Goal: Feedback & Contribution: Submit feedback/report problem

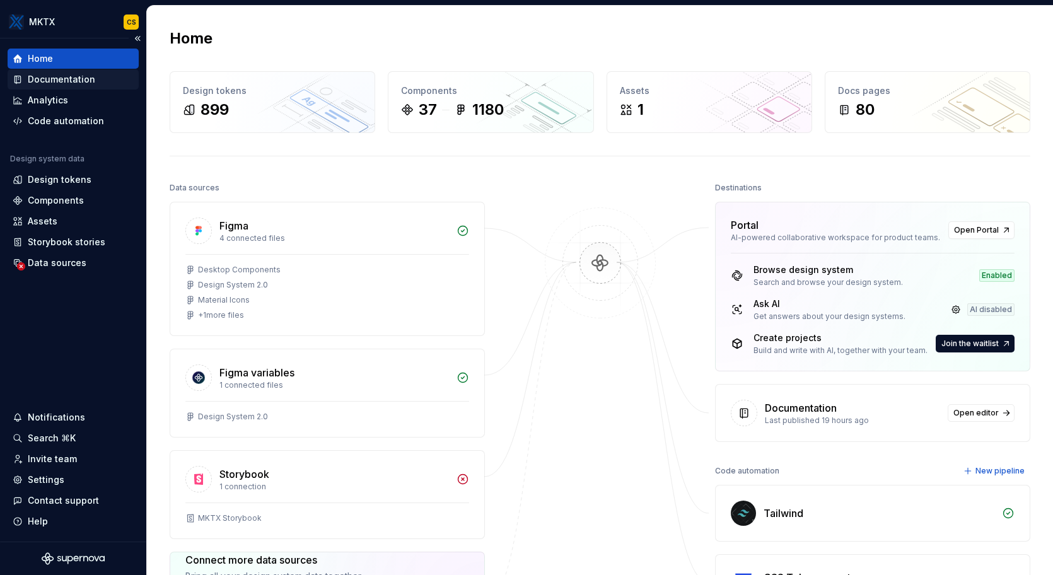
click at [74, 79] on div "Documentation" at bounding box center [61, 79] width 67 height 13
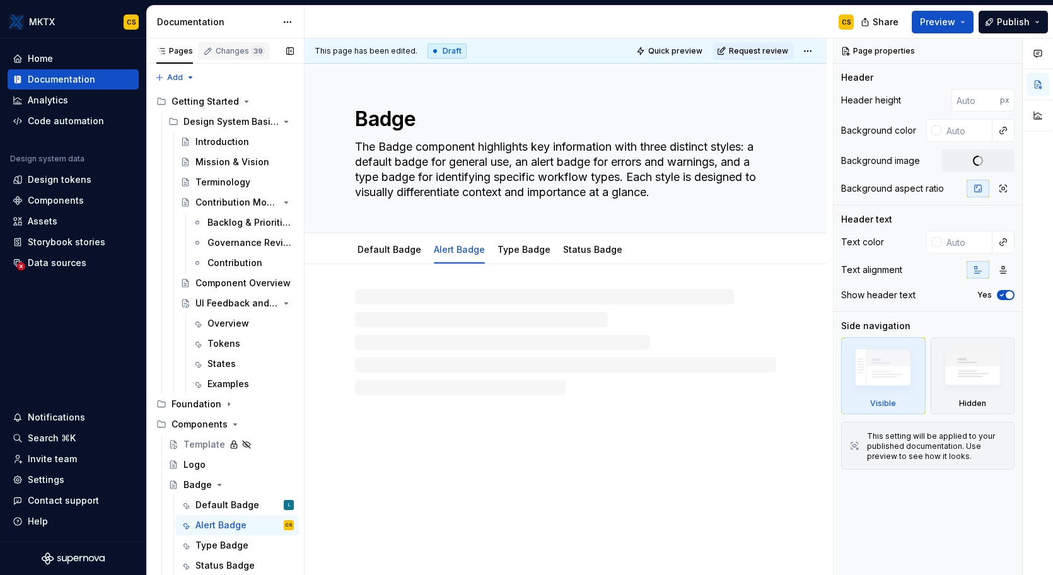
click at [242, 49] on div "Changes 39" at bounding box center [240, 51] width 49 height 10
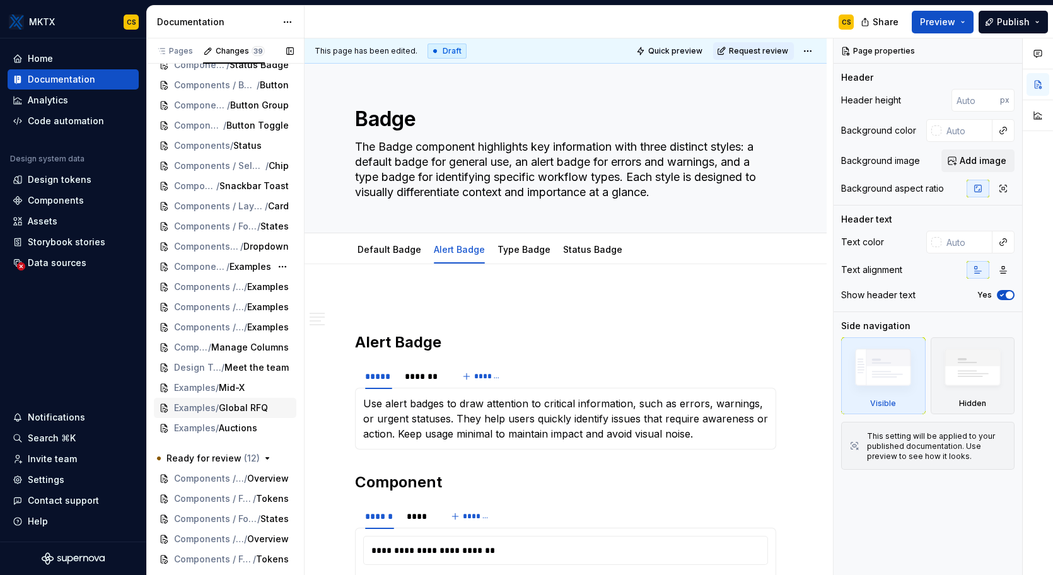
scroll to position [336, 0]
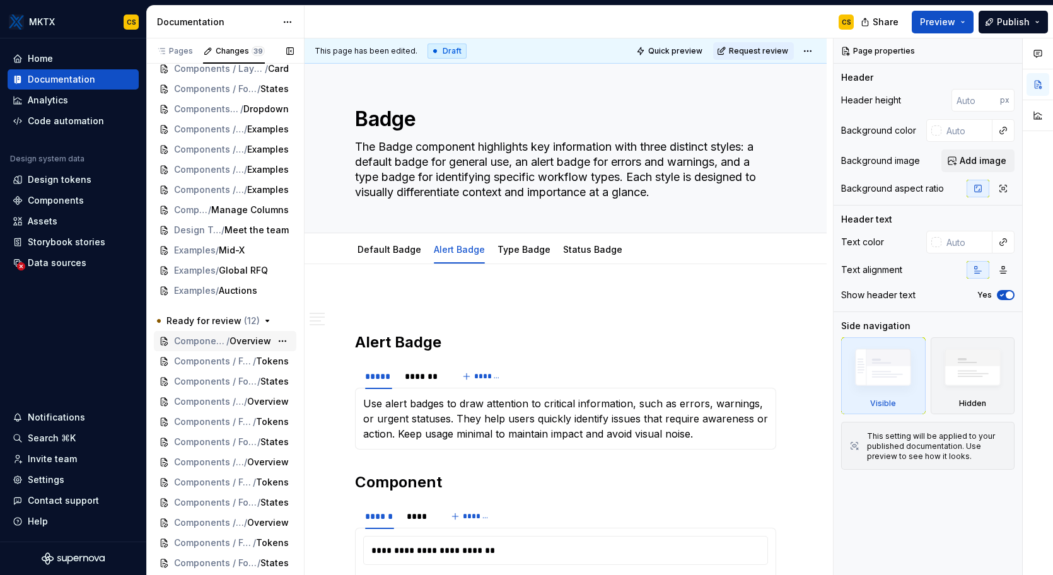
click at [211, 343] on span "Components / Form Fields / Radio Button" at bounding box center [200, 341] width 52 height 13
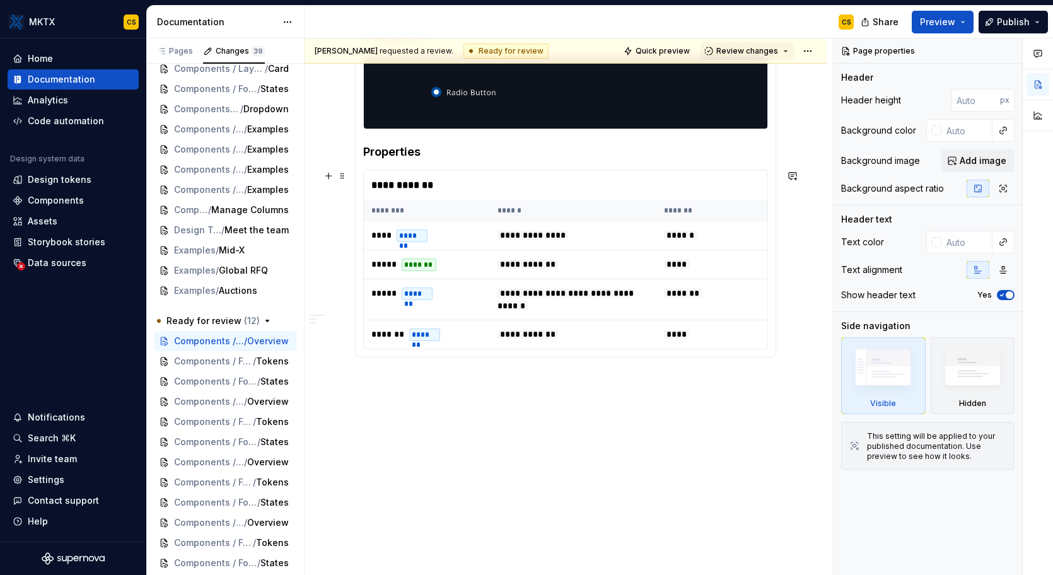
scroll to position [739, 0]
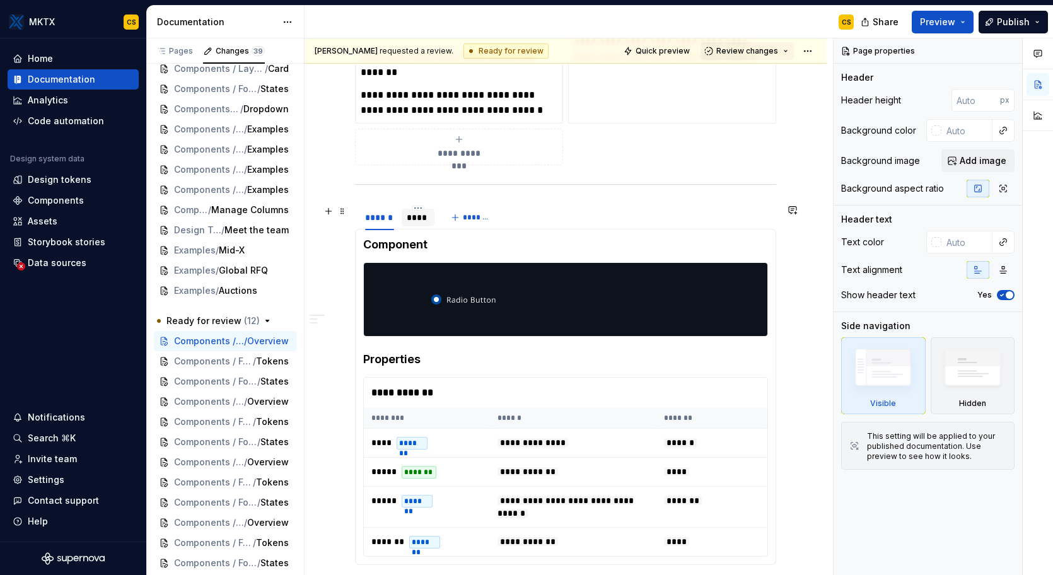
click at [421, 216] on div "****" at bounding box center [418, 217] width 23 height 13
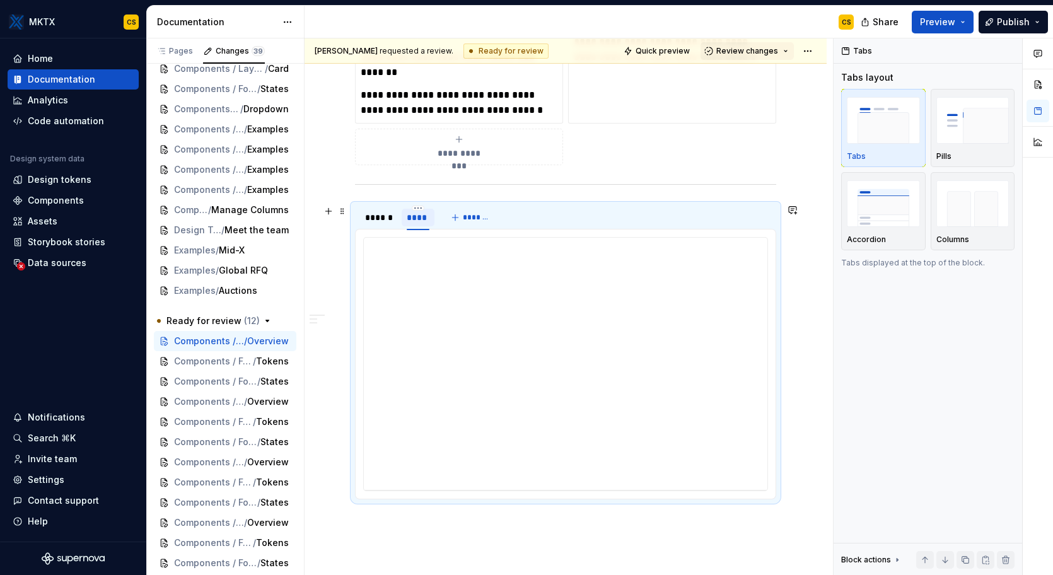
scroll to position [6, 0]
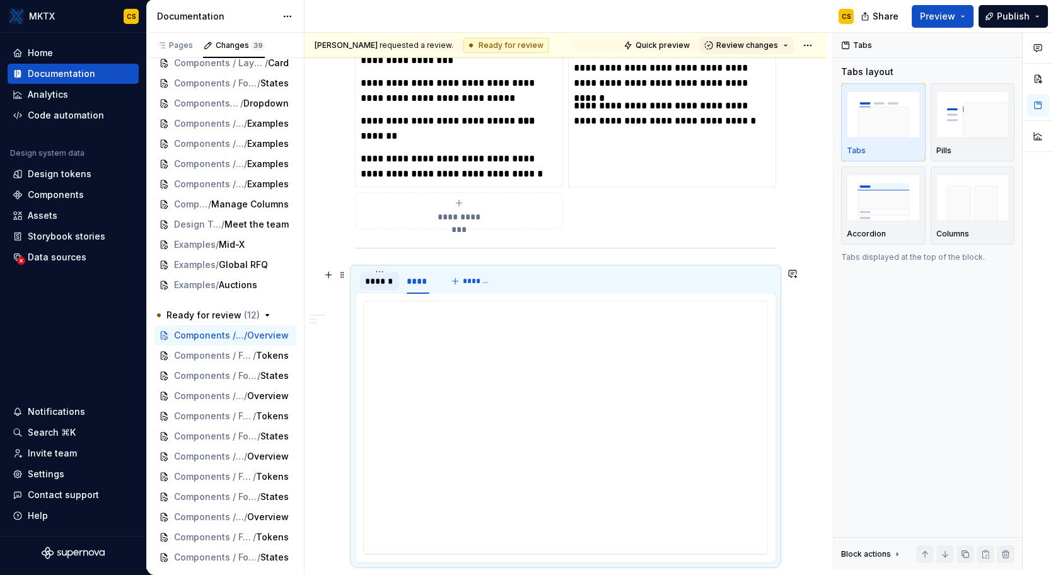
click at [377, 284] on div "******" at bounding box center [379, 281] width 29 height 13
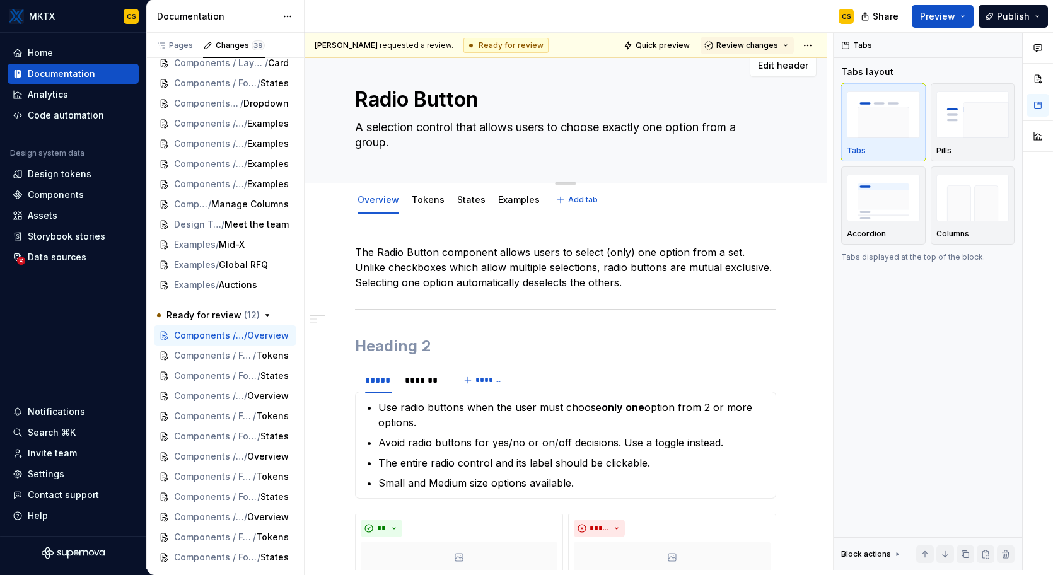
scroll to position [0, 0]
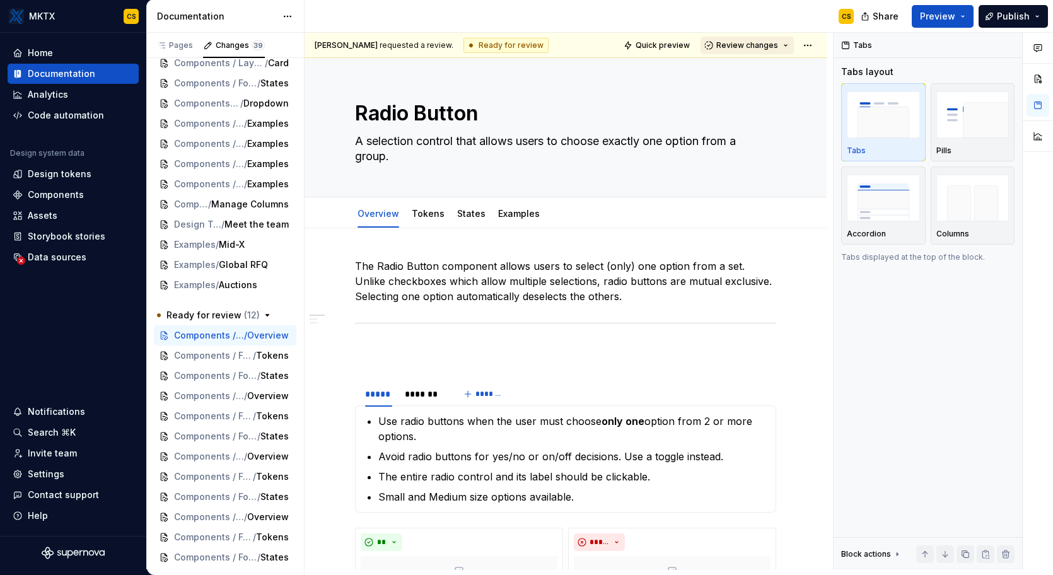
click at [761, 49] on span "Review changes" at bounding box center [748, 45] width 62 height 10
click at [773, 71] on div "Approve" at bounding box center [782, 70] width 110 height 13
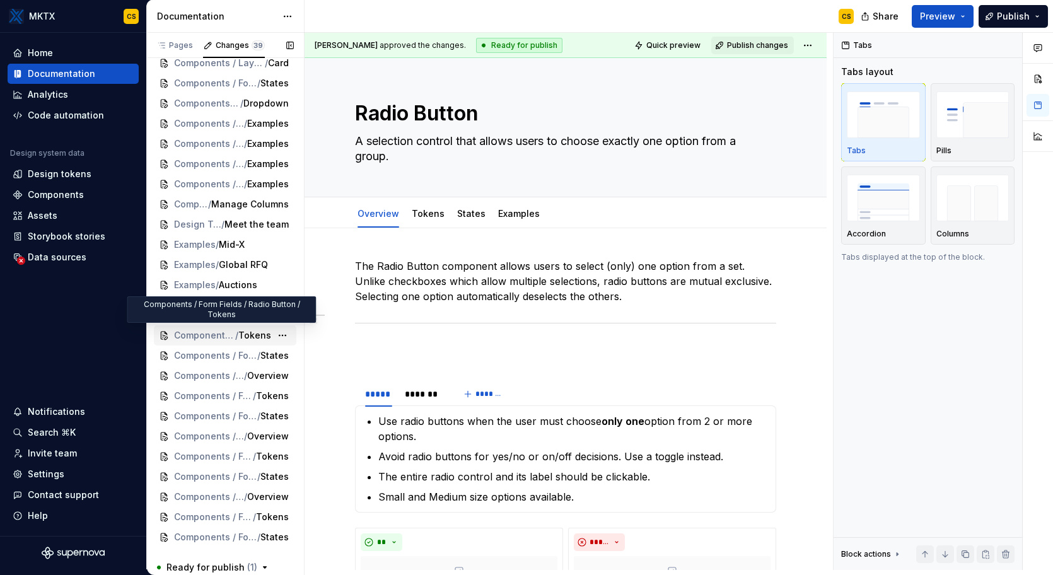
click at [211, 332] on span "Components / Form Fields / Radio Button" at bounding box center [204, 335] width 61 height 13
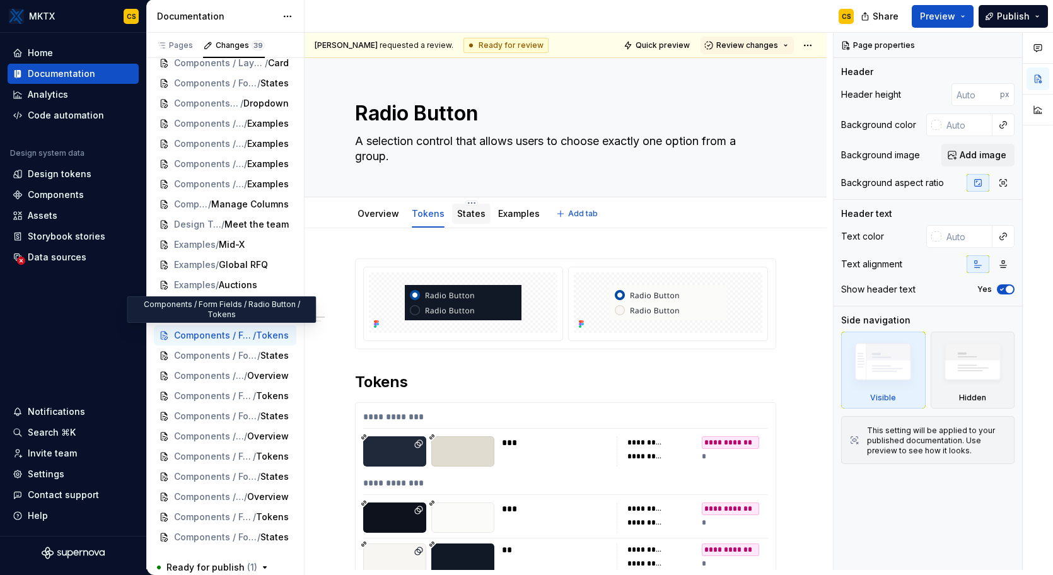
click at [469, 215] on link "States" at bounding box center [471, 213] width 28 height 11
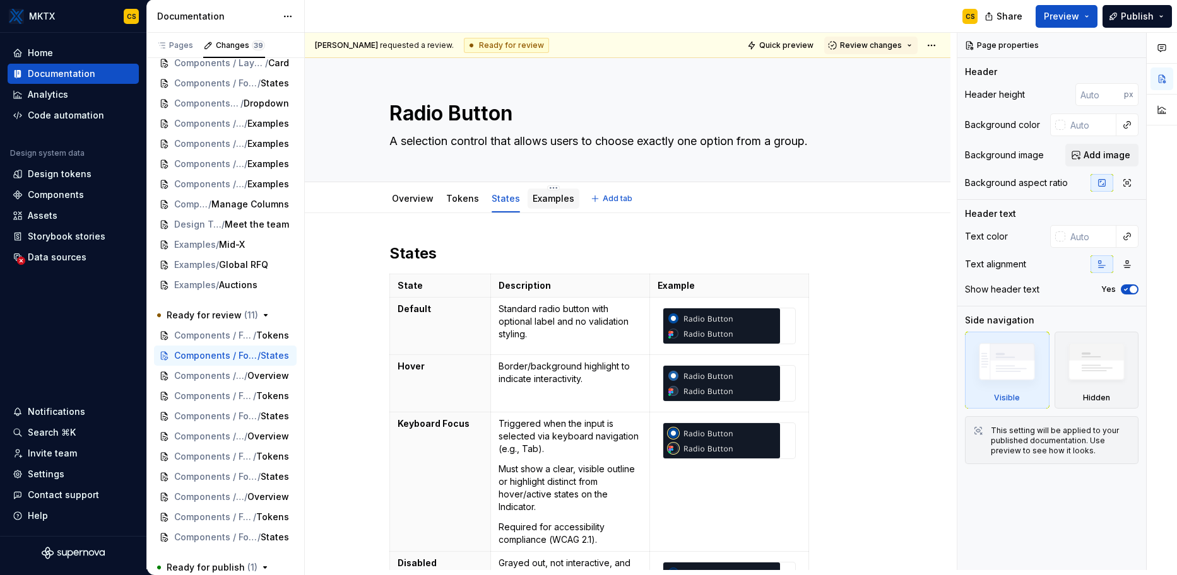
click at [550, 201] on link "Examples" at bounding box center [553, 198] width 42 height 11
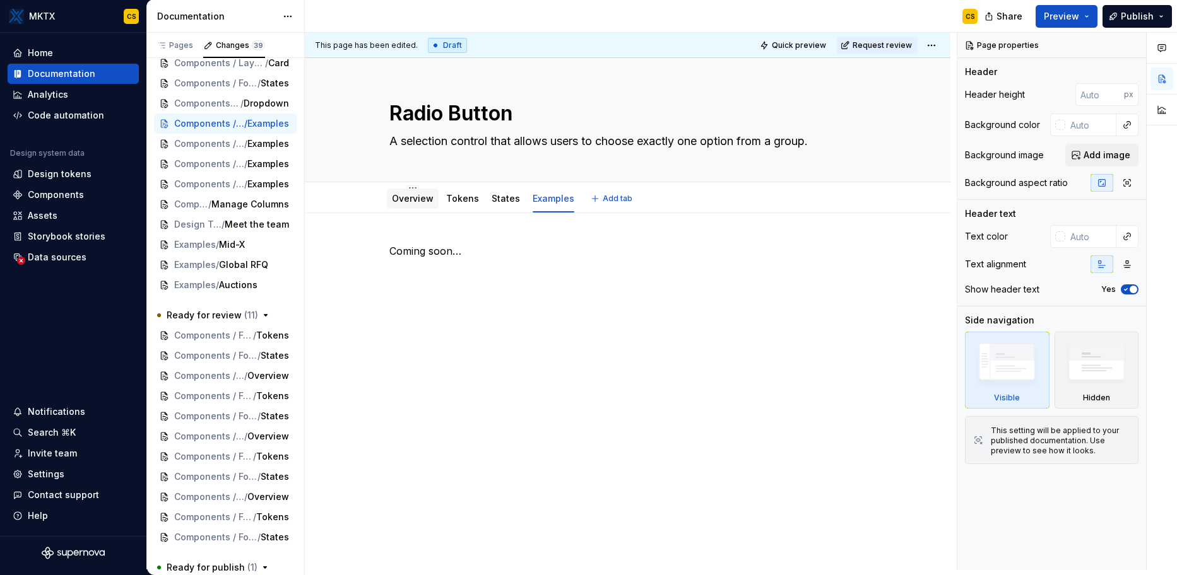
click at [411, 207] on div "Overview" at bounding box center [413, 199] width 52 height 20
click at [222, 336] on span "Components / Form Fields / Radio Button" at bounding box center [204, 335] width 61 height 13
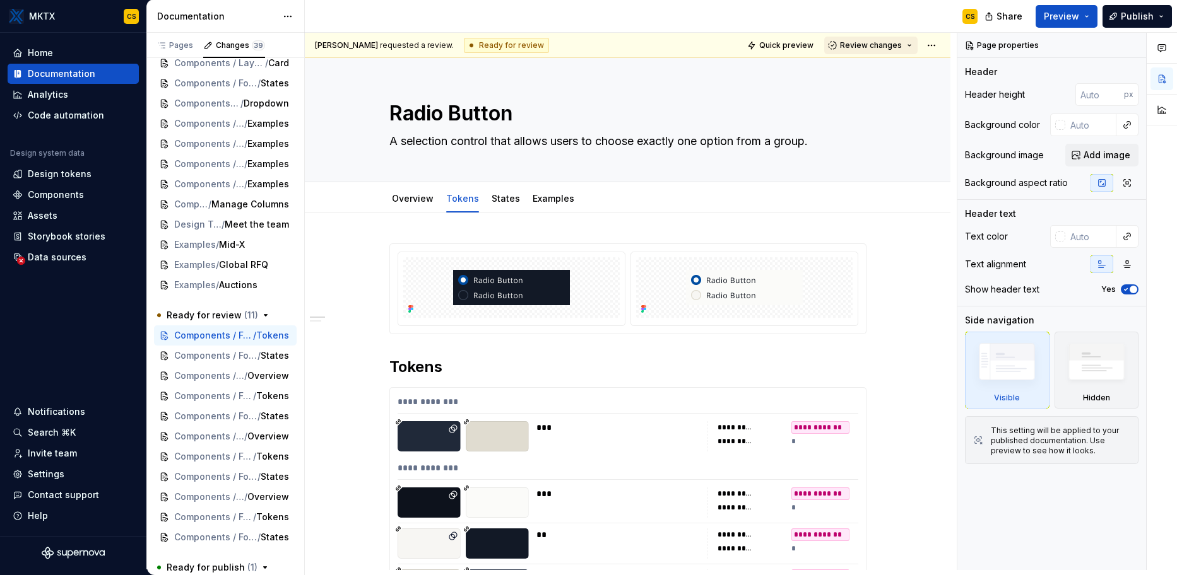
click at [885, 43] on span "Review changes" at bounding box center [871, 45] width 62 height 10
click at [876, 69] on div "Approve" at bounding box center [905, 70] width 110 height 13
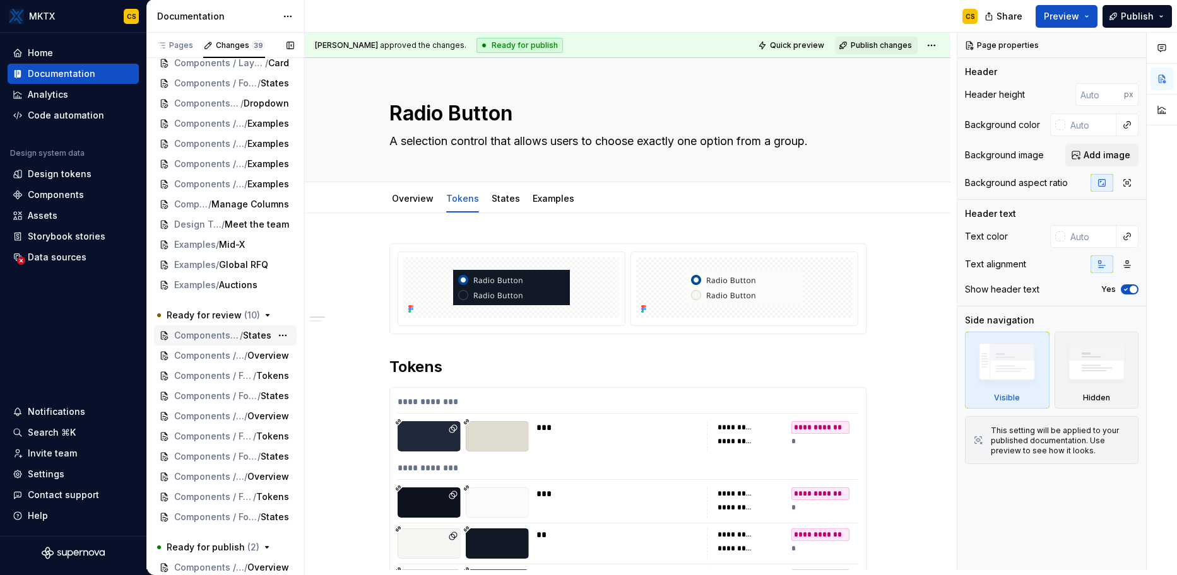
click at [228, 334] on span "Components / Form Fields / Radio Button" at bounding box center [207, 335] width 66 height 13
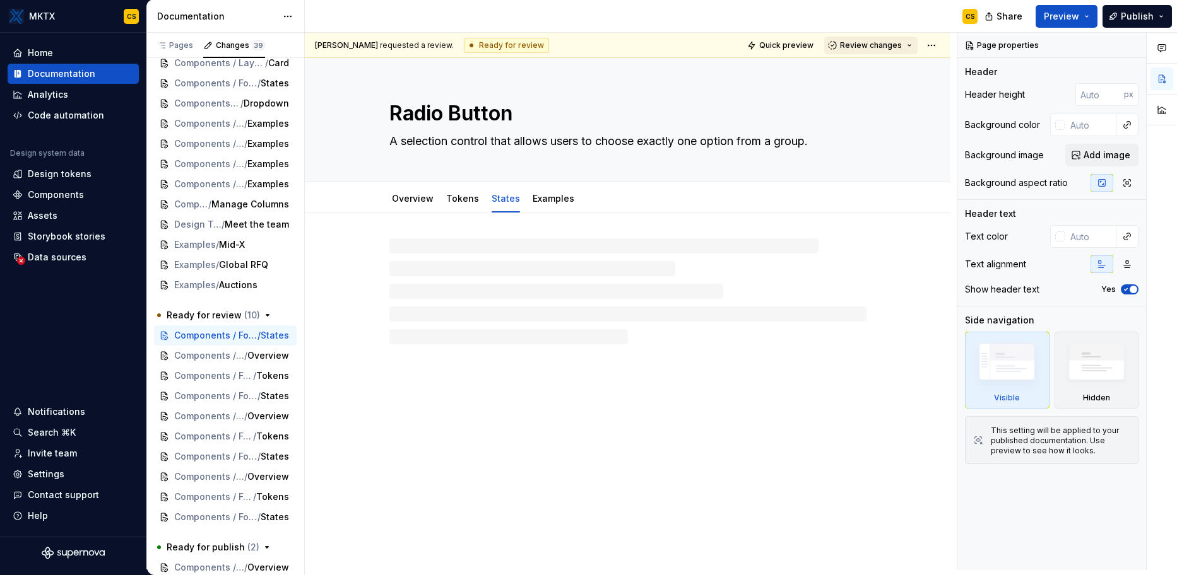
click at [877, 45] on span "Review changes" at bounding box center [871, 45] width 62 height 10
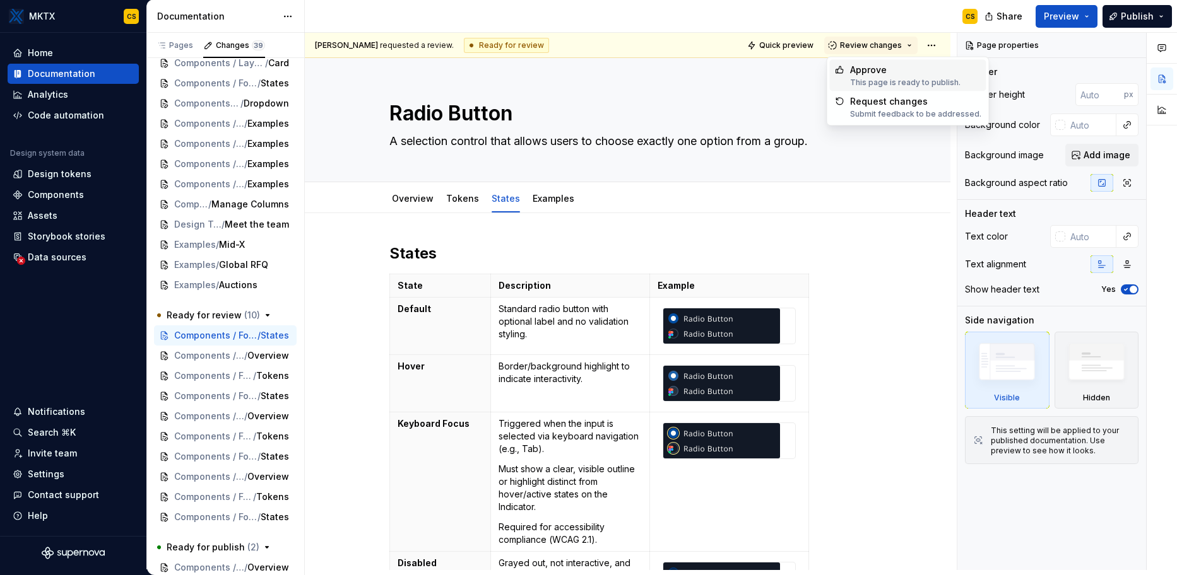
click at [874, 71] on div "Approve" at bounding box center [905, 70] width 110 height 13
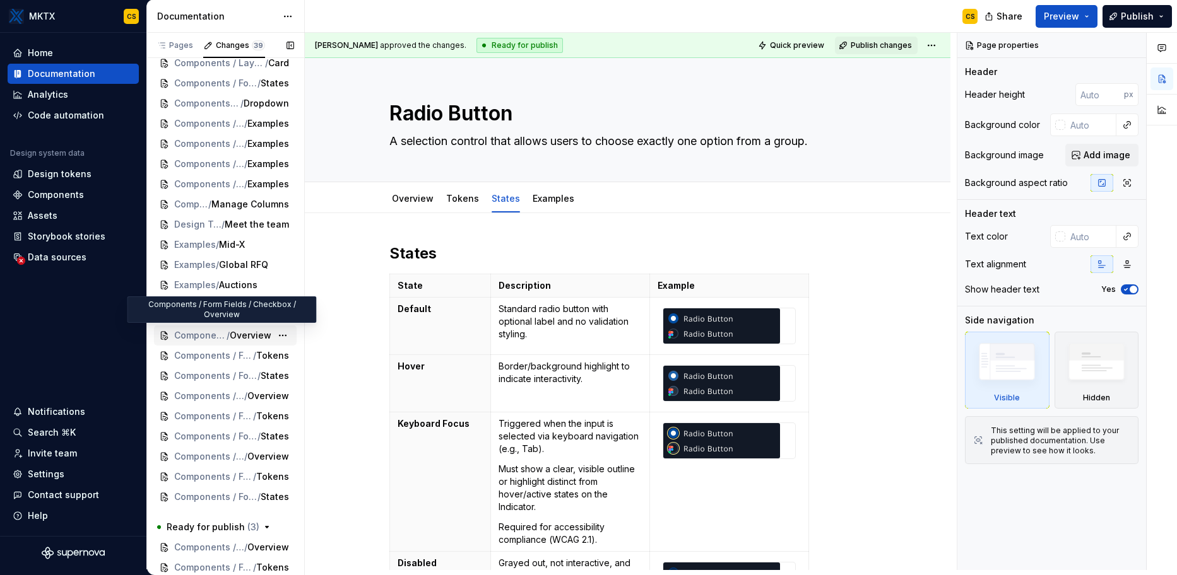
click at [211, 331] on span "Components / Form Fields / Checkbox" at bounding box center [200, 335] width 52 height 13
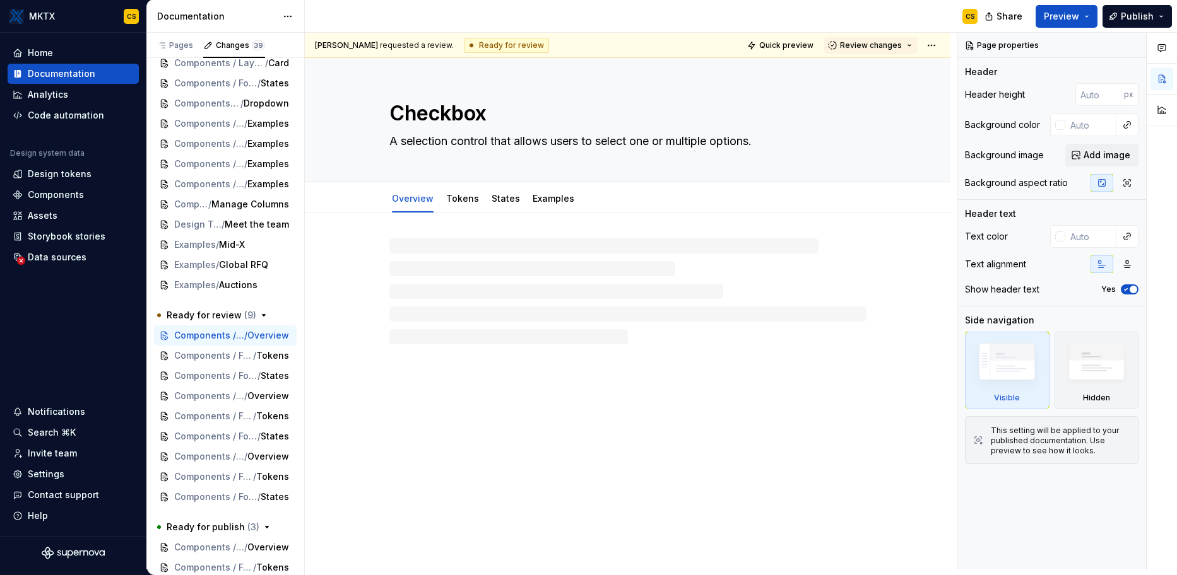
type textarea "*"
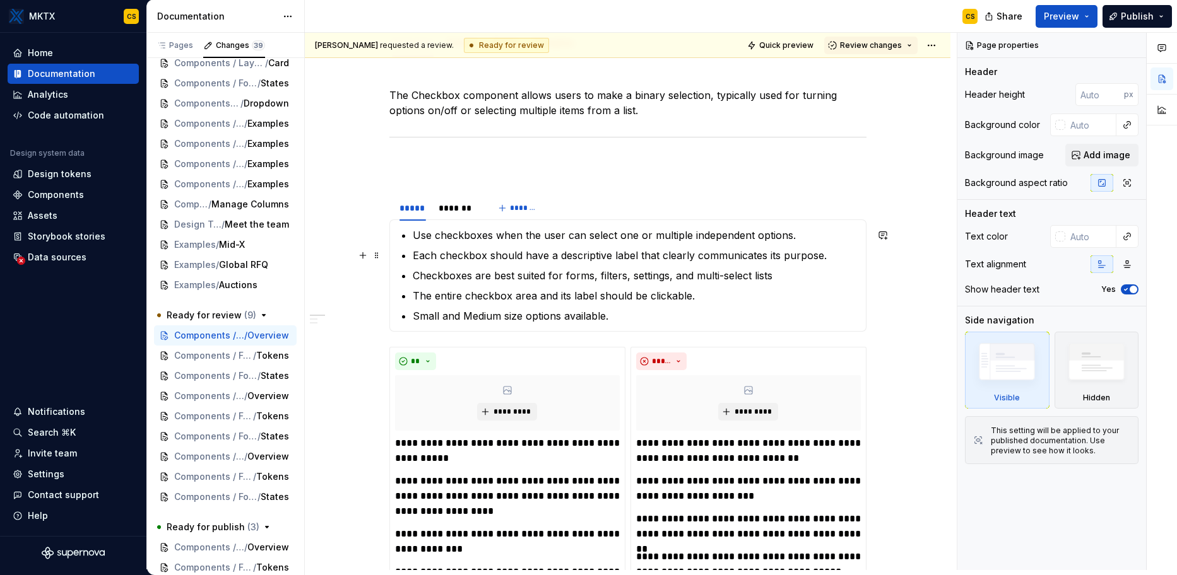
scroll to position [358, 0]
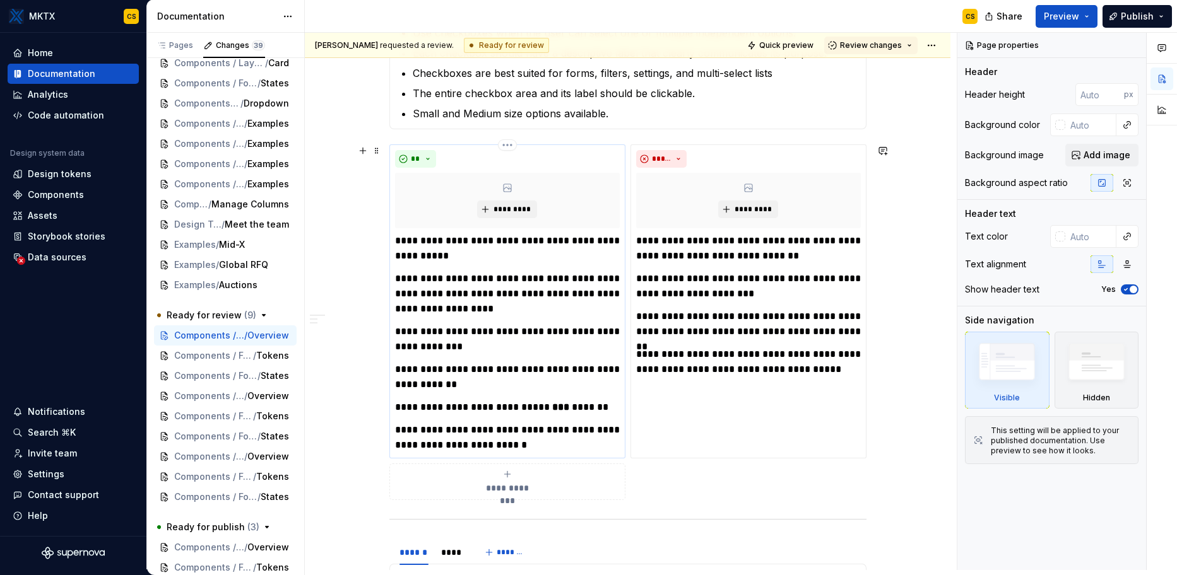
click at [470, 404] on p "**********" at bounding box center [507, 407] width 225 height 15
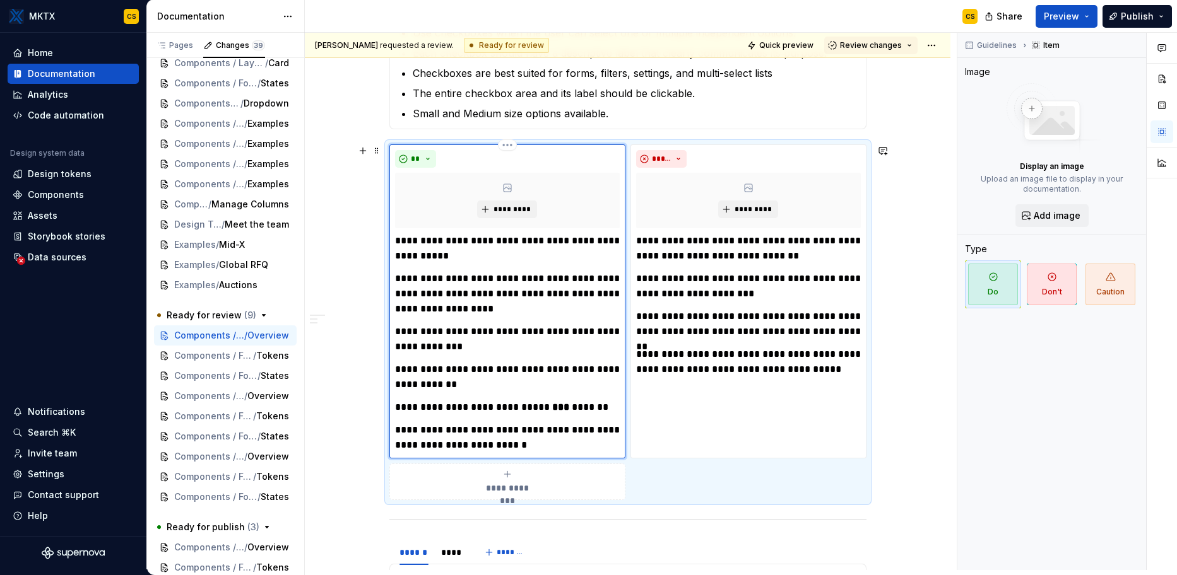
click at [470, 404] on p "**********" at bounding box center [507, 407] width 225 height 15
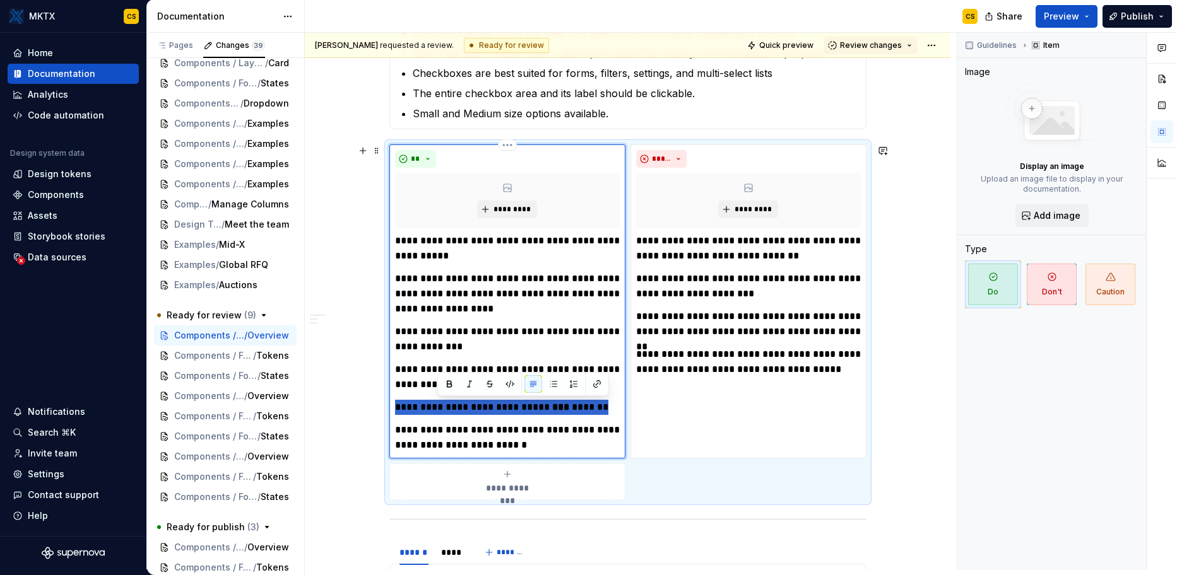
click at [470, 404] on p "**********" at bounding box center [507, 407] width 225 height 15
click at [462, 407] on p "**********" at bounding box center [507, 407] width 225 height 15
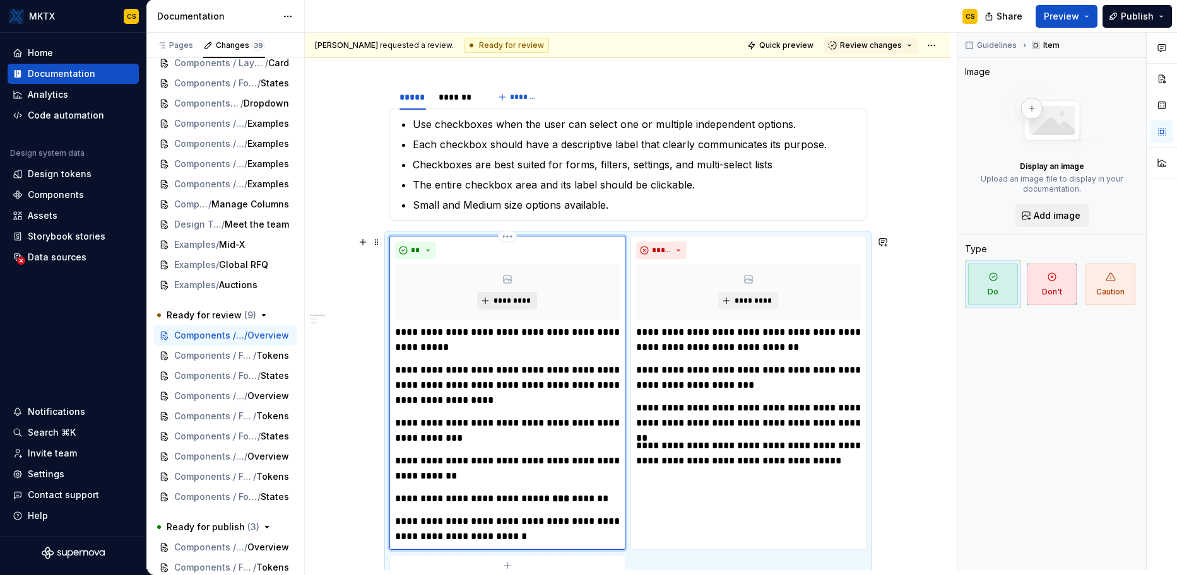
scroll to position [423, 0]
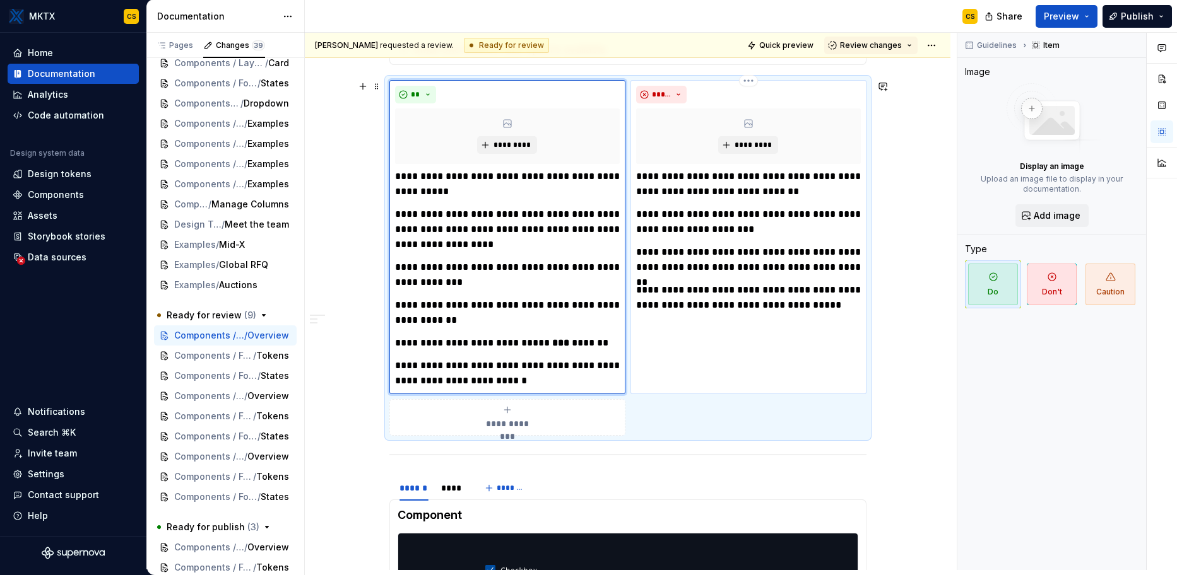
drag, startPoint x: 848, startPoint y: 305, endPoint x: 863, endPoint y: 334, distance: 32.2
click at [848, 305] on p "**********" at bounding box center [748, 298] width 225 height 30
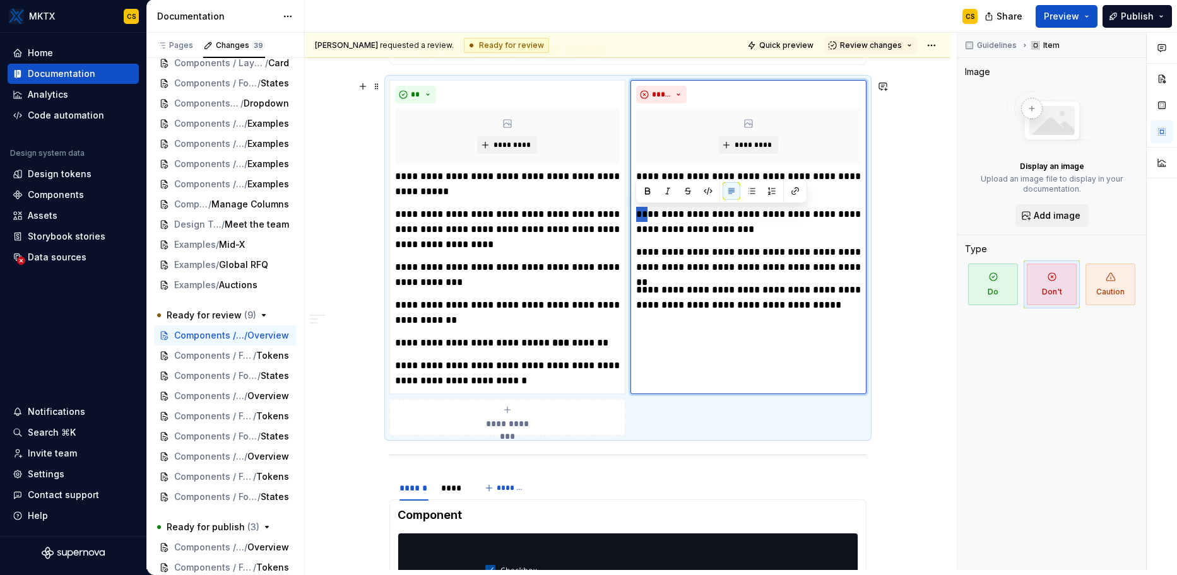
drag, startPoint x: 639, startPoint y: 214, endPoint x: 625, endPoint y: 214, distance: 14.5
click at [625, 214] on div "**********" at bounding box center [627, 258] width 477 height 356
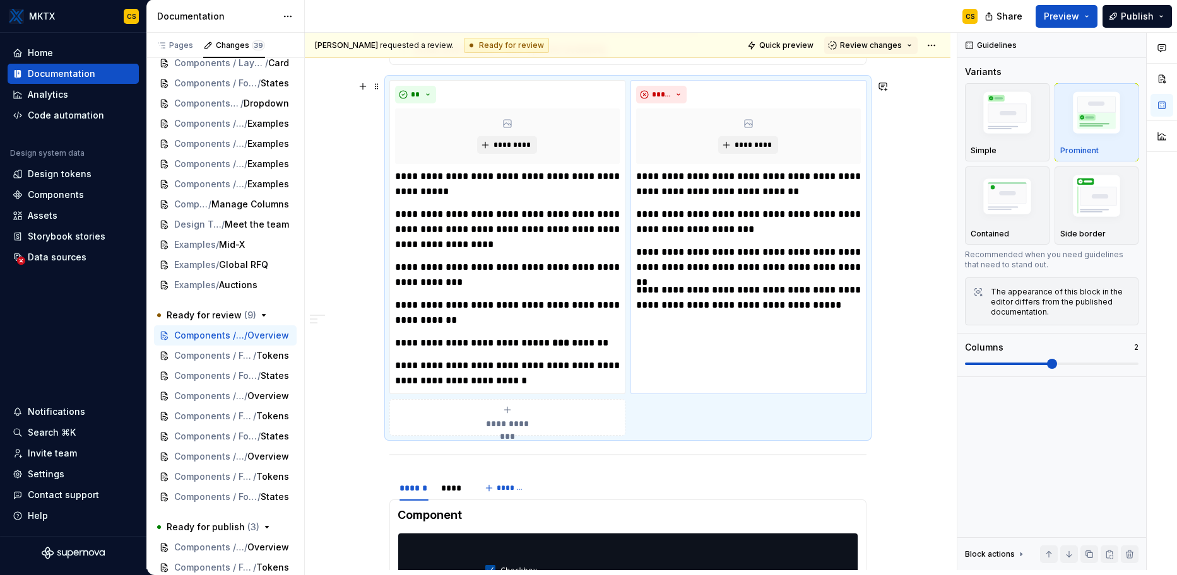
copy section "***** ******* ******* Use checkboxes when the user can select one or multiple i…"
click at [744, 285] on p "**********" at bounding box center [748, 298] width 225 height 30
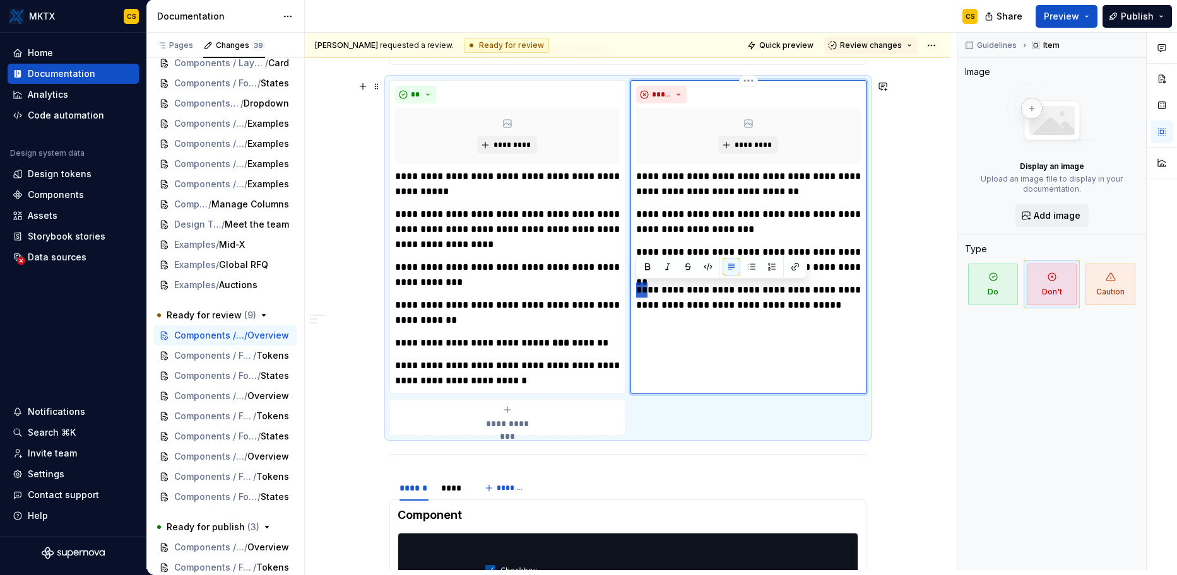
drag, startPoint x: 651, startPoint y: 291, endPoint x: 630, endPoint y: 290, distance: 21.5
click at [627, 290] on div "**********" at bounding box center [627, 258] width 477 height 356
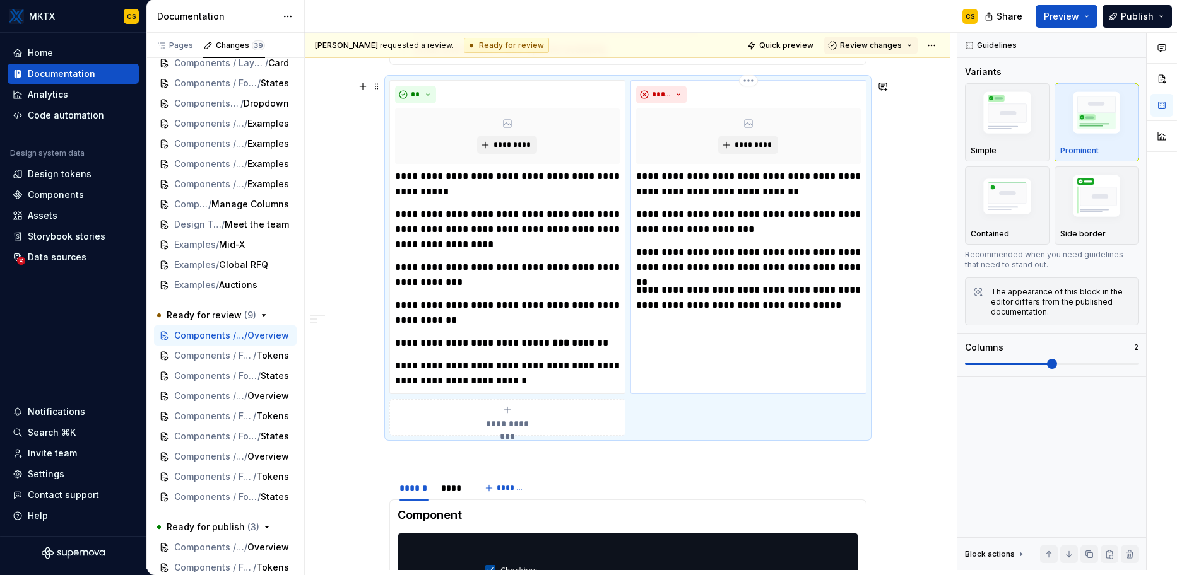
copy section "***** ******* ******* Use checkboxes when the user can select one or multiple i…"
click at [701, 295] on p "**********" at bounding box center [748, 298] width 225 height 30
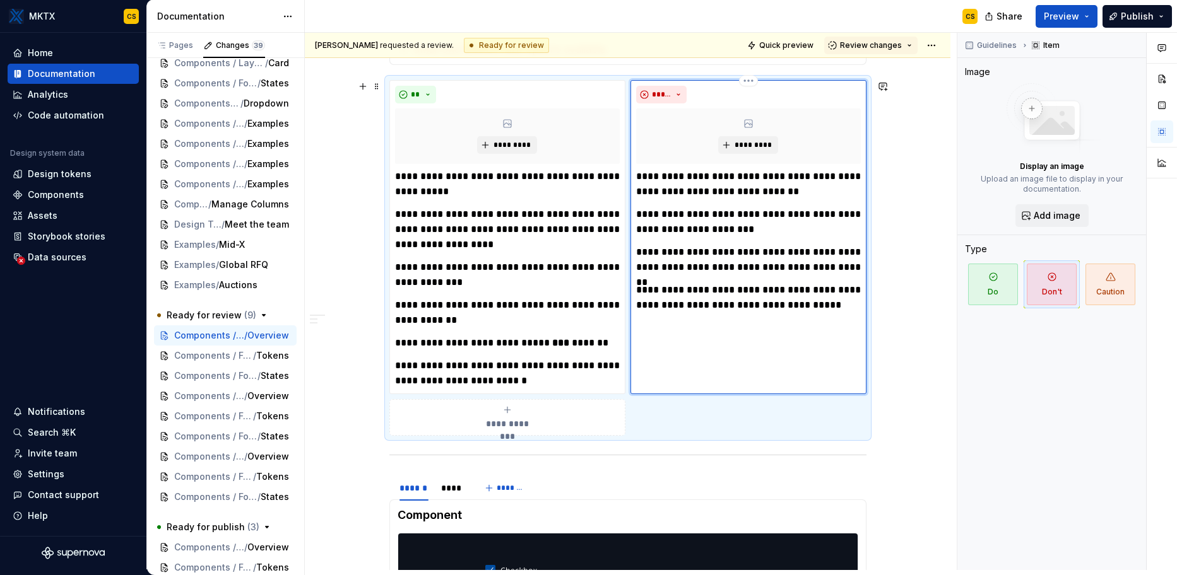
click at [649, 291] on p "**********" at bounding box center [748, 298] width 225 height 30
paste div
click at [559, 343] on strong "***" at bounding box center [560, 342] width 17 height 9
click at [558, 343] on strong "***" at bounding box center [560, 342] width 17 height 9
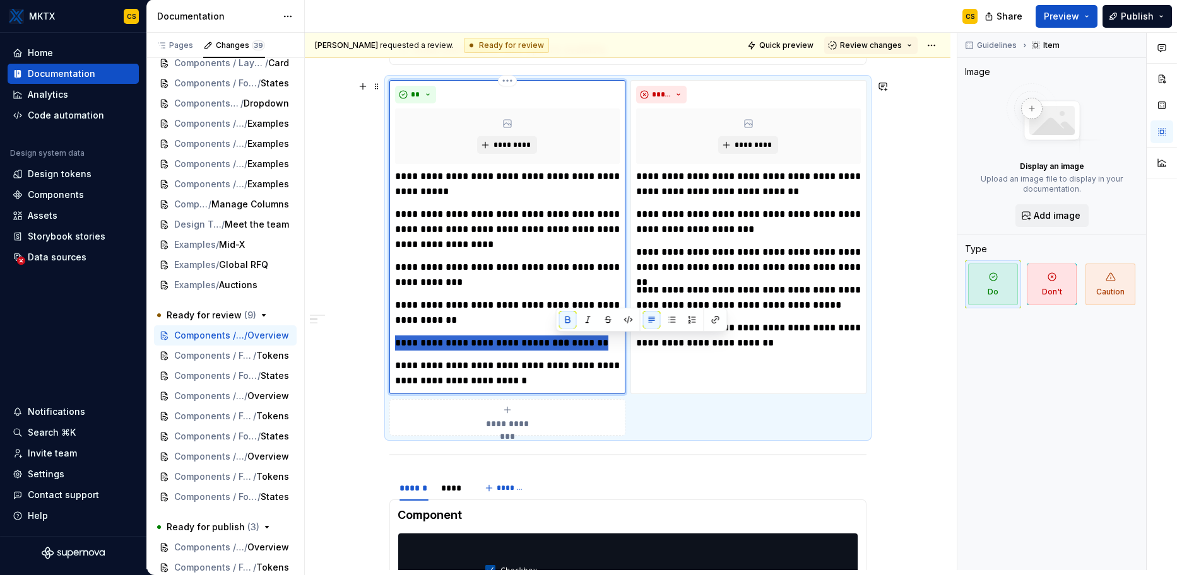
click at [558, 344] on strong "***" at bounding box center [560, 342] width 17 height 9
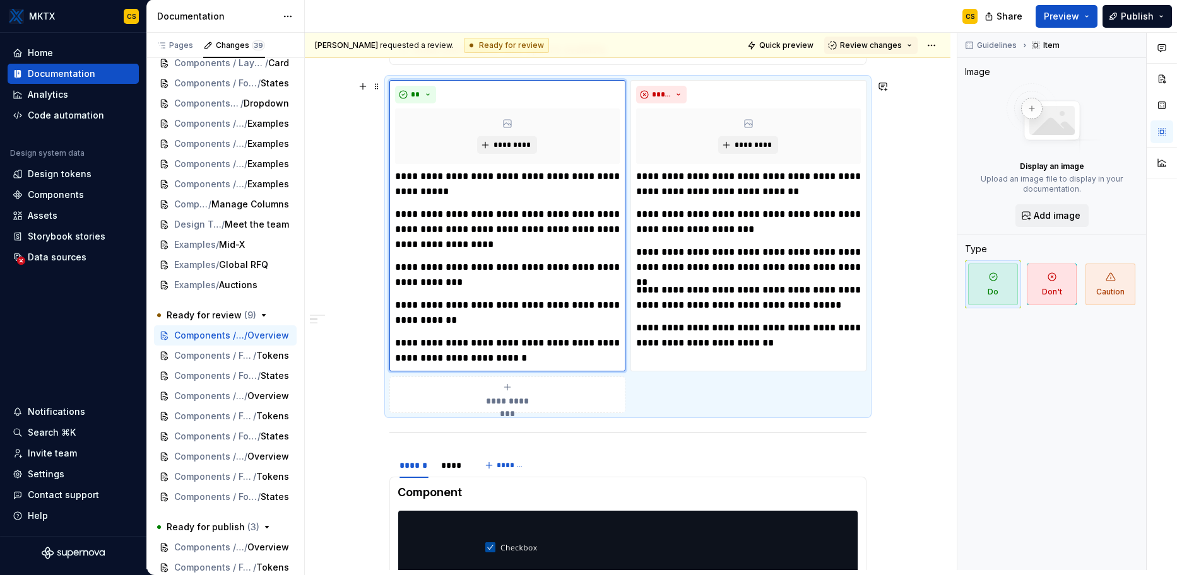
click at [918, 417] on div "**********" at bounding box center [627, 405] width 645 height 1229
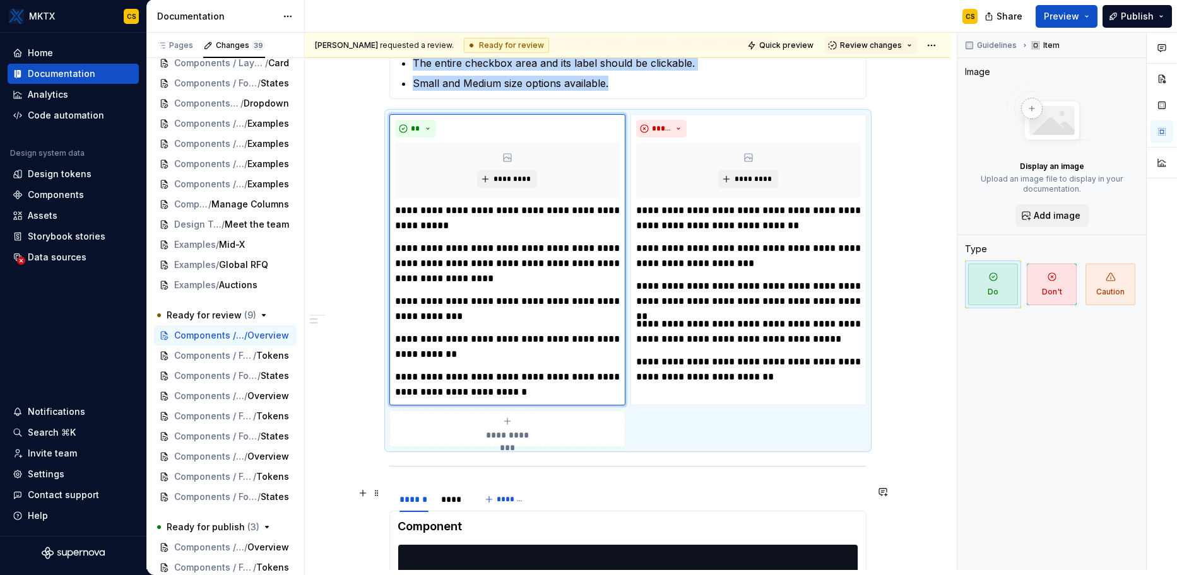
scroll to position [324, 0]
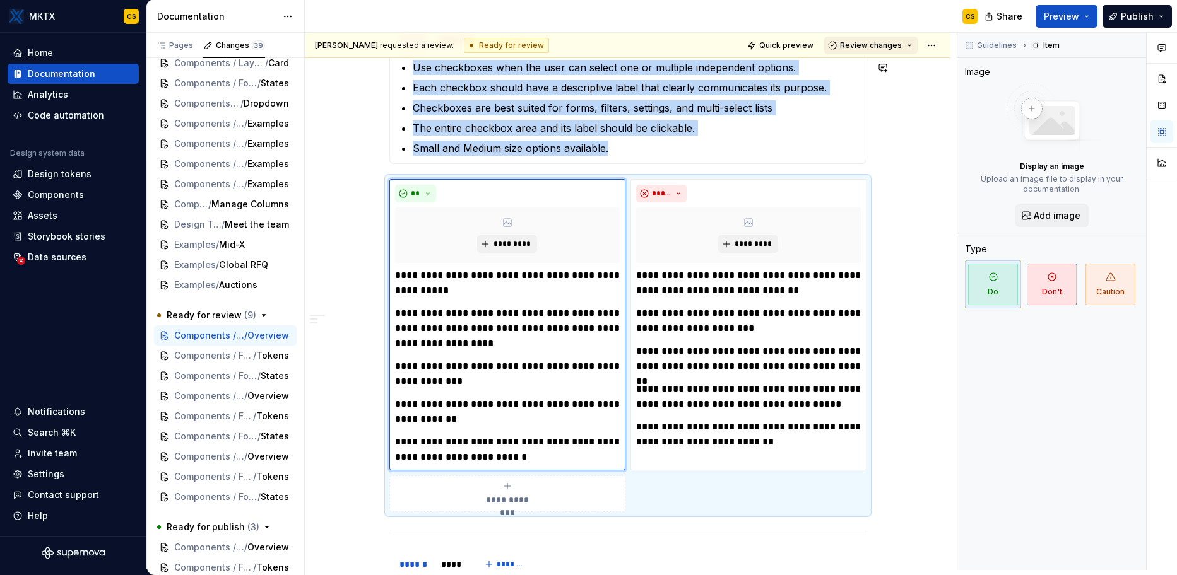
click at [893, 44] on span "Review changes" at bounding box center [871, 45] width 62 height 10
click at [913, 75] on div "Approve" at bounding box center [905, 70] width 110 height 13
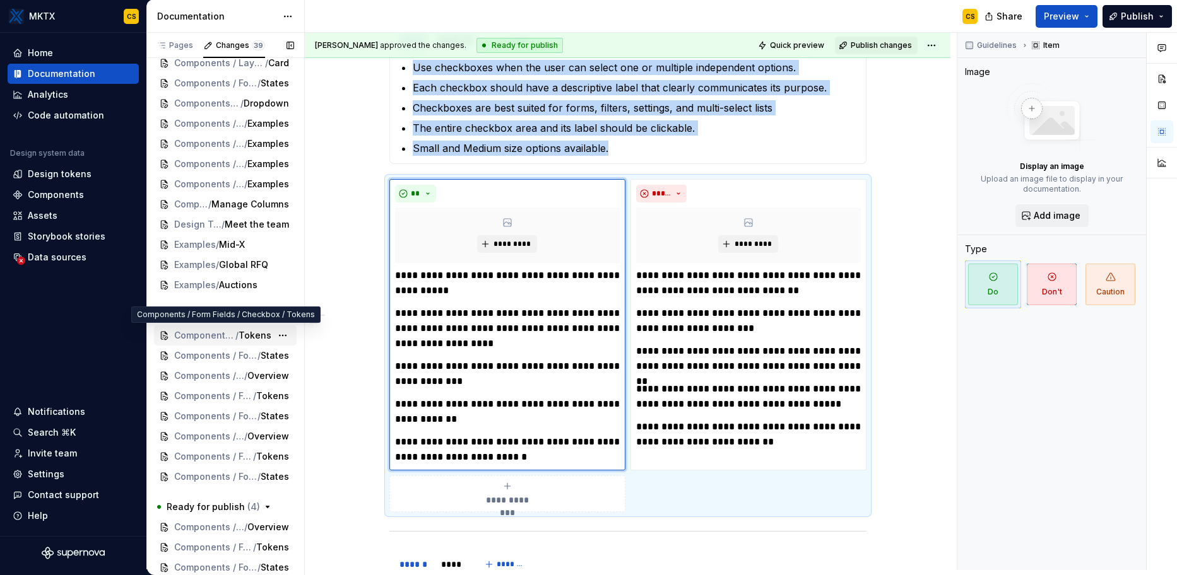
click at [208, 330] on span "Components / Form Fields / Checkbox" at bounding box center [204, 335] width 61 height 13
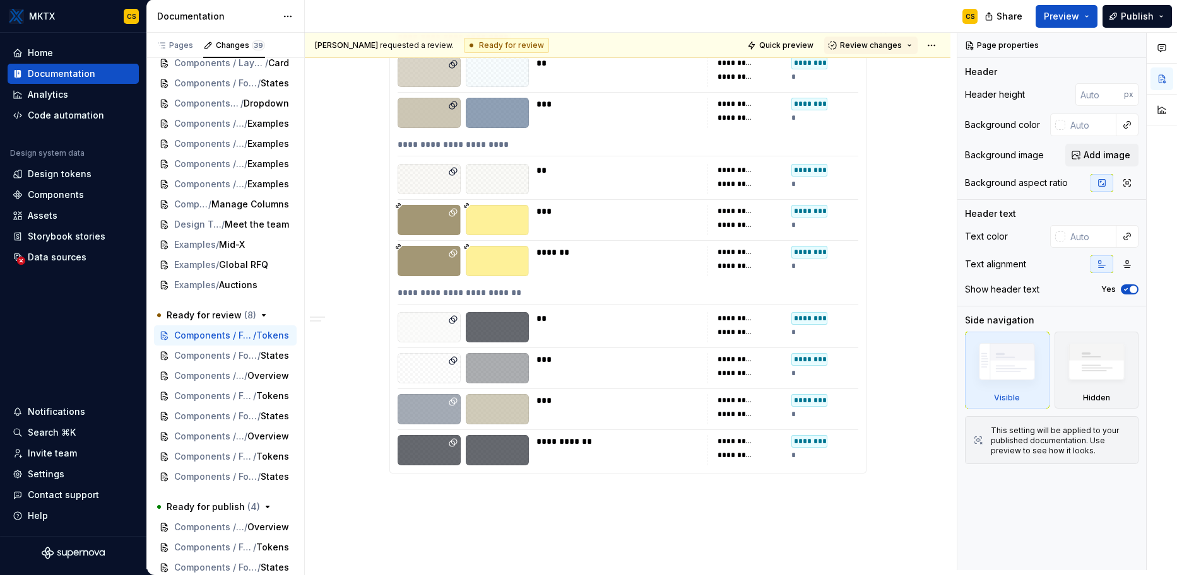
scroll to position [657, 0]
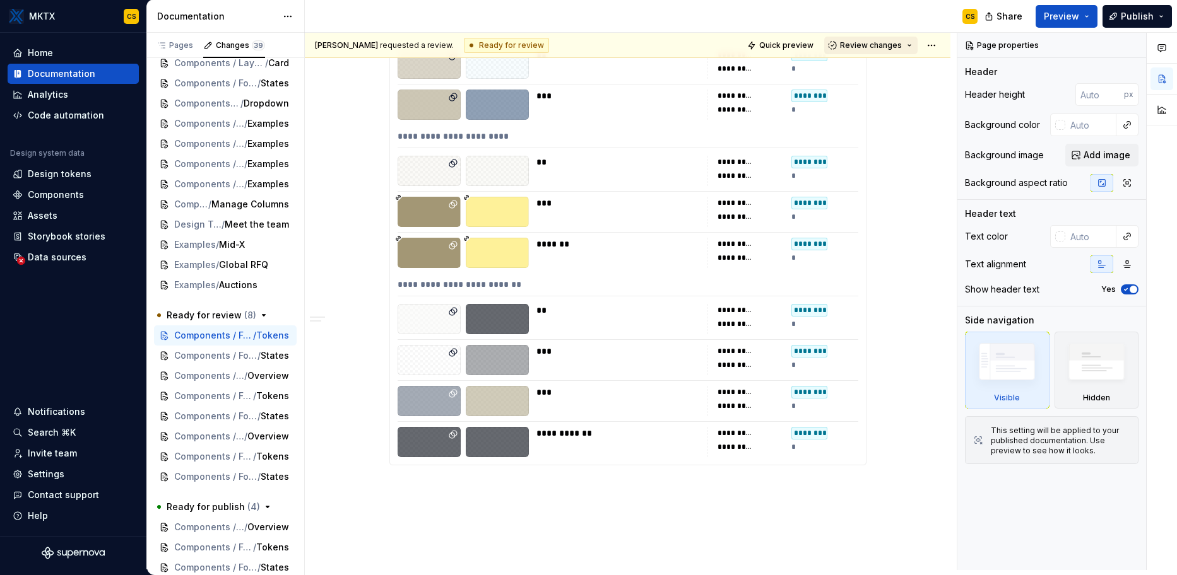
click at [889, 53] on button "Review changes" at bounding box center [870, 46] width 93 height 18
click at [888, 47] on span "Review changes" at bounding box center [871, 45] width 62 height 10
click at [889, 49] on span "Review changes" at bounding box center [871, 45] width 62 height 10
click at [890, 67] on div "Approve" at bounding box center [905, 70] width 110 height 13
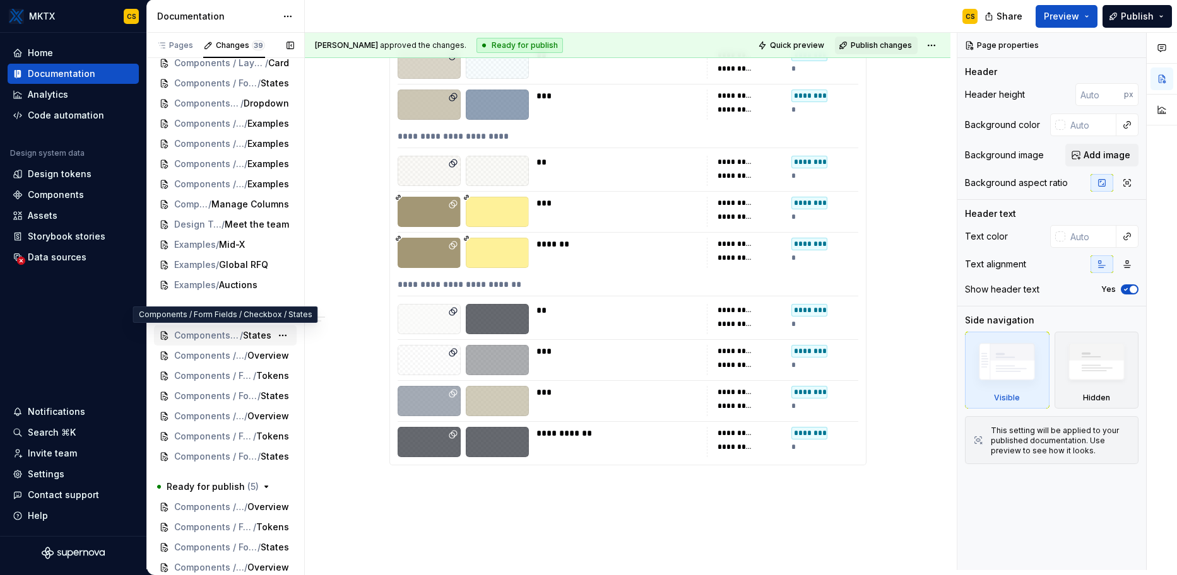
click at [212, 337] on span "Components / Form Fields / Checkbox" at bounding box center [207, 335] width 66 height 13
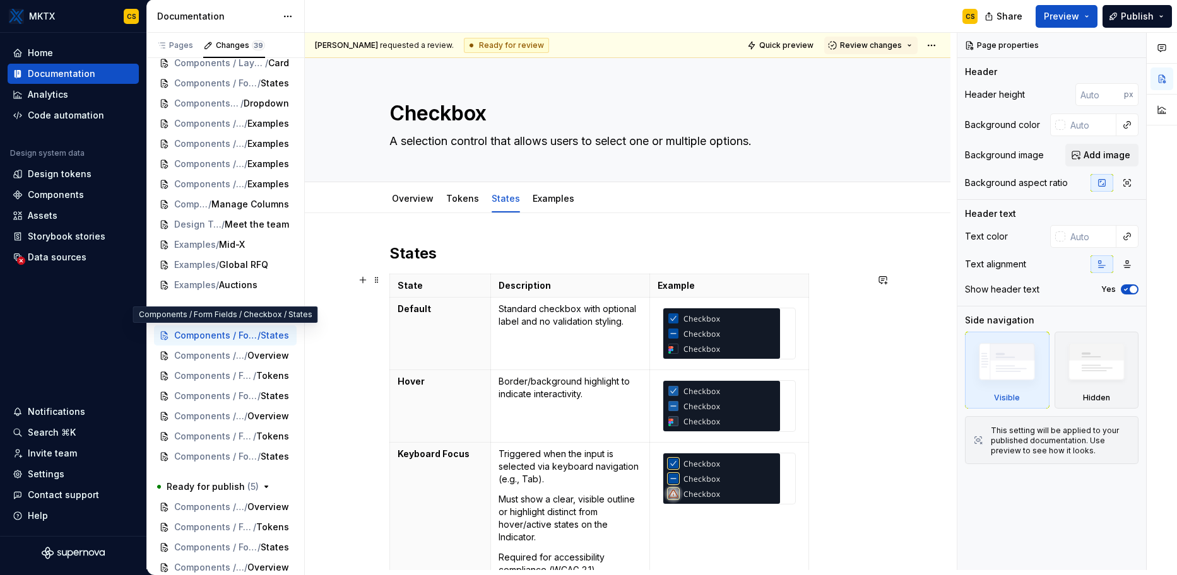
scroll to position [116, 0]
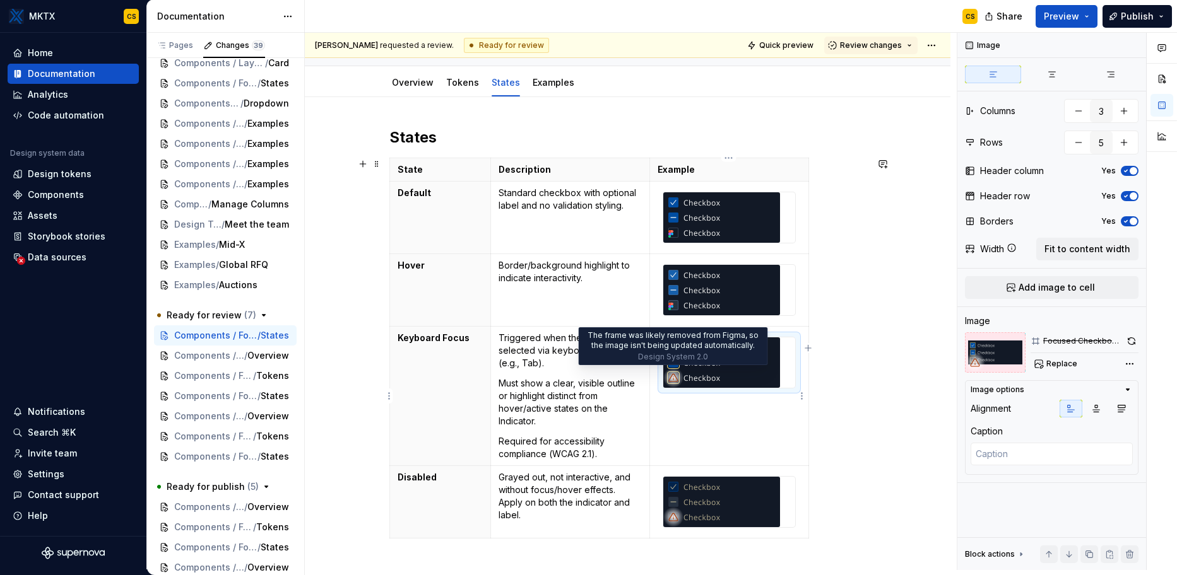
type textarea "*"
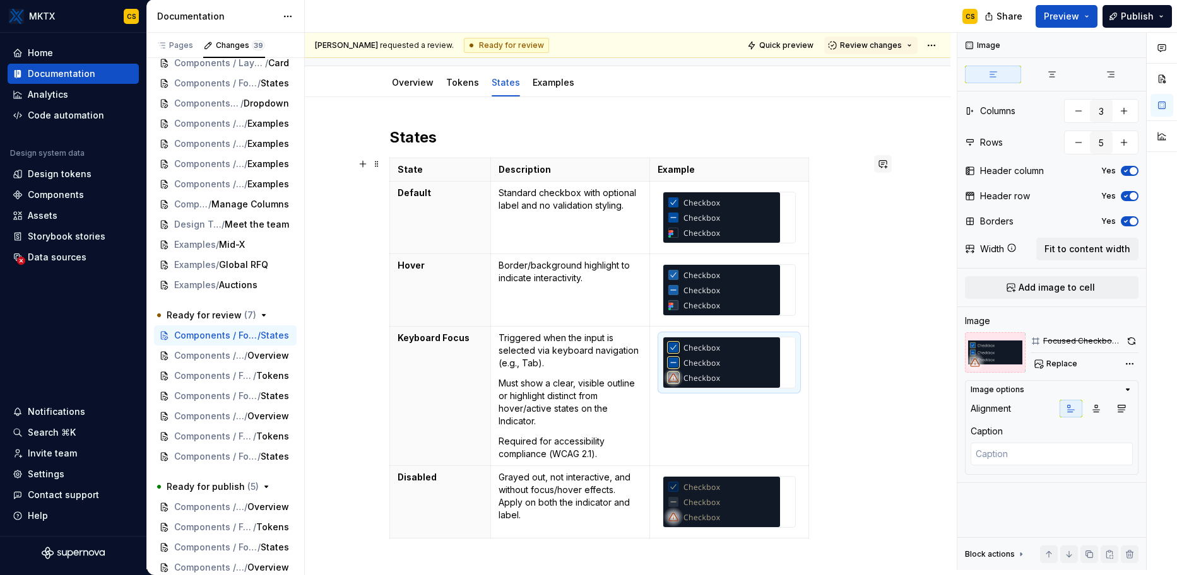
click at [886, 163] on button "button" at bounding box center [883, 164] width 18 height 18
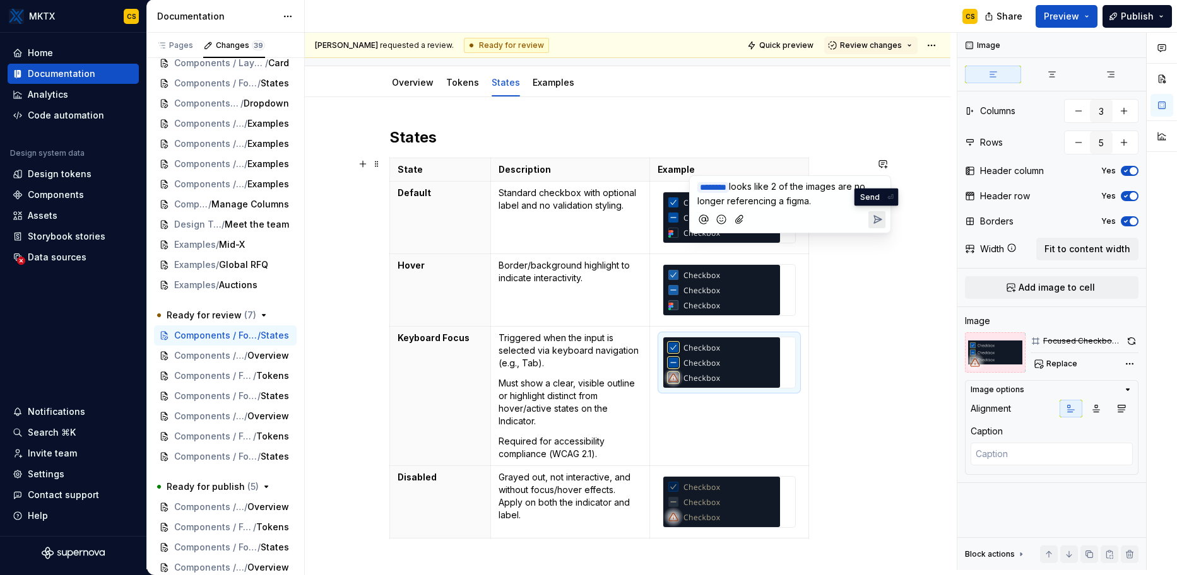
click at [881, 217] on icon "Send" at bounding box center [877, 219] width 13 height 13
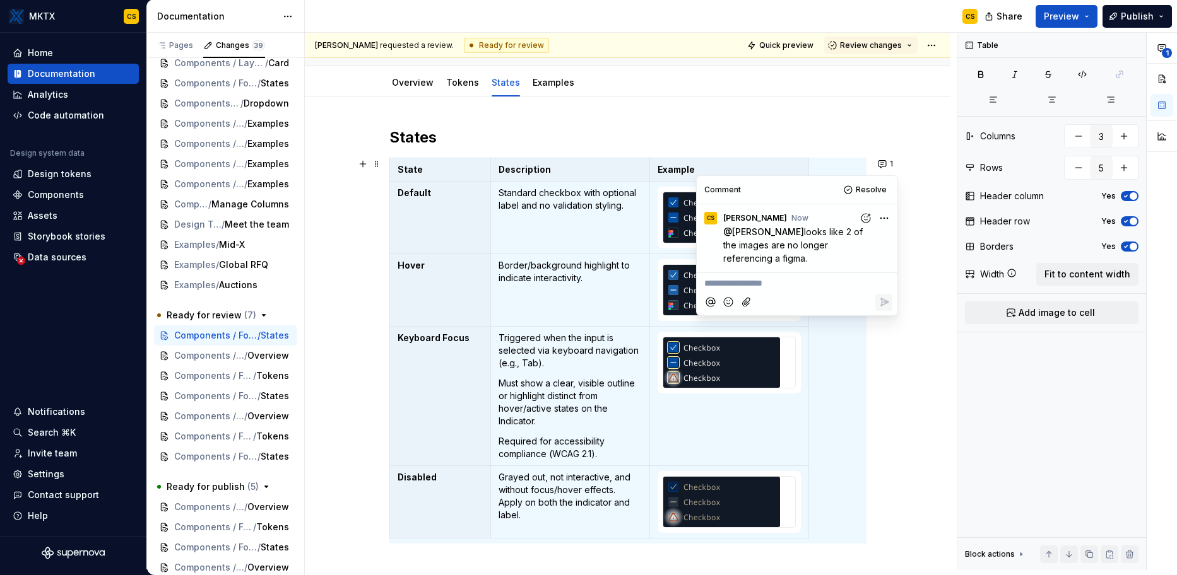
click at [901, 389] on div "States State Description Example Default Standard checkbox with optional label …" at bounding box center [627, 429] width 645 height 665
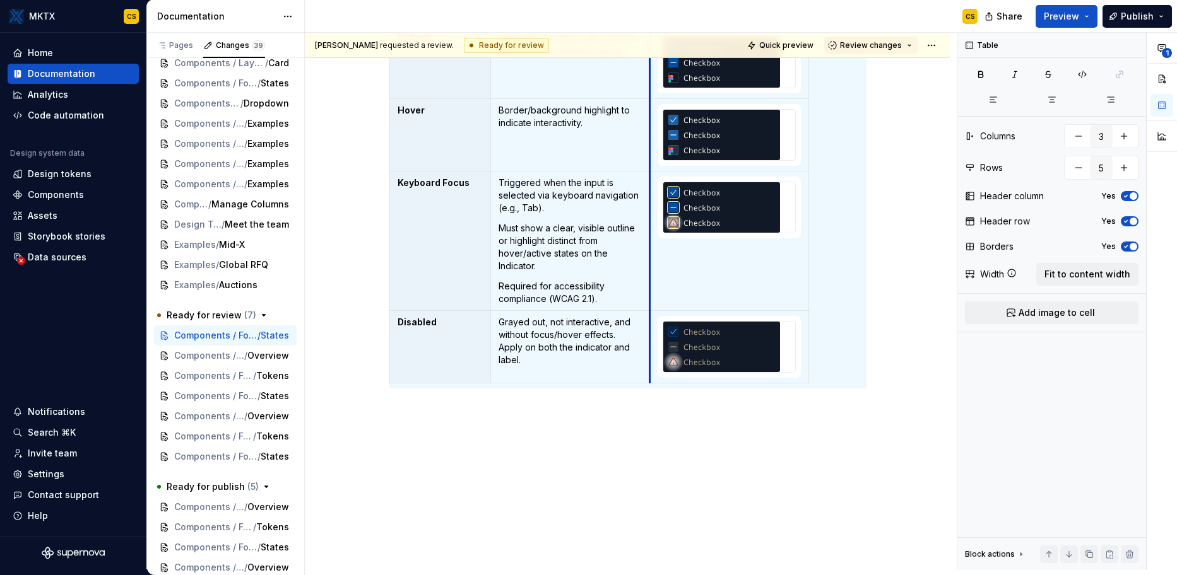
scroll to position [0, 0]
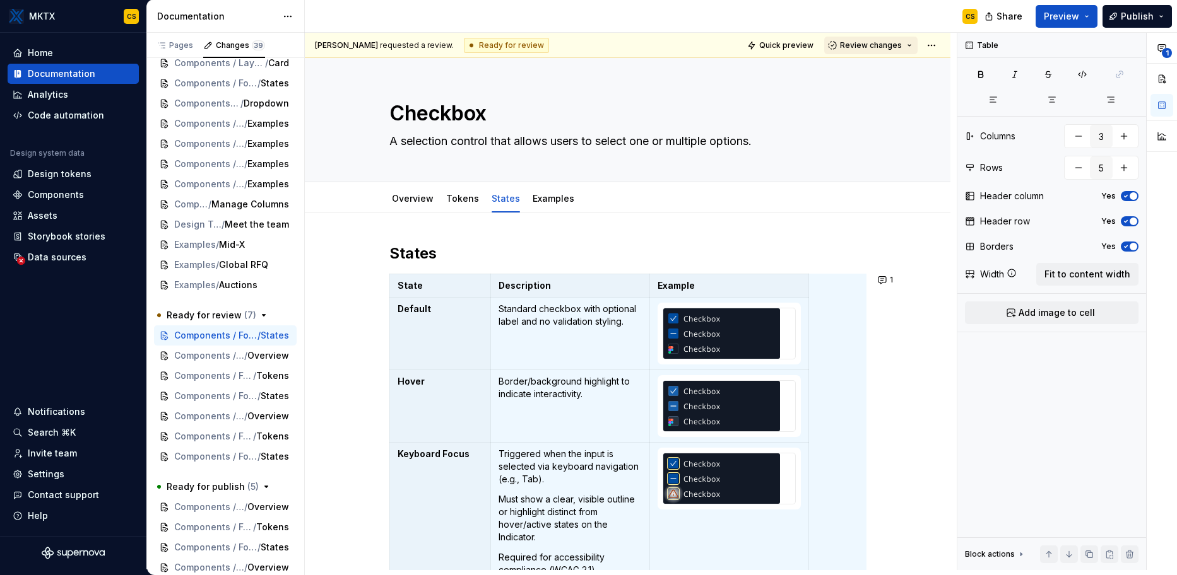
click at [879, 43] on span "Review changes" at bounding box center [871, 45] width 62 height 10
click at [905, 78] on div "This page is ready to publish." at bounding box center [905, 83] width 110 height 10
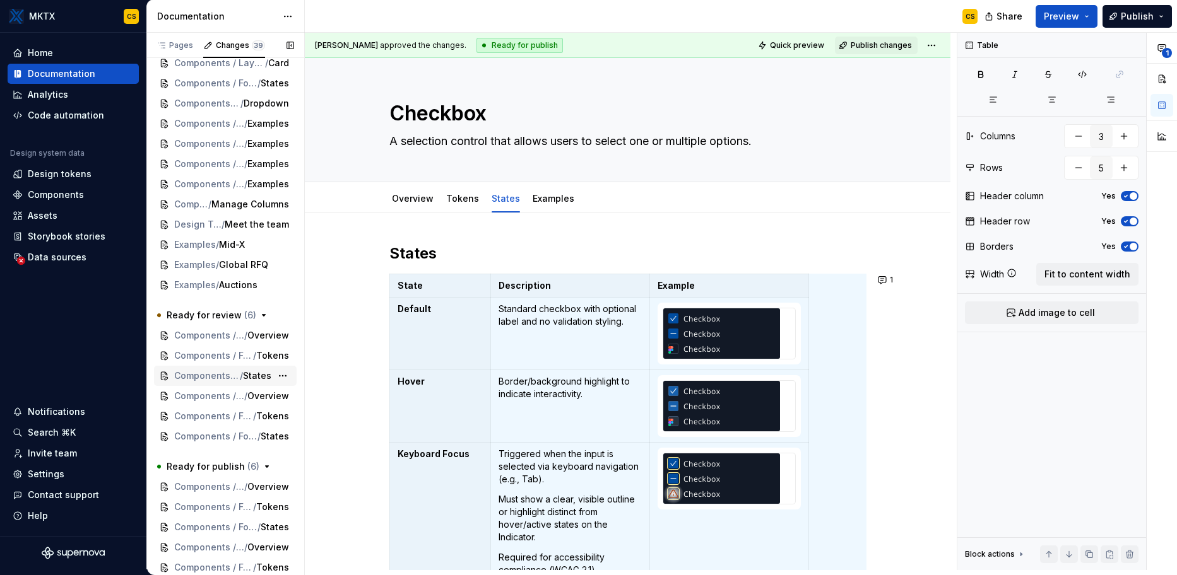
scroll to position [366, 0]
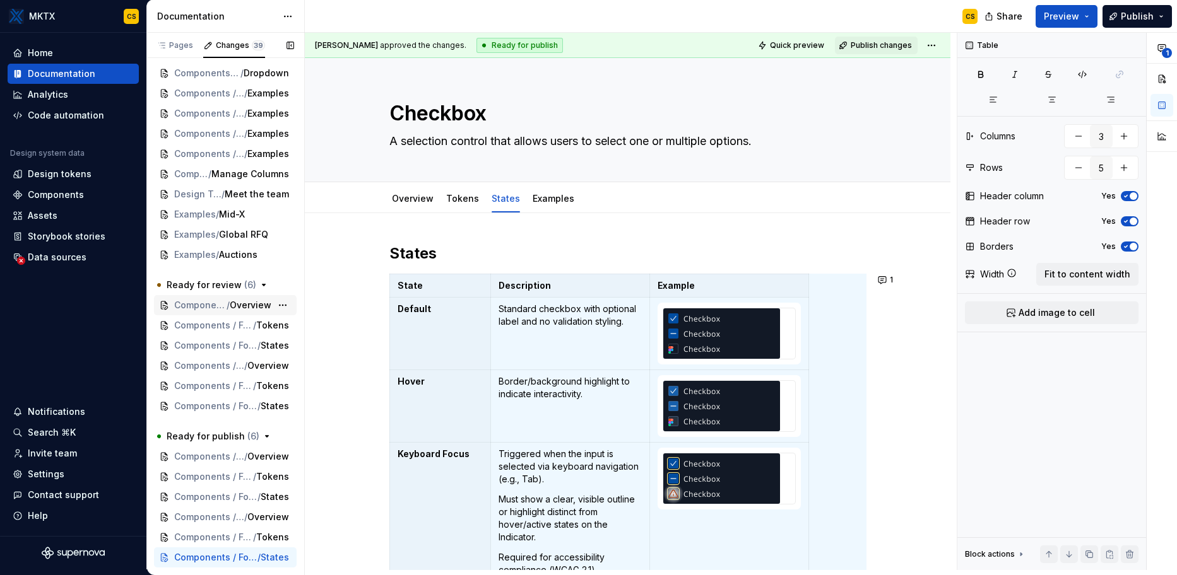
click at [230, 307] on span "Overview" at bounding box center [251, 305] width 42 height 13
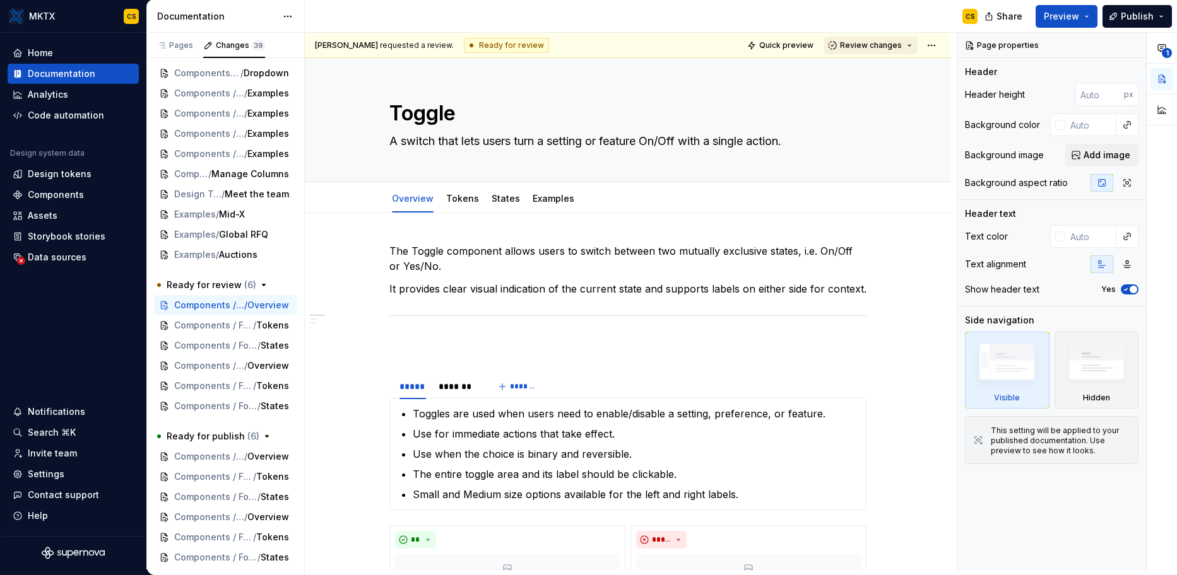
click at [851, 47] on span "Review changes" at bounding box center [871, 45] width 62 height 10
click at [857, 74] on div "Approve" at bounding box center [905, 70] width 110 height 13
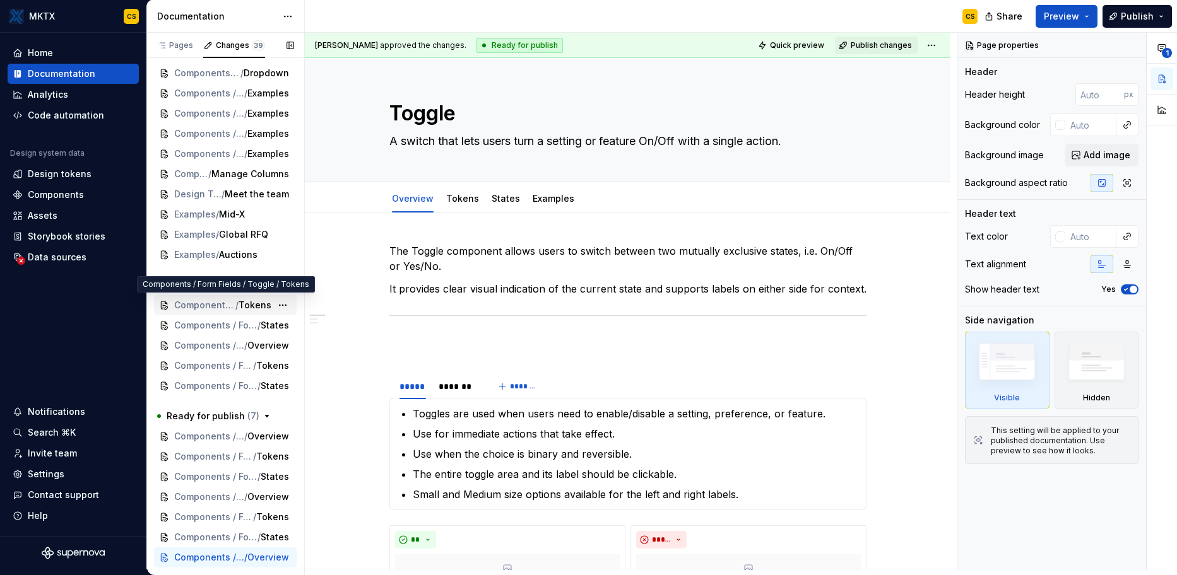
click at [261, 307] on span "Tokens" at bounding box center [254, 305] width 33 height 13
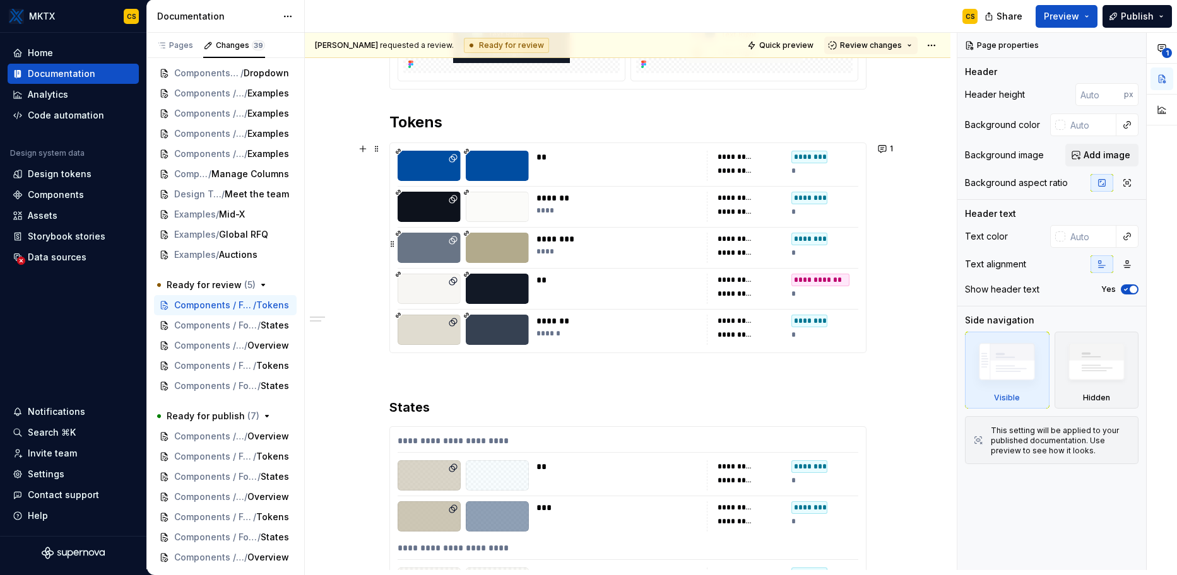
scroll to position [88, 0]
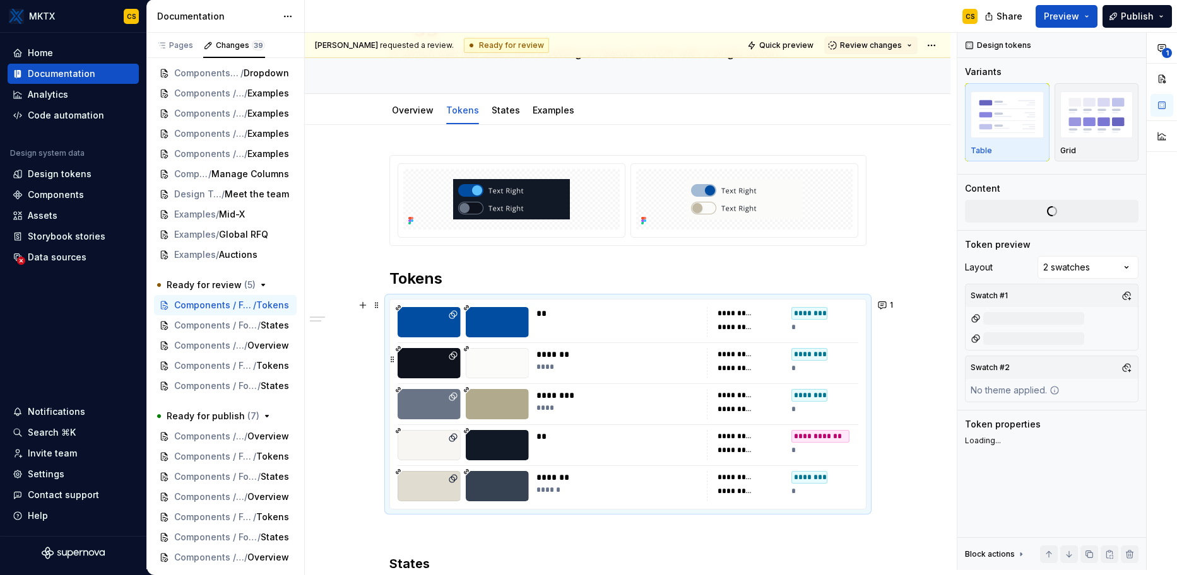
click at [821, 354] on div "*********" at bounding box center [809, 354] width 36 height 13
click at [512, 324] on div at bounding box center [497, 322] width 63 height 30
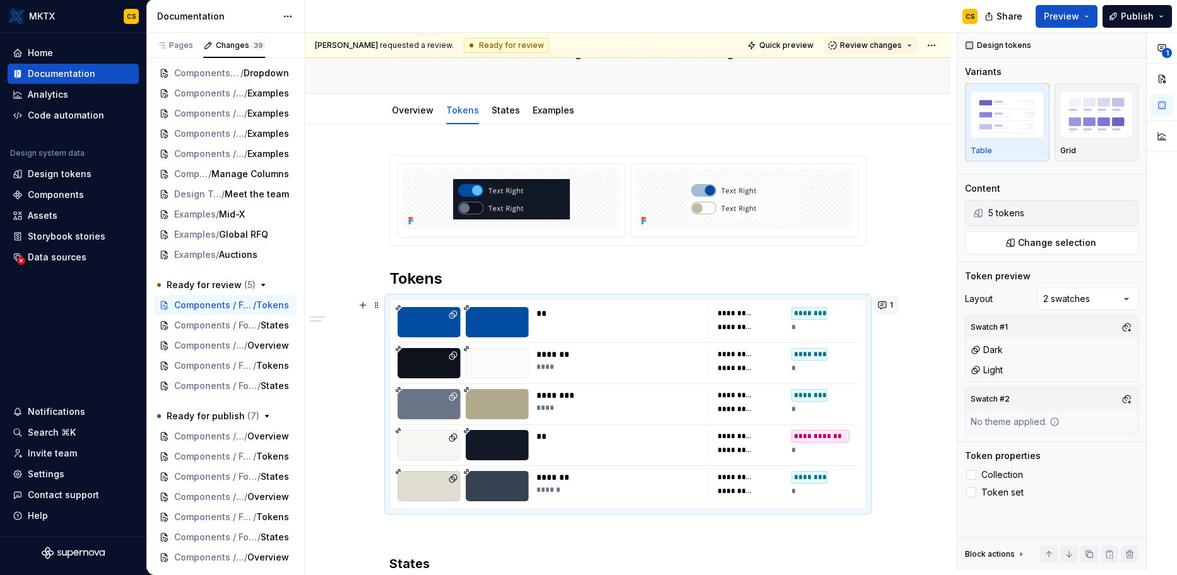
click at [888, 306] on button "1" at bounding box center [886, 305] width 25 height 18
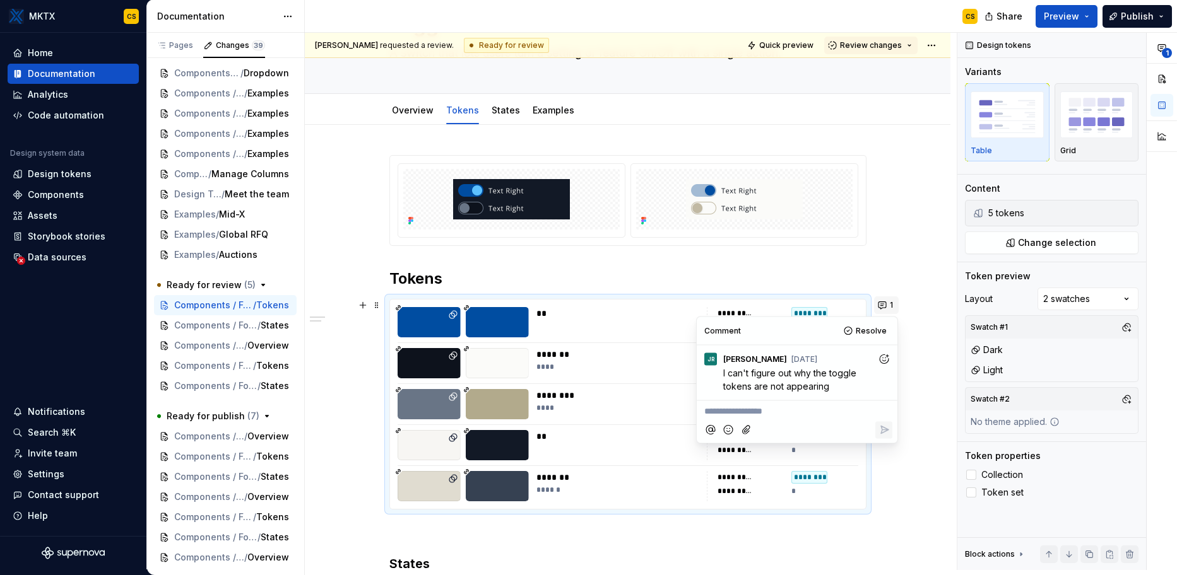
click at [893, 301] on button "1" at bounding box center [886, 305] width 25 height 18
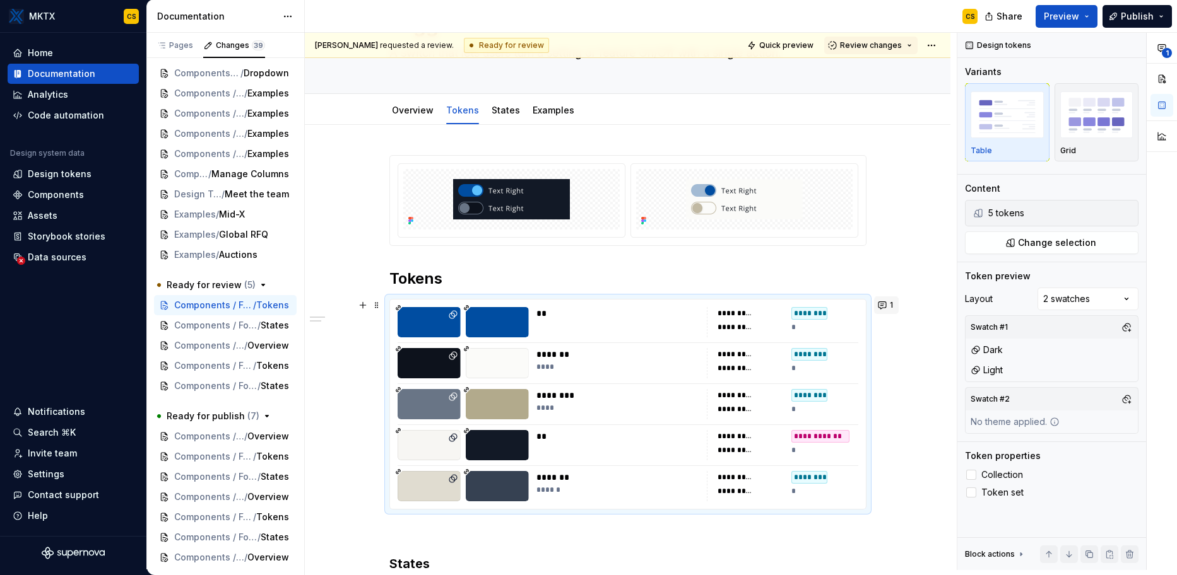
click at [886, 307] on button "1" at bounding box center [886, 305] width 25 height 18
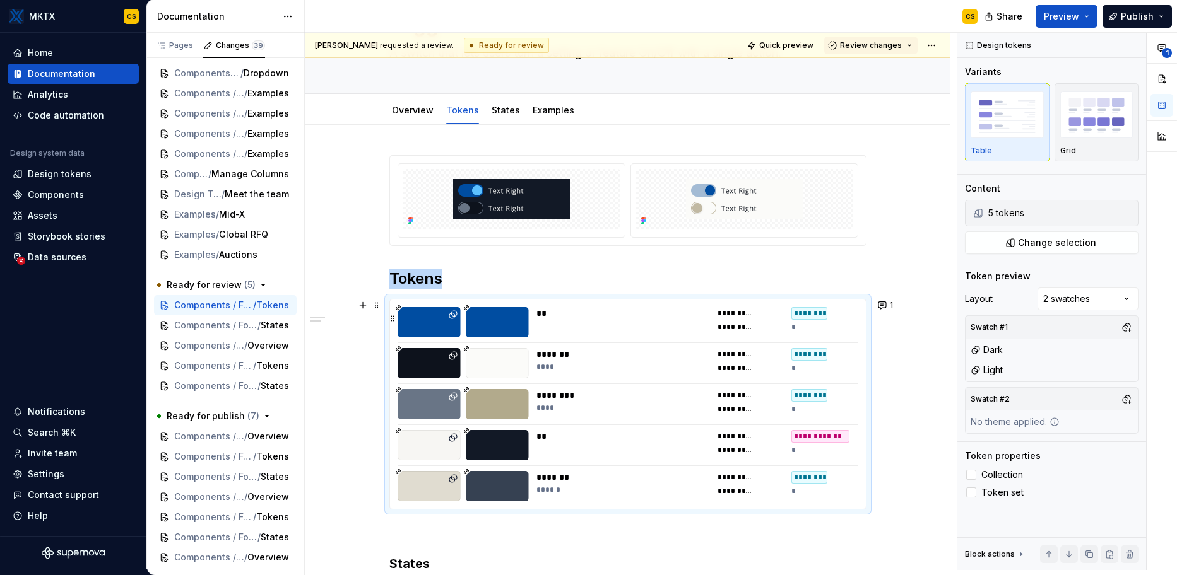
click at [830, 332] on div "*" at bounding box center [824, 327] width 67 height 13
click at [808, 321] on div "*" at bounding box center [824, 327] width 67 height 13
click at [1007, 243] on button "Change selection" at bounding box center [1051, 243] width 173 height 23
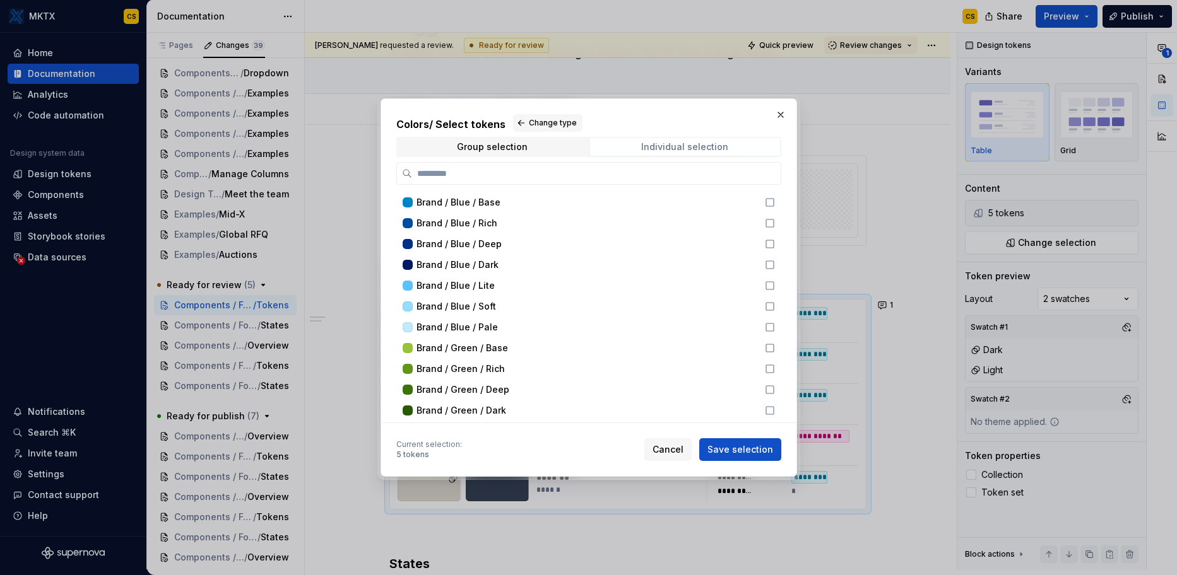
click at [654, 147] on div "Individual selection" at bounding box center [684, 147] width 87 height 10
click at [551, 121] on span "Change type" at bounding box center [553, 123] width 48 height 10
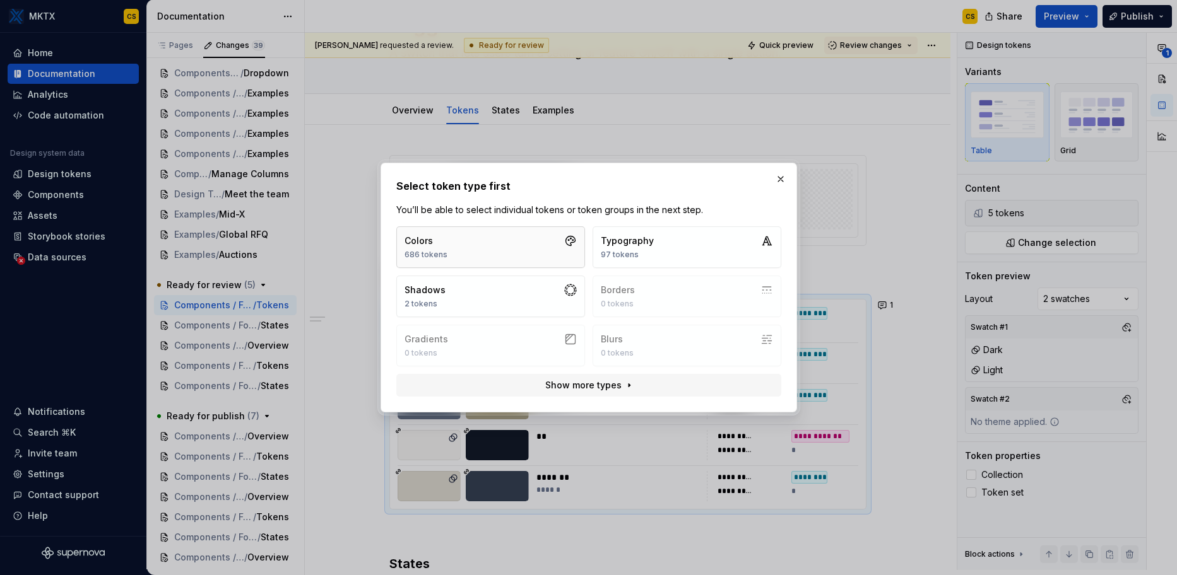
click at [511, 242] on button "Colors 686 tokens" at bounding box center [490, 247] width 189 height 42
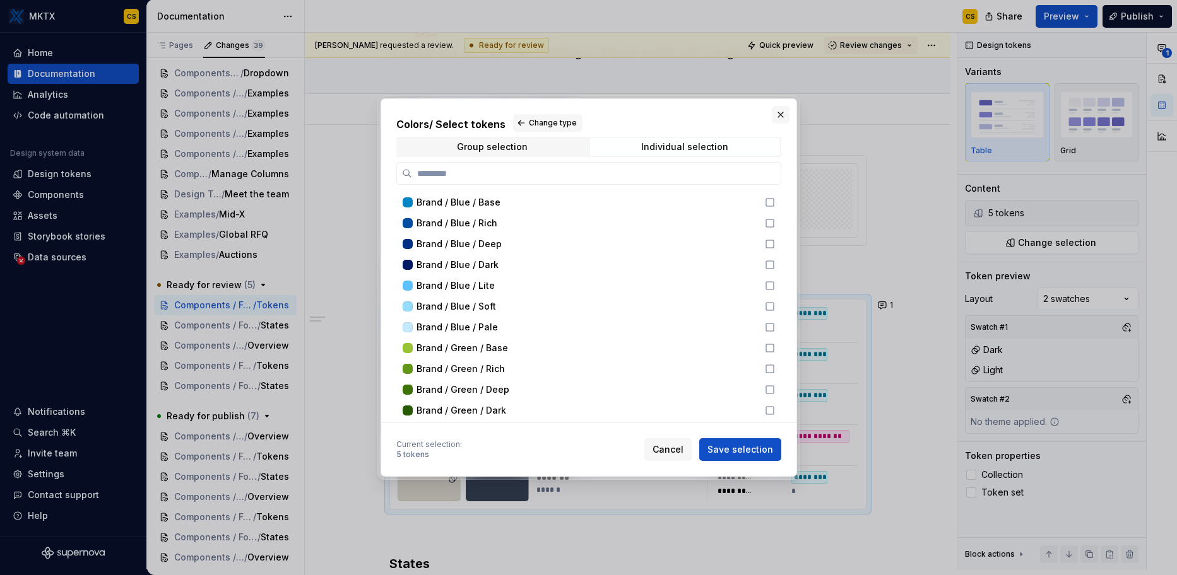
click at [780, 114] on button "button" at bounding box center [781, 115] width 18 height 18
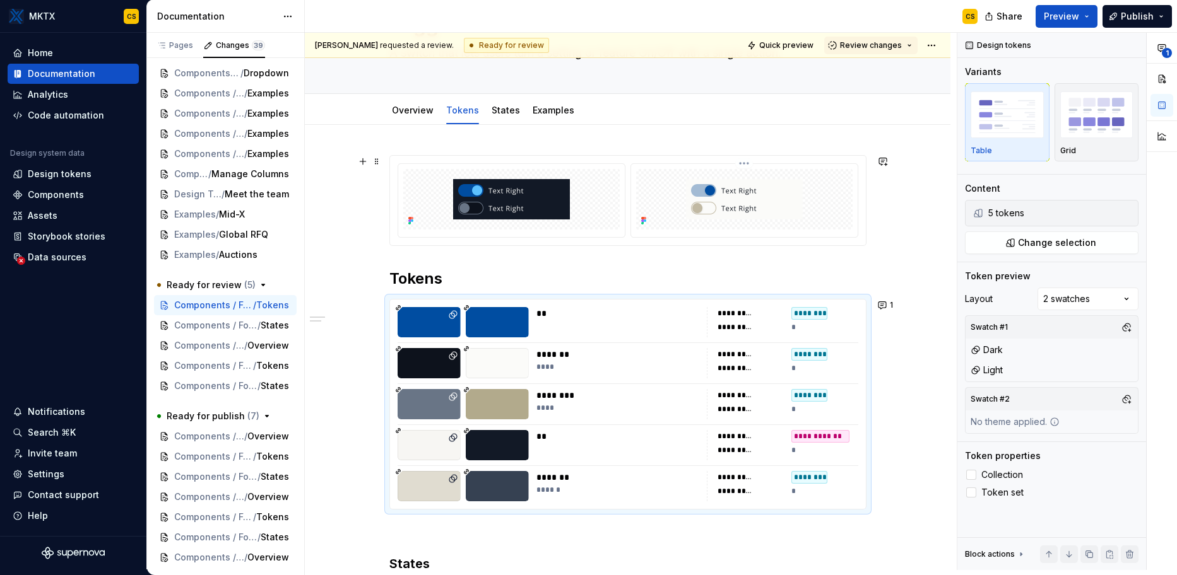
scroll to position [0, 0]
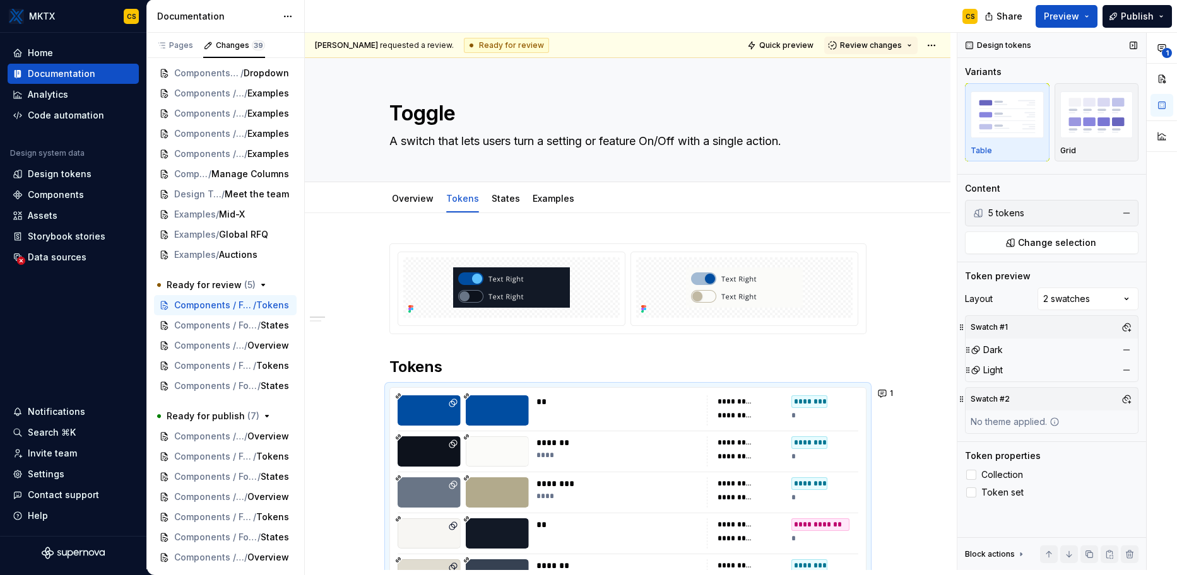
type textarea "*"
click at [1053, 245] on span "Change selection" at bounding box center [1057, 243] width 78 height 13
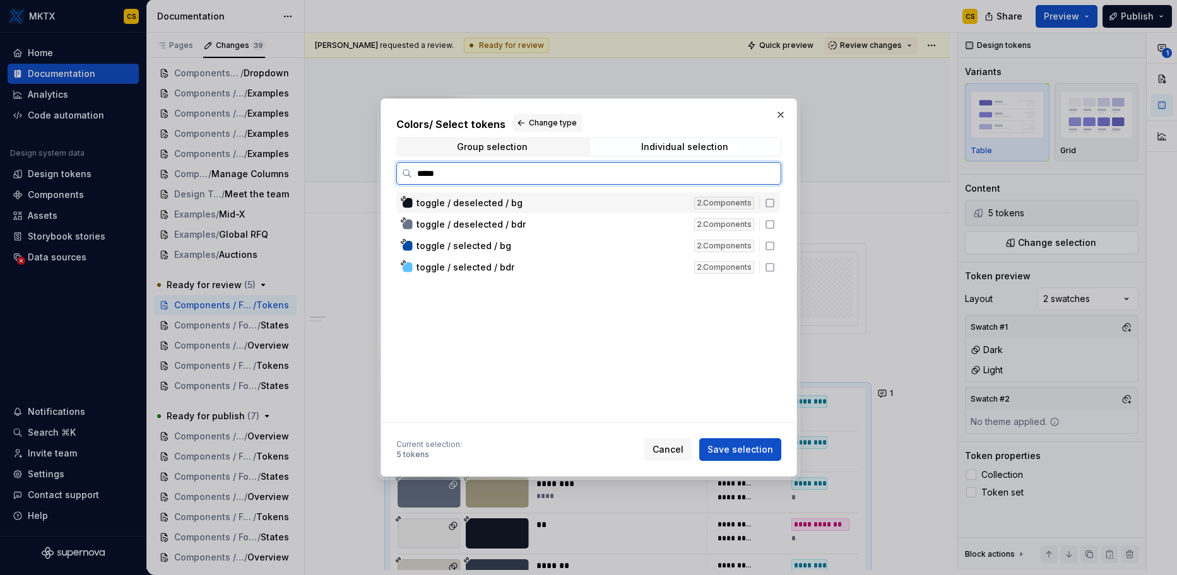
type input "******"
click at [771, 202] on icon at bounding box center [770, 203] width 10 height 10
click at [770, 220] on icon at bounding box center [770, 225] width 10 height 10
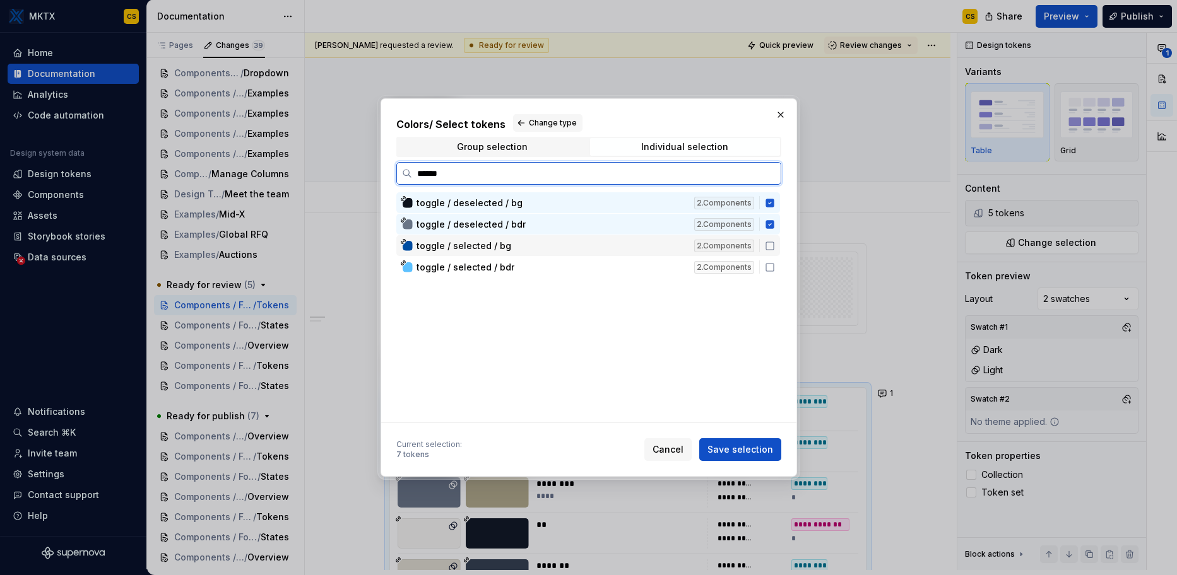
drag, startPoint x: 769, startPoint y: 249, endPoint x: 771, endPoint y: 259, distance: 10.9
click at [769, 249] on icon at bounding box center [770, 246] width 10 height 10
click at [770, 267] on icon at bounding box center [770, 267] width 10 height 10
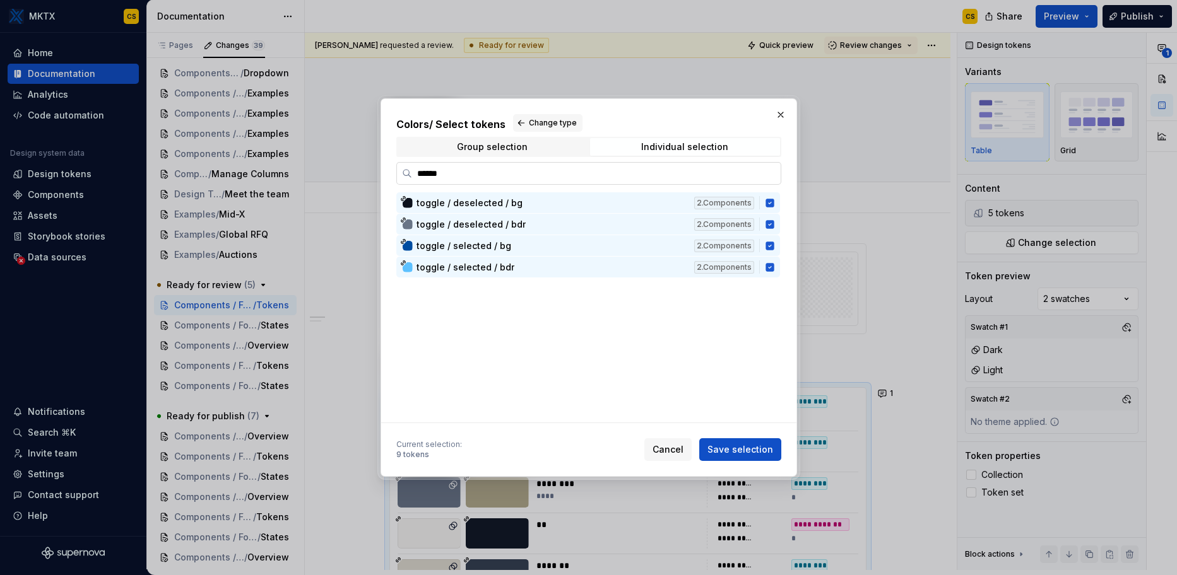
click at [770, 169] on input "******" at bounding box center [596, 173] width 368 height 13
click at [770, 172] on input "******" at bounding box center [596, 173] width 368 height 13
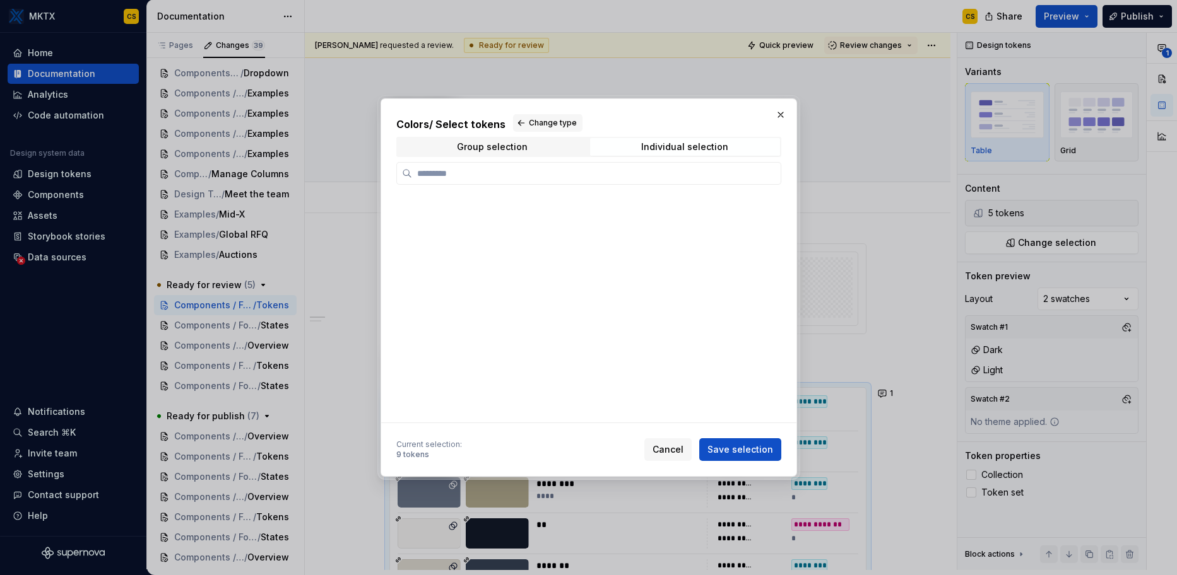
scroll to position [789, 0]
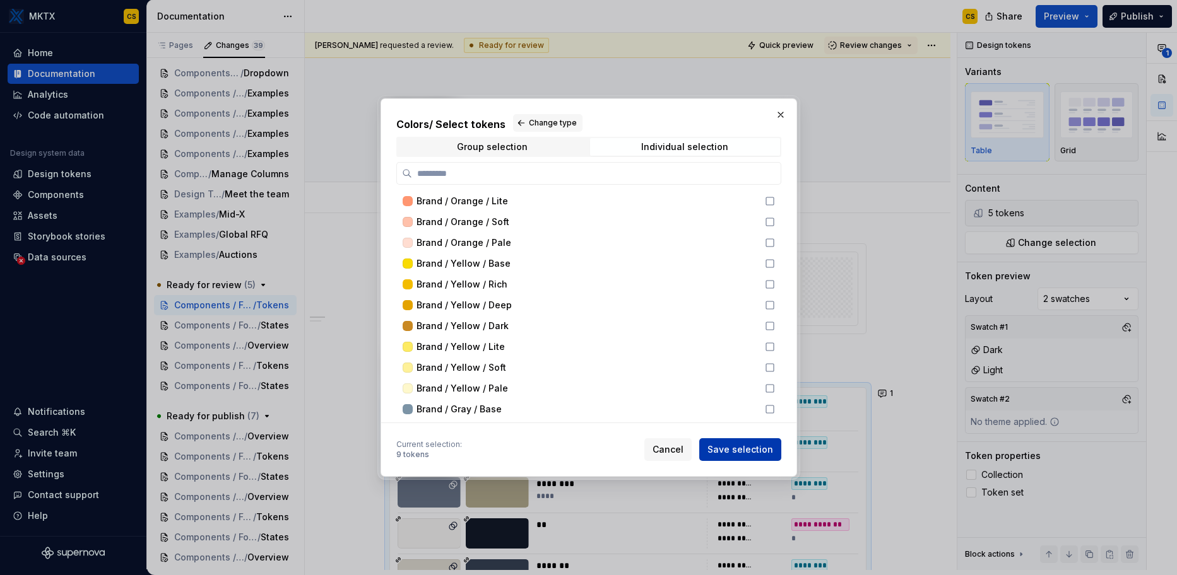
click at [748, 456] on button "Save selection" at bounding box center [740, 449] width 82 height 23
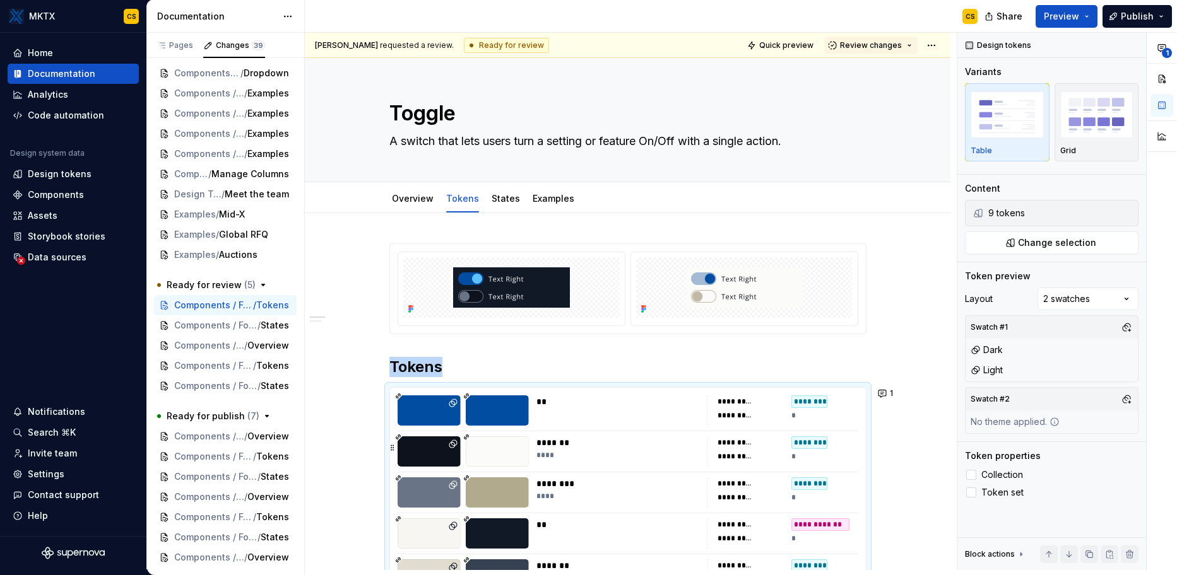
scroll to position [192, 0]
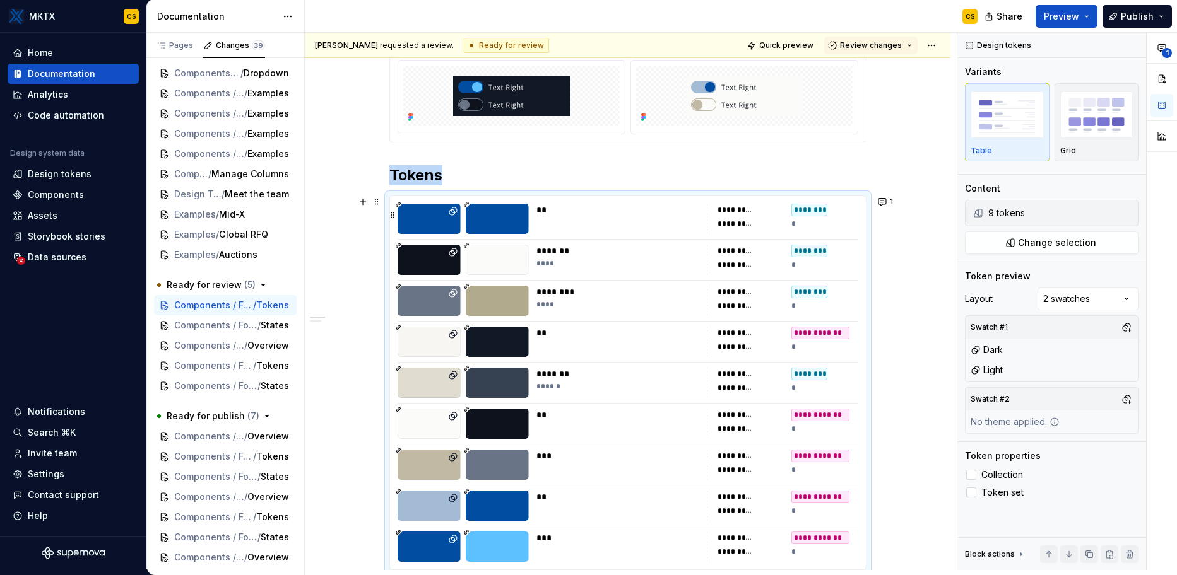
click at [751, 225] on div "*********" at bounding box center [734, 224] width 35 height 10
click at [1053, 244] on span "Change selection" at bounding box center [1057, 243] width 78 height 13
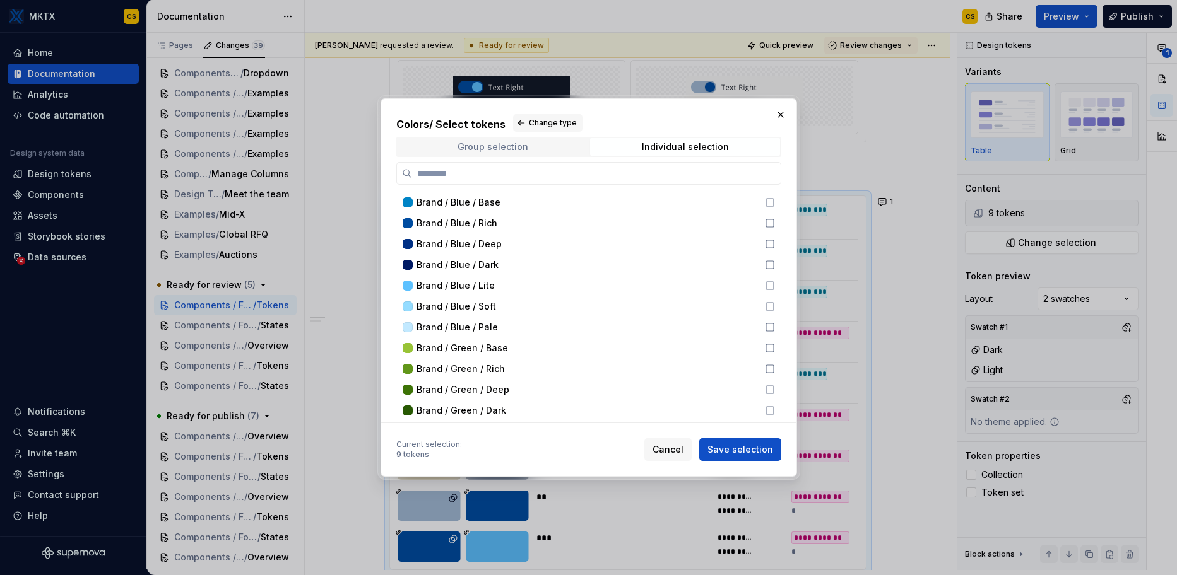
click at [542, 146] on span "Group selection" at bounding box center [492, 147] width 190 height 18
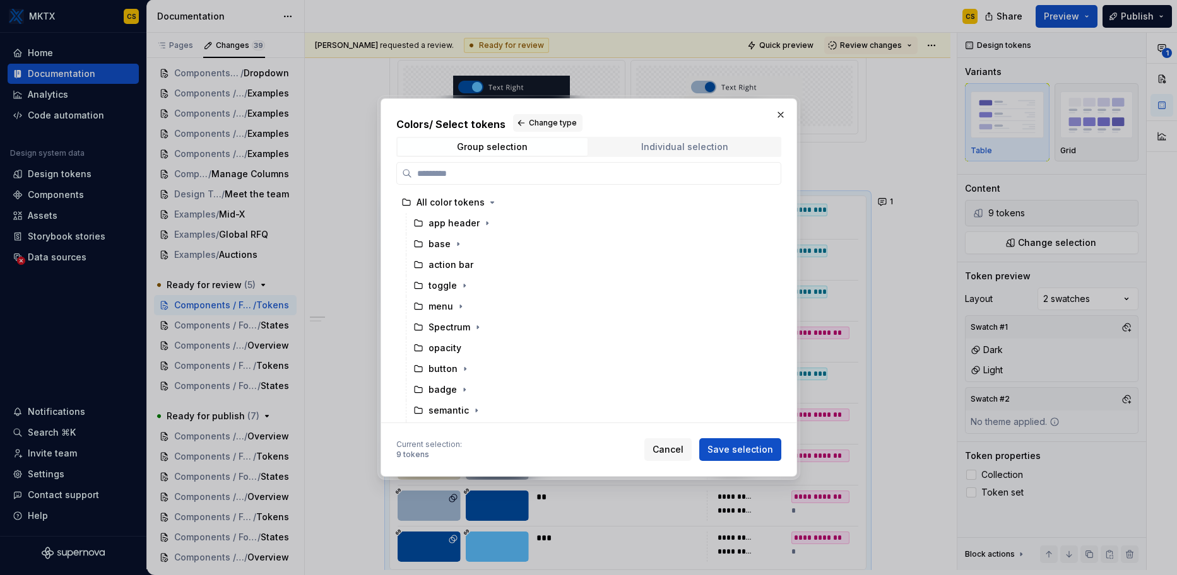
click at [659, 148] on div "Individual selection" at bounding box center [684, 147] width 87 height 10
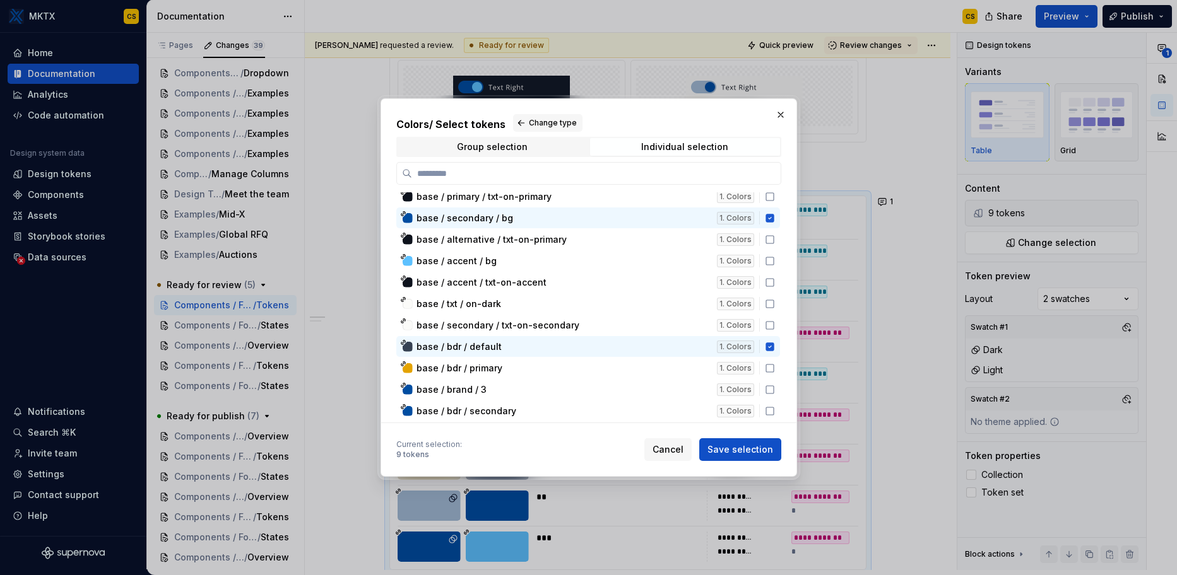
scroll to position [9577, 0]
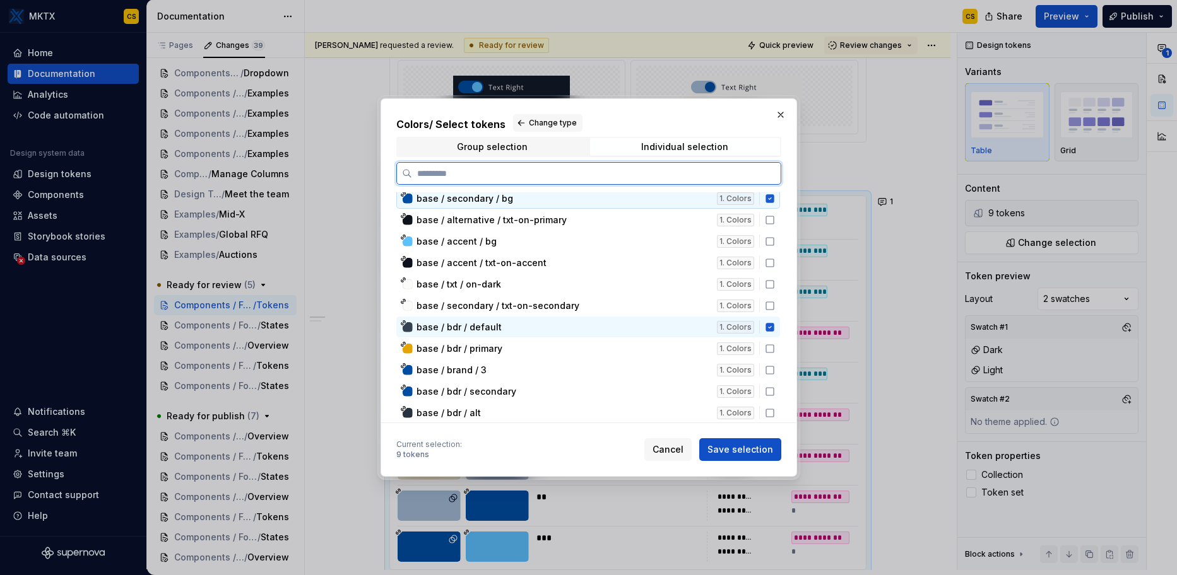
click at [770, 199] on icon at bounding box center [769, 198] width 8 height 8
click at [770, 326] on icon at bounding box center [769, 327] width 8 height 8
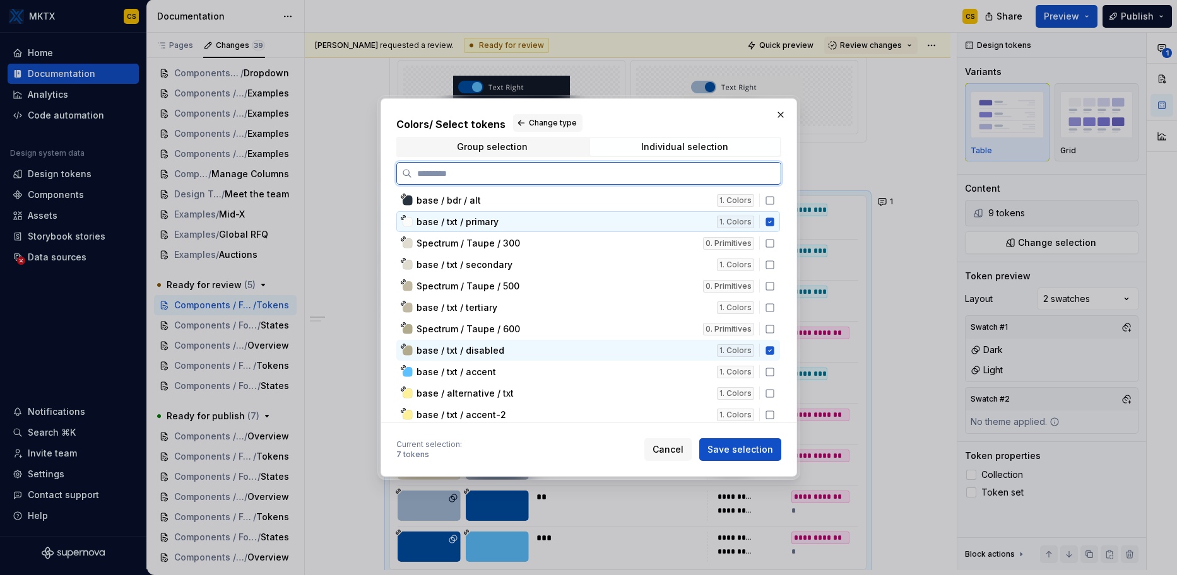
click at [767, 218] on icon at bounding box center [769, 222] width 8 height 8
click at [772, 350] on icon at bounding box center [769, 350] width 8 height 8
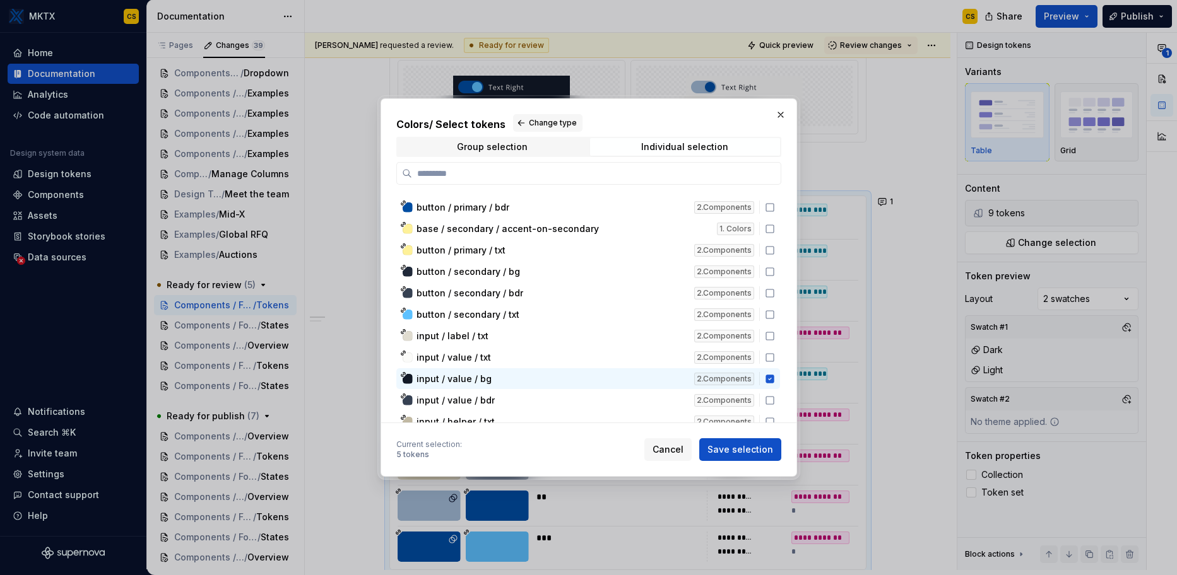
scroll to position [10784, 0]
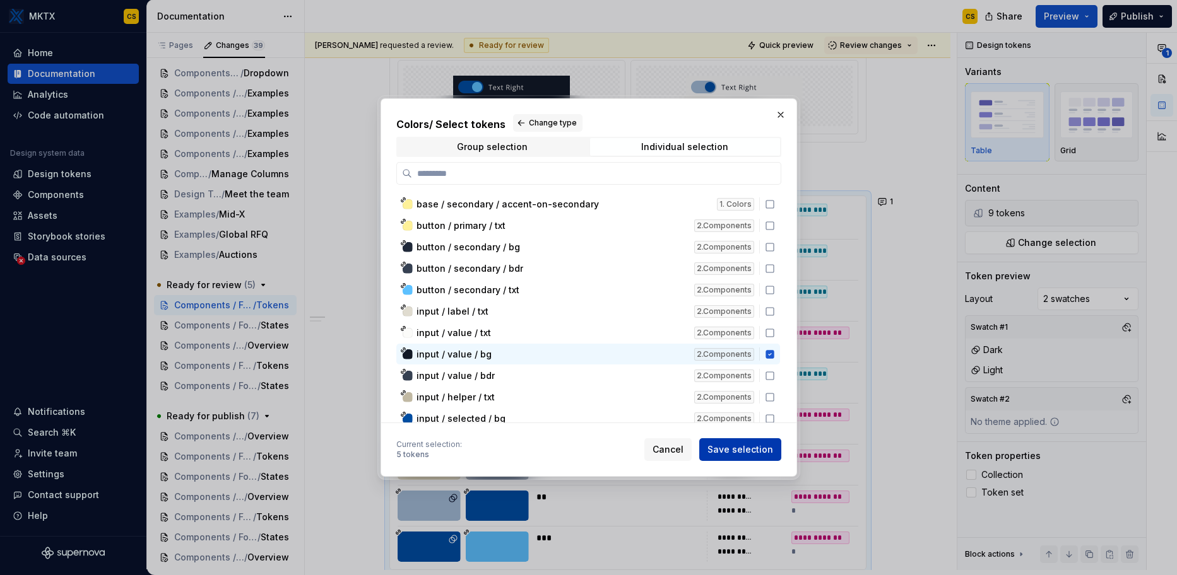
click at [734, 450] on span "Save selection" at bounding box center [740, 449] width 66 height 13
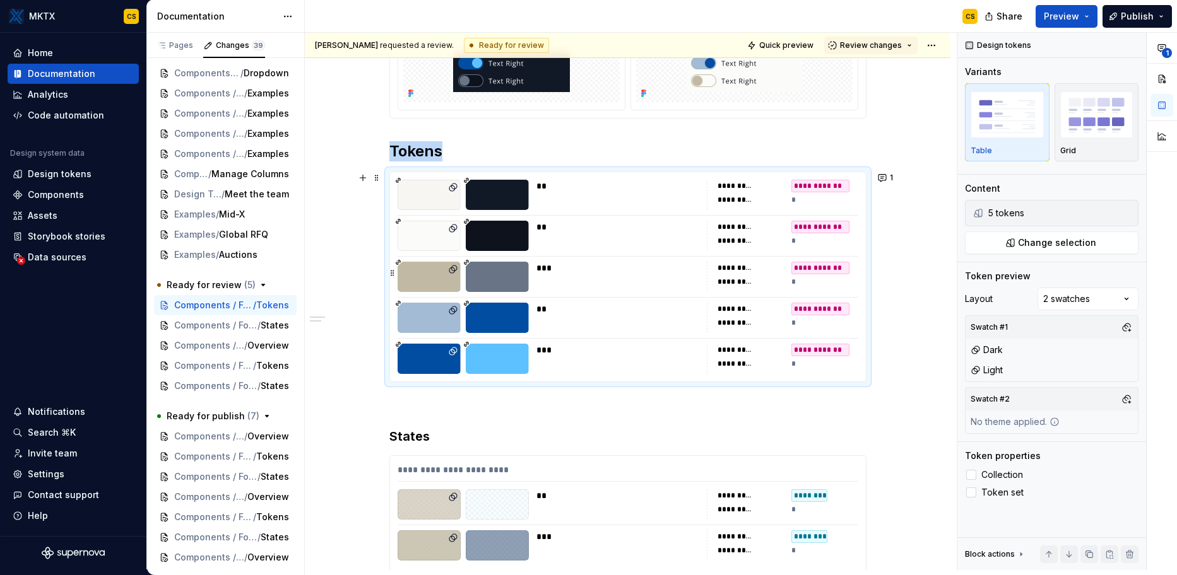
scroll to position [59, 0]
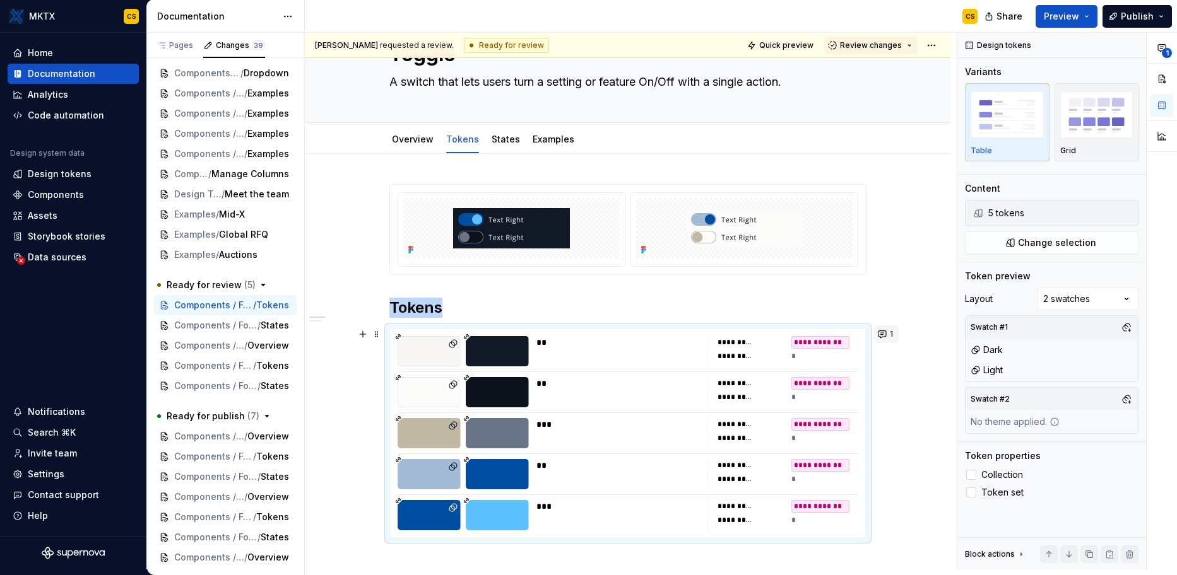
click at [889, 334] on span "1" at bounding box center [890, 334] width 3 height 10
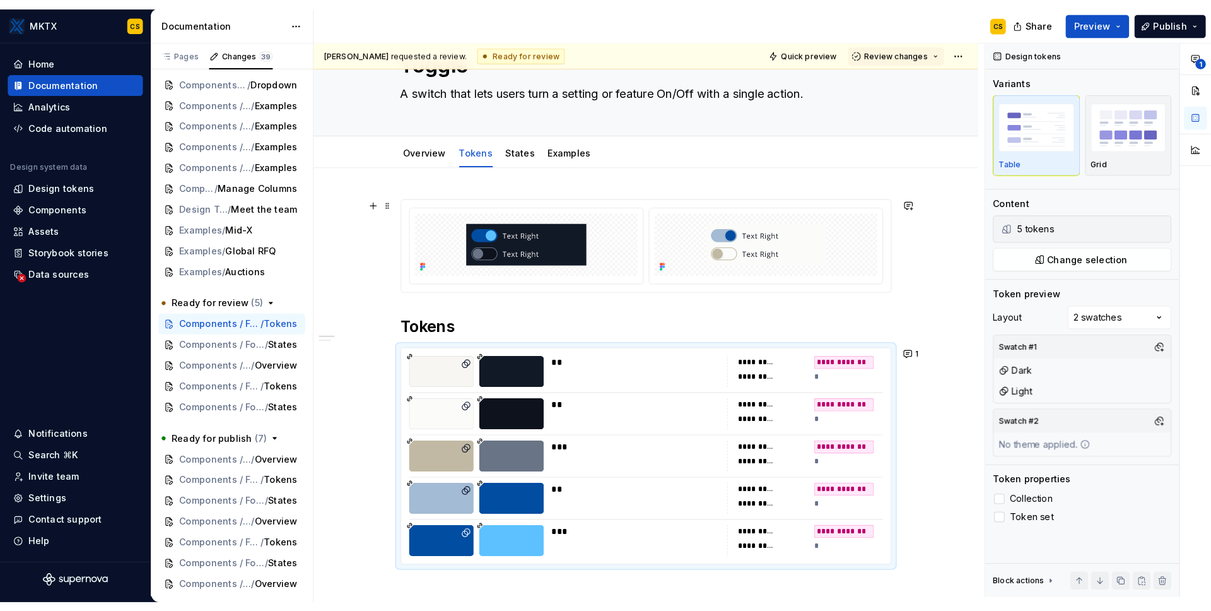
scroll to position [75, 0]
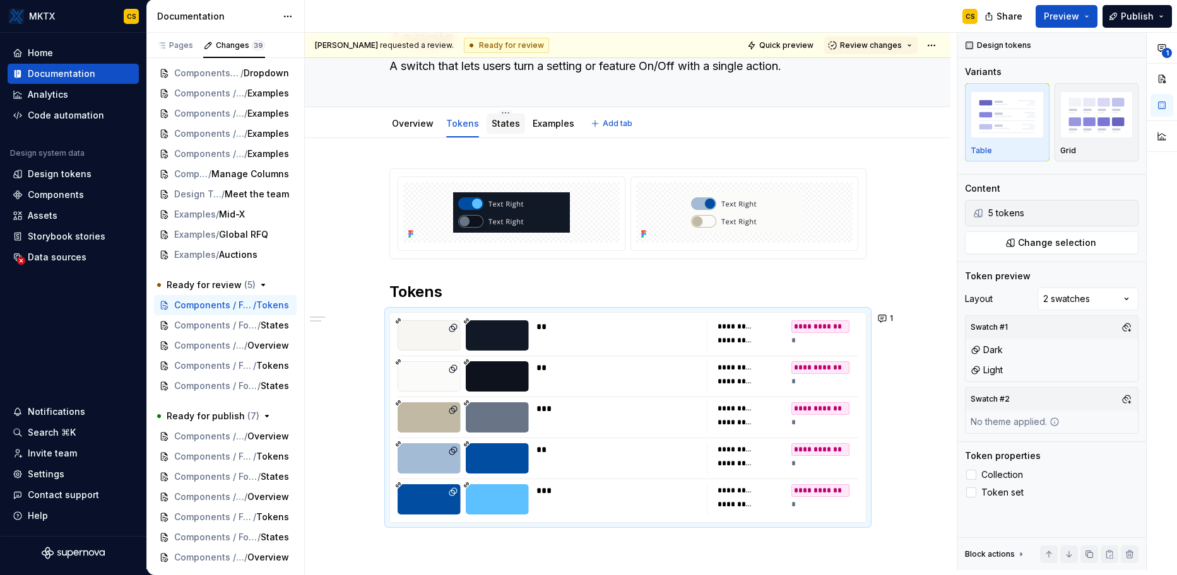
click at [507, 125] on link "States" at bounding box center [505, 123] width 28 height 11
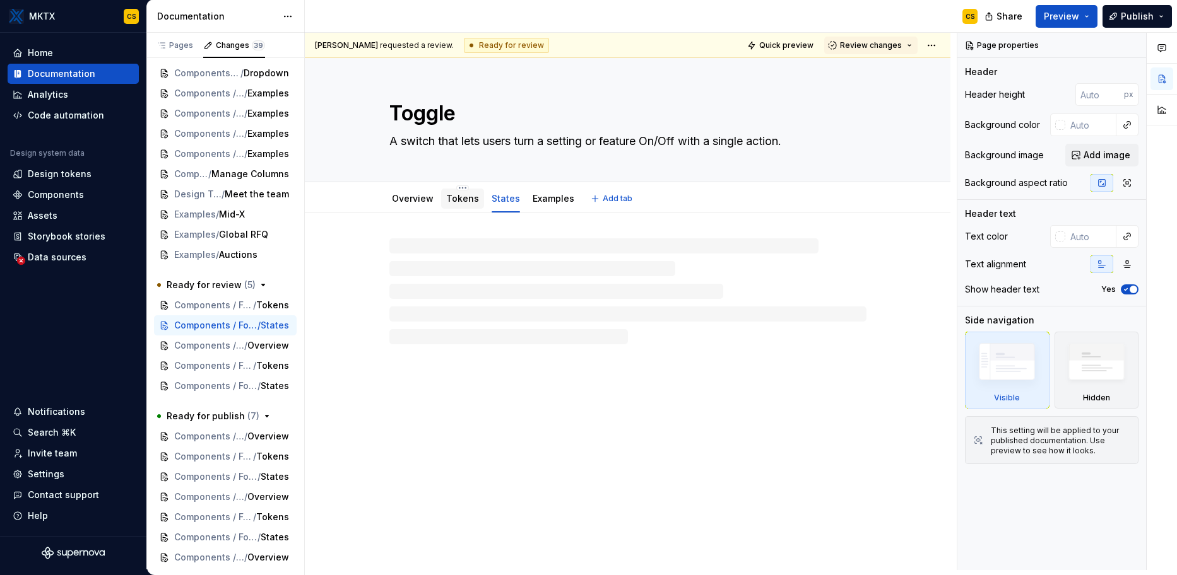
click at [449, 200] on link "Tokens" at bounding box center [462, 198] width 33 height 11
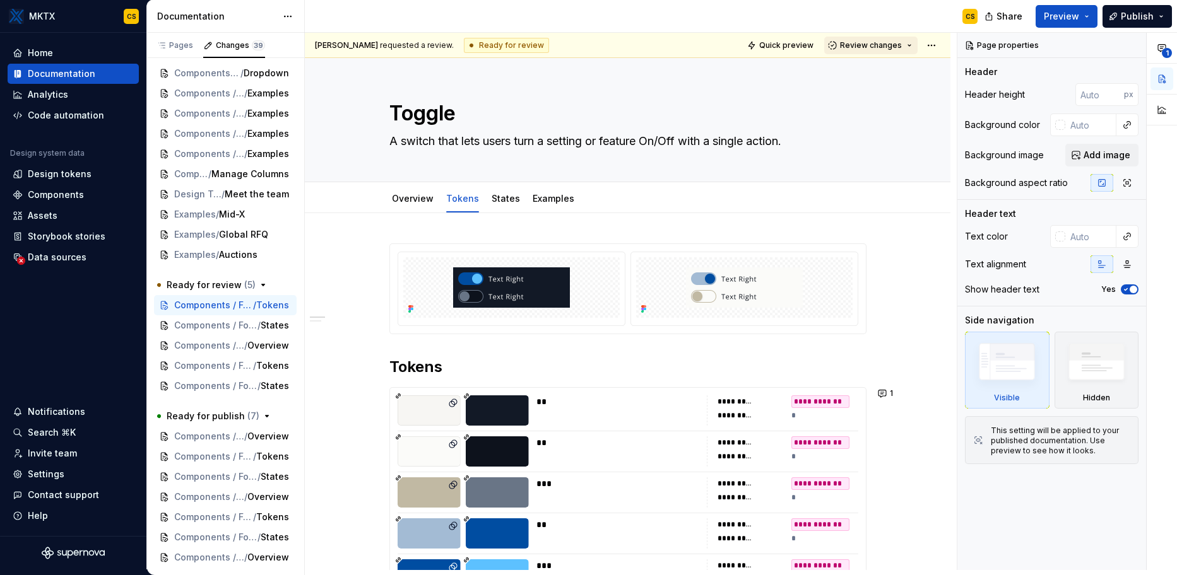
click at [879, 44] on span "Review changes" at bounding box center [871, 45] width 62 height 10
click at [942, 114] on div "Submit feedback to be addressed." at bounding box center [915, 114] width 131 height 10
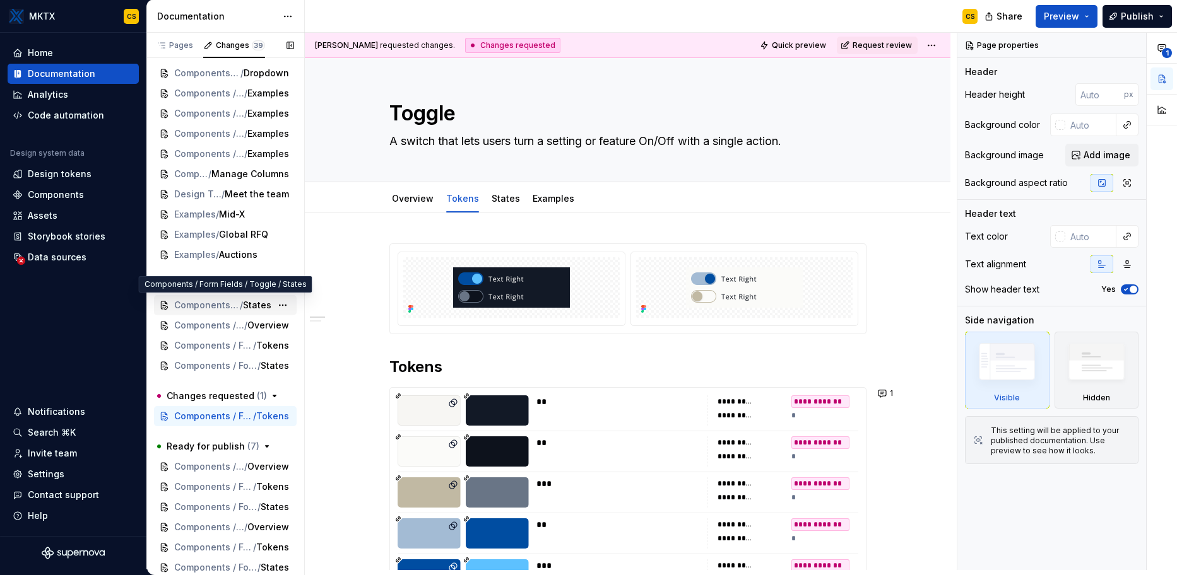
click at [220, 304] on span "Components / Form Fields / Toggle" at bounding box center [207, 305] width 66 height 13
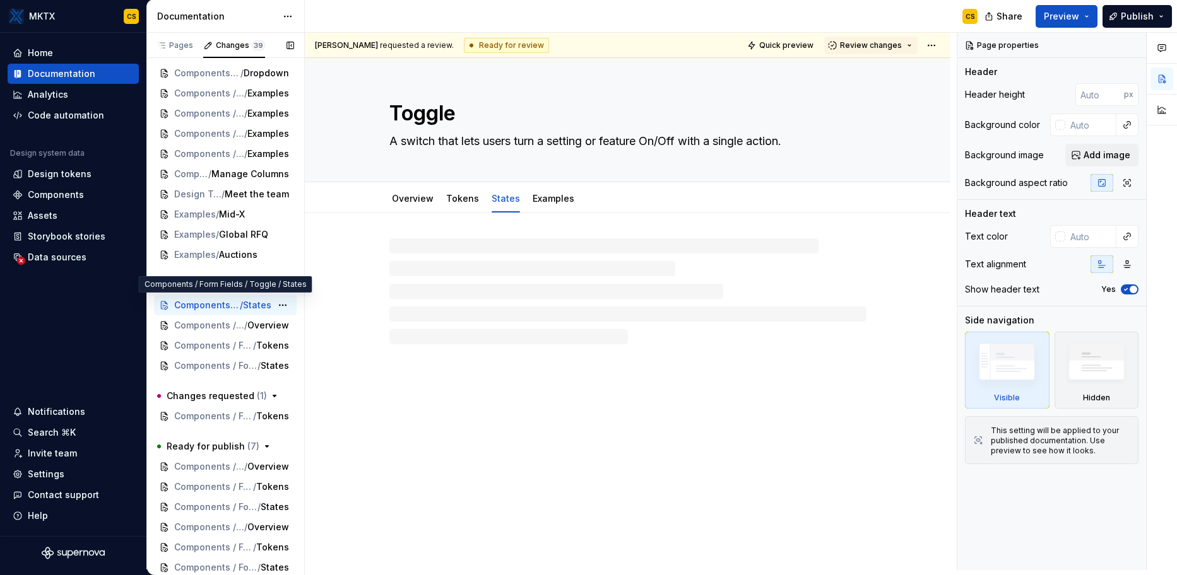
click at [243, 305] on span "States" at bounding box center [257, 305] width 28 height 13
click at [226, 324] on span "/" at bounding box center [227, 325] width 3 height 13
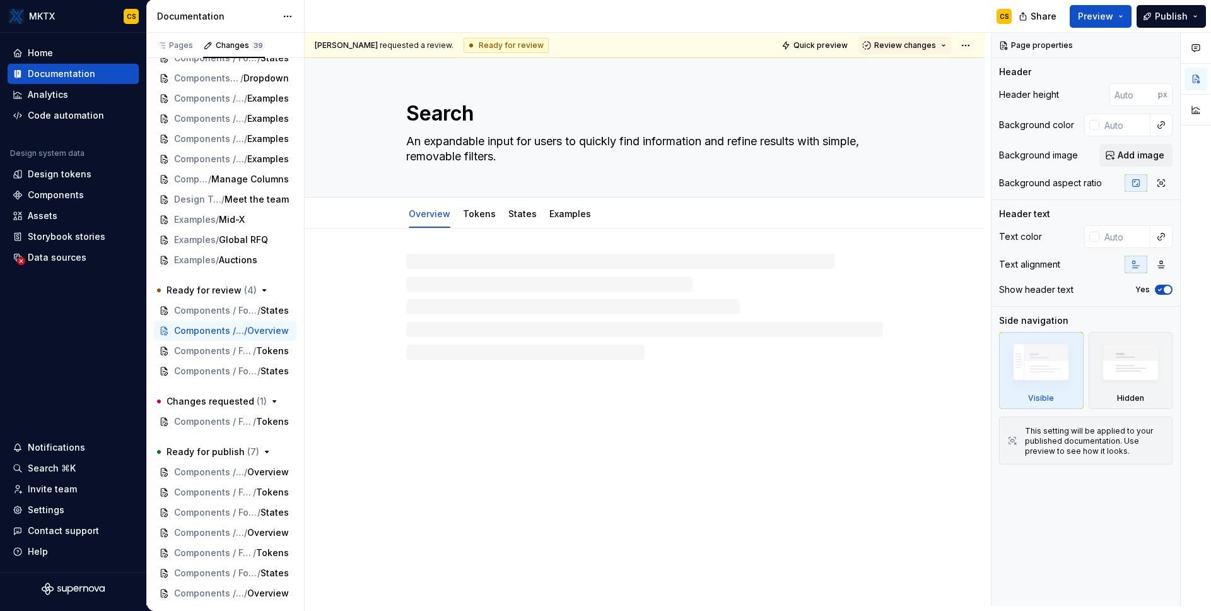
scroll to position [361, 0]
click at [196, 312] on span "Components / Form Fields / Toggle" at bounding box center [207, 310] width 66 height 13
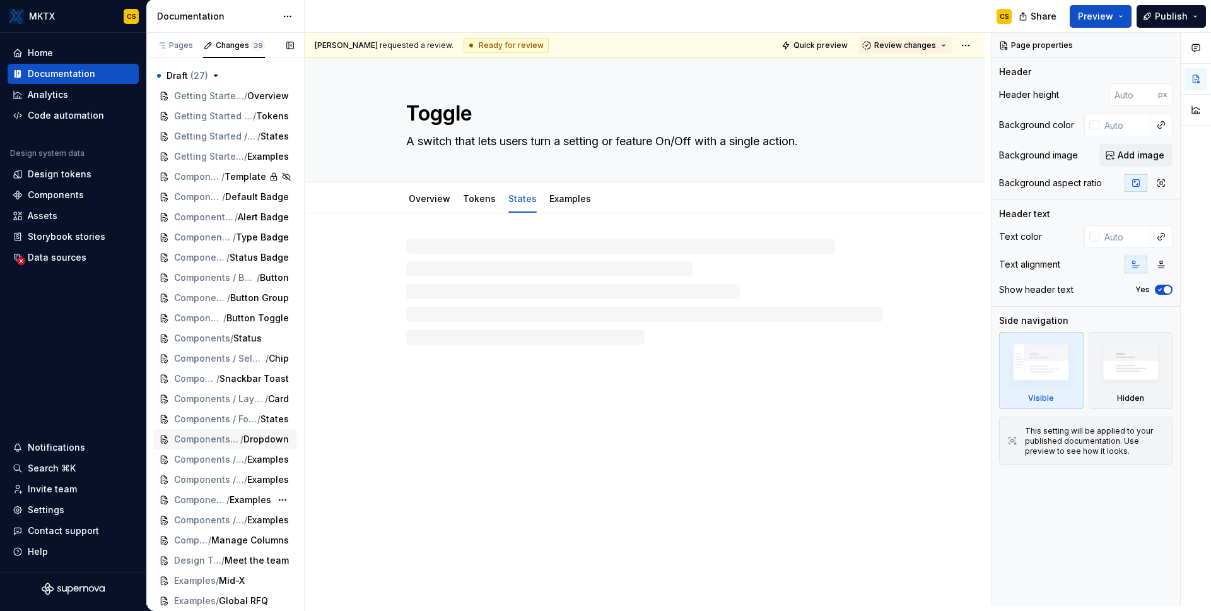
scroll to position [249, 0]
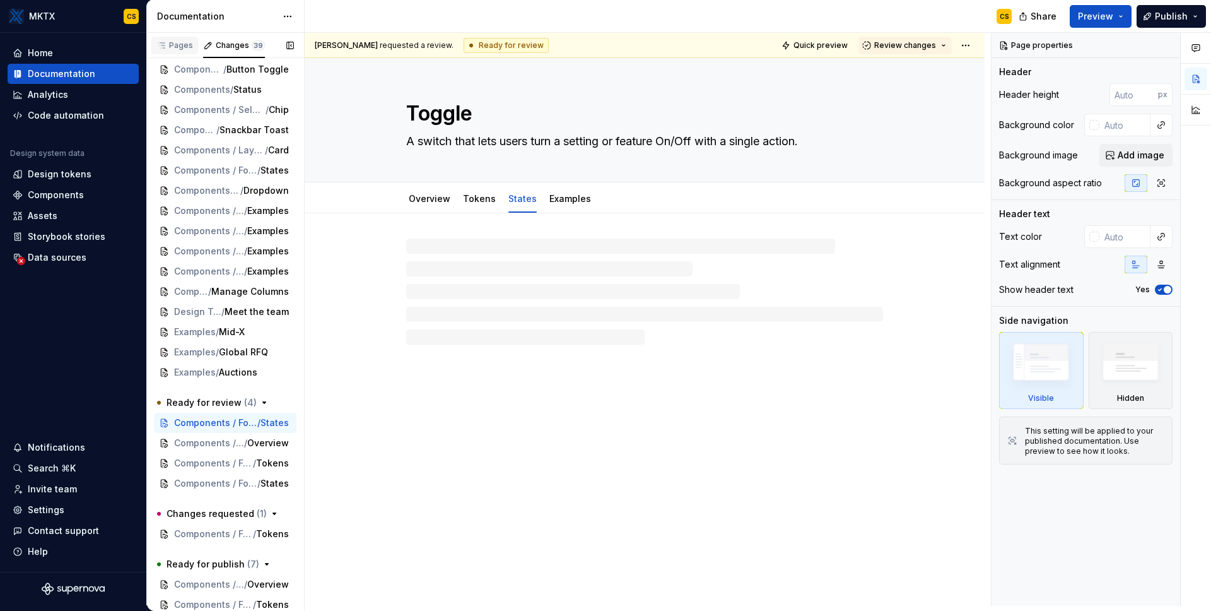
click at [181, 48] on div "Pages" at bounding box center [174, 45] width 37 height 10
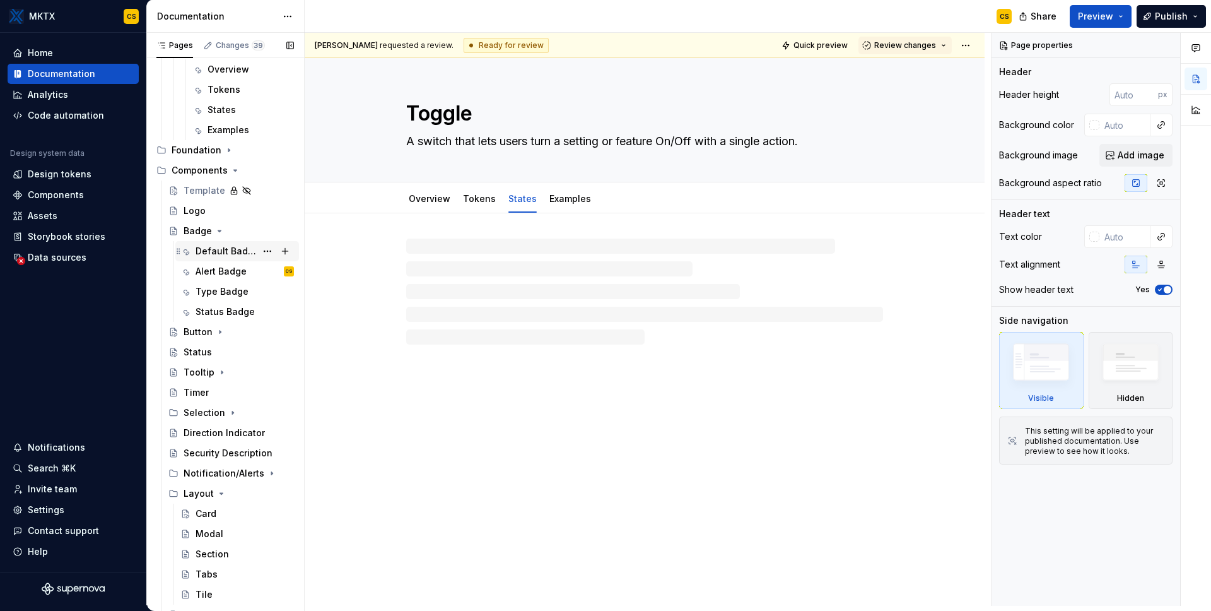
click at [220, 250] on div "Default Badge" at bounding box center [226, 251] width 61 height 13
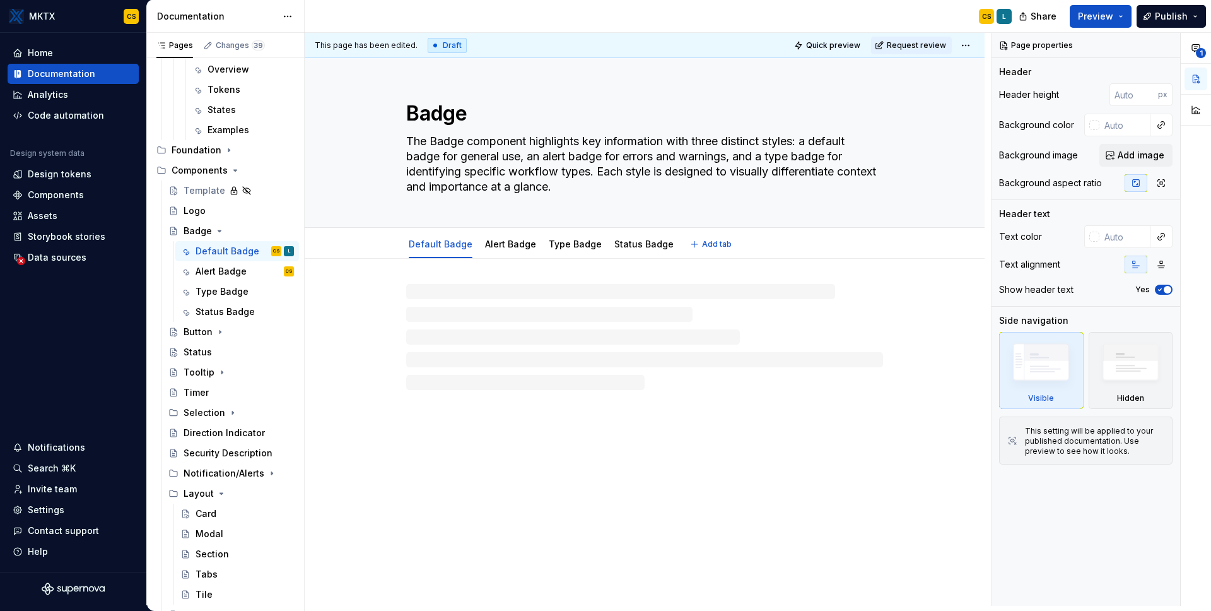
type textarea "*"
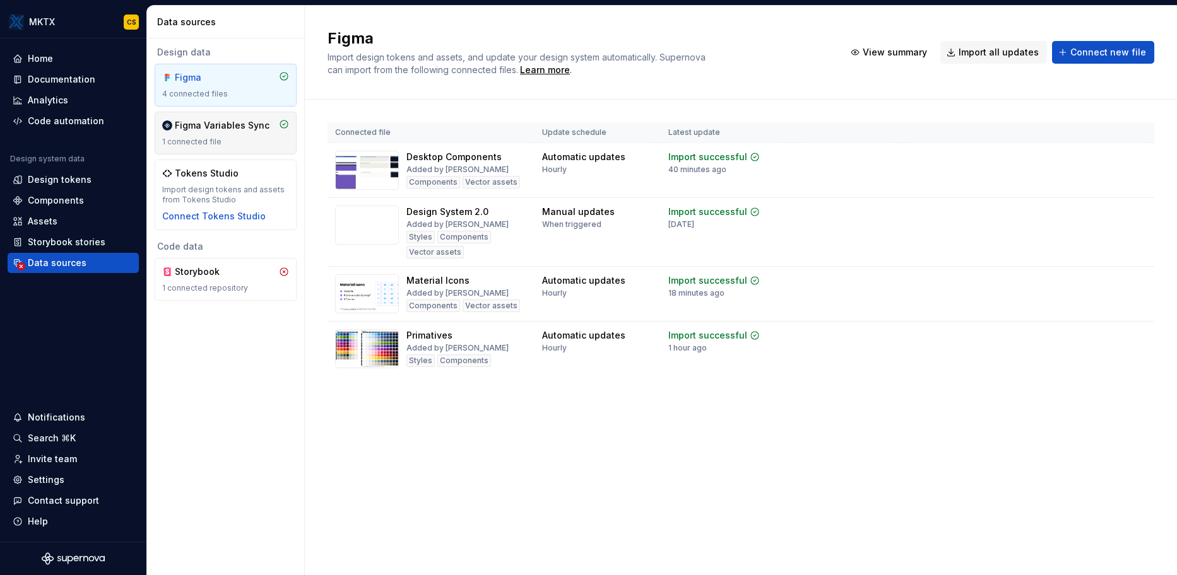
click at [236, 128] on div "Figma Variables Sync" at bounding box center [222, 125] width 95 height 13
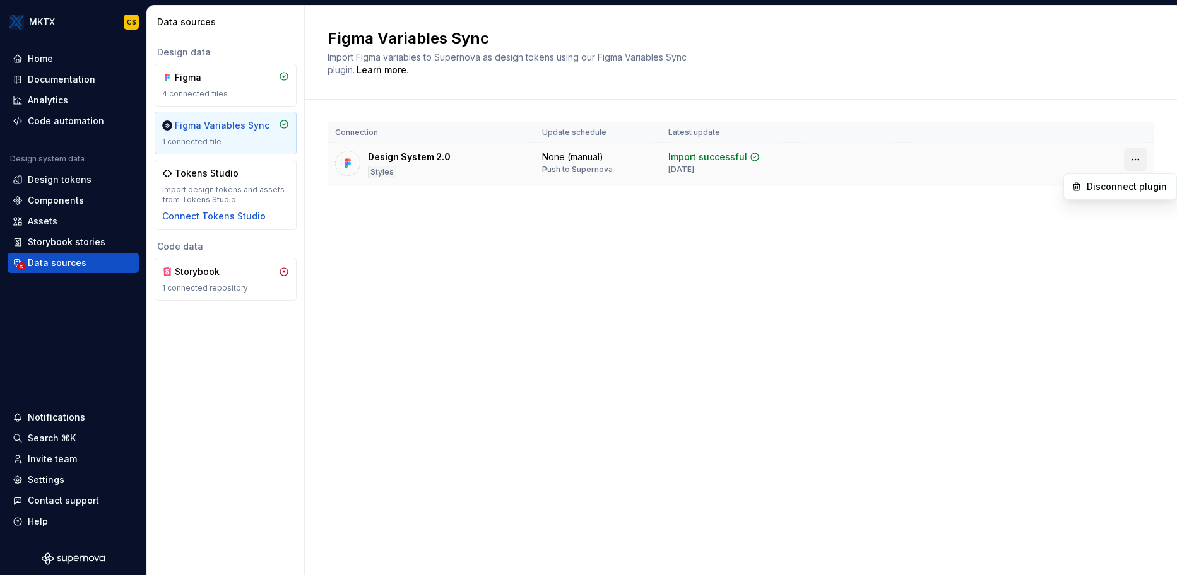
click at [1142, 158] on html "MKTX CS Home Documentation Analytics Code automation Design system data Design …" at bounding box center [588, 287] width 1177 height 575
click at [1138, 161] on html "MKTX CS Home Documentation Analytics Code automation Design system data Design …" at bounding box center [588, 287] width 1177 height 575
click at [419, 167] on div "Design System 2.0 Styles" at bounding box center [409, 165] width 83 height 28
click at [396, 244] on div "Figma Variables Sync Import Figma variables to Supernova as design tokens using…" at bounding box center [741, 291] width 872 height 570
click at [221, 91] on div "4 connected files" at bounding box center [225, 94] width 127 height 10
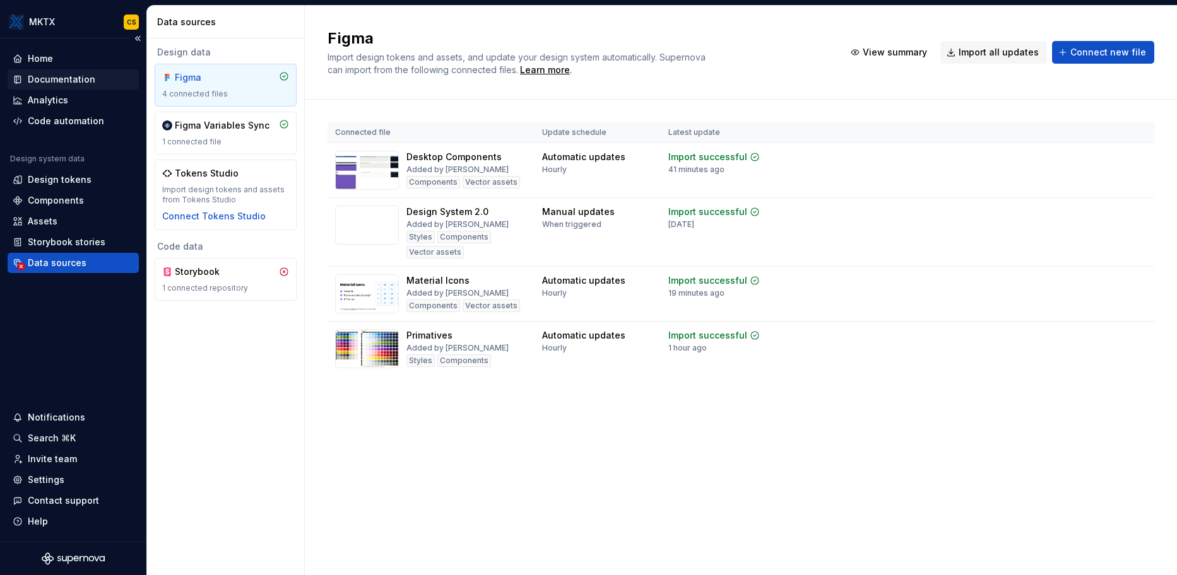
click at [74, 77] on div "Documentation" at bounding box center [61, 79] width 67 height 13
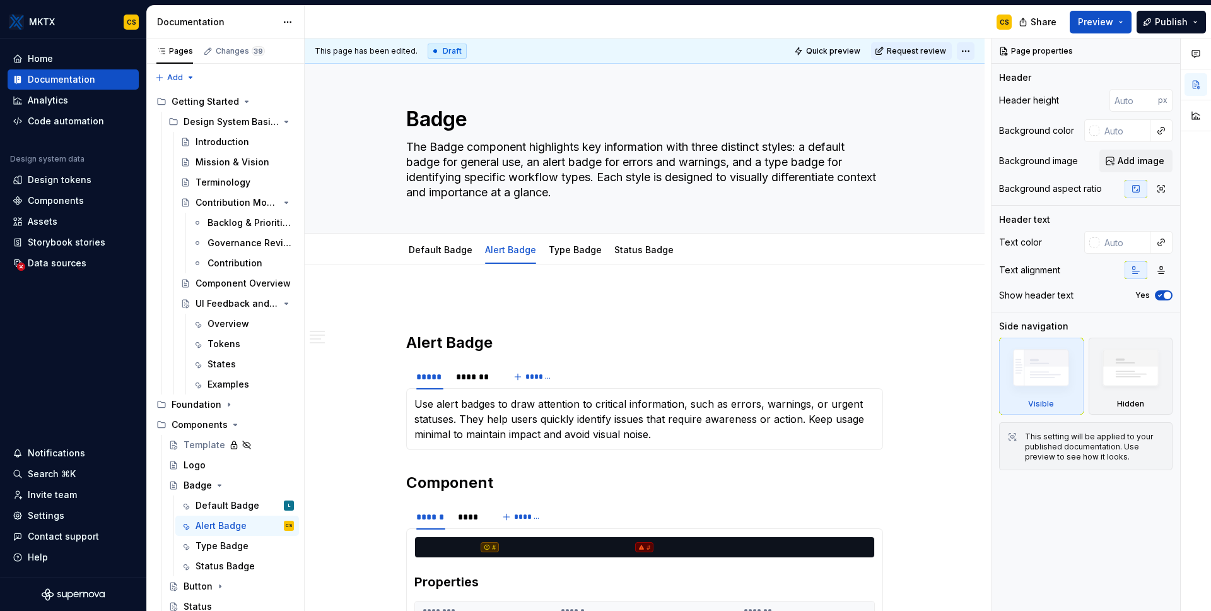
click at [966, 48] on html "MKTX CS Home Documentation Analytics Code automation Design system data Design …" at bounding box center [605, 305] width 1211 height 611
type textarea "*"
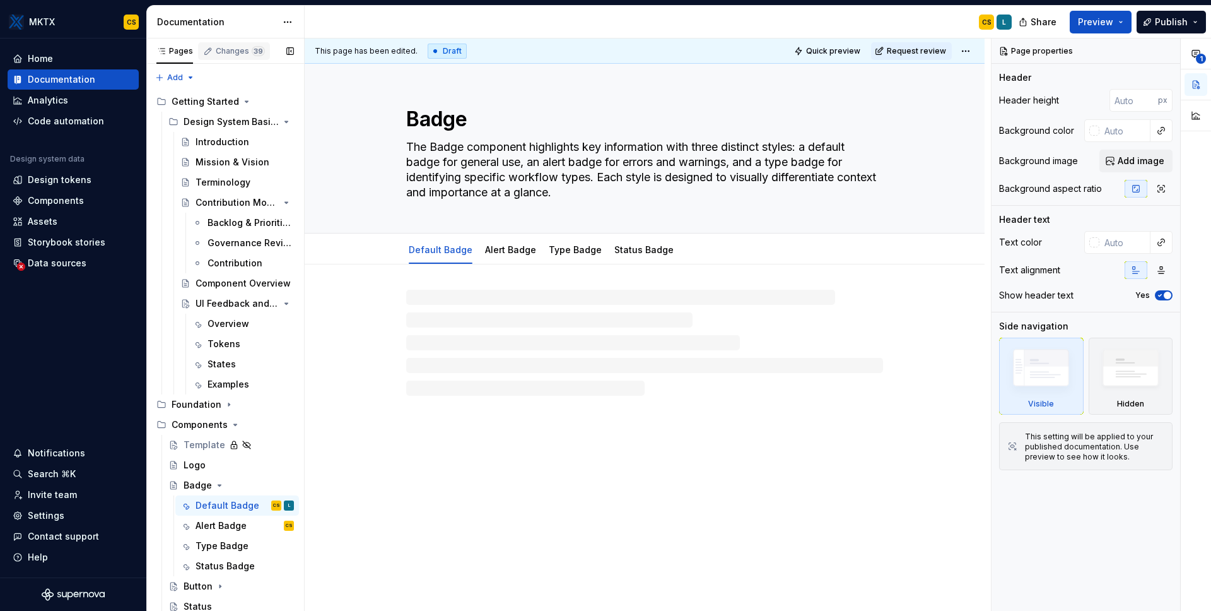
click at [243, 50] on div "Changes 39" at bounding box center [240, 51] width 49 height 10
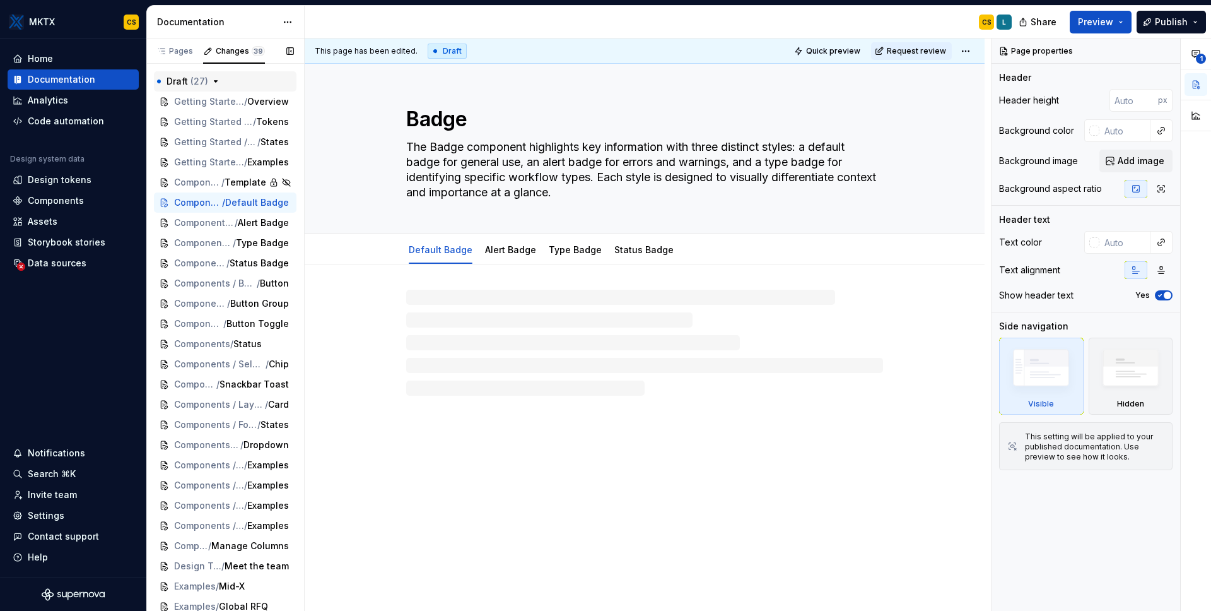
click at [214, 76] on icon "button" at bounding box center [216, 81] width 10 height 10
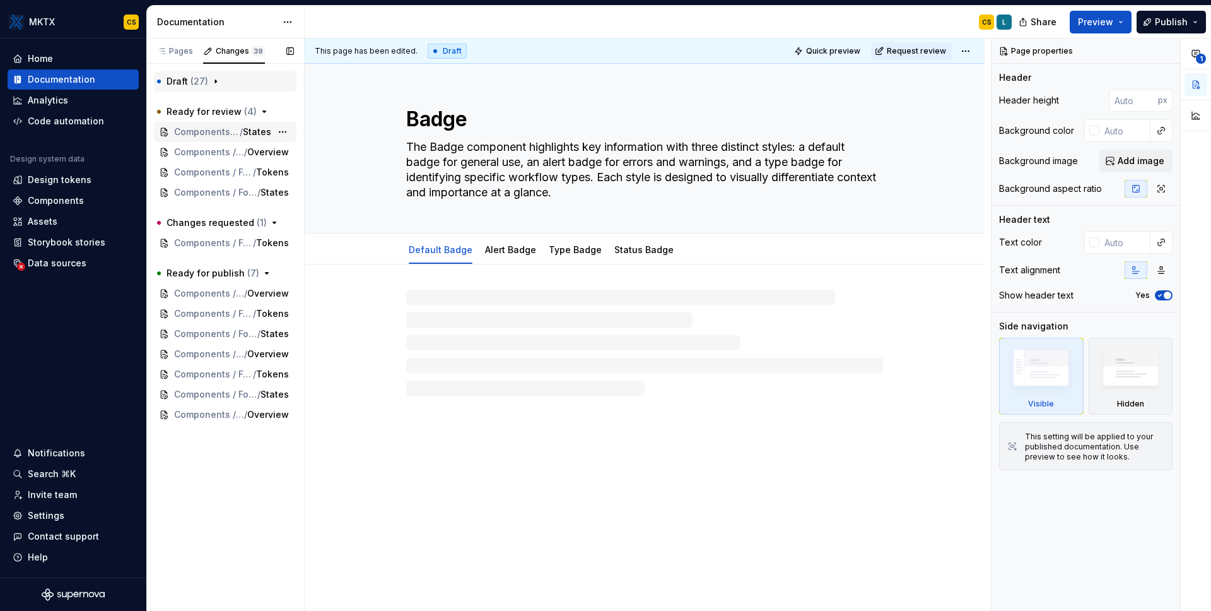
click at [225, 132] on span "Components / Form Fields / Toggle" at bounding box center [207, 132] width 66 height 13
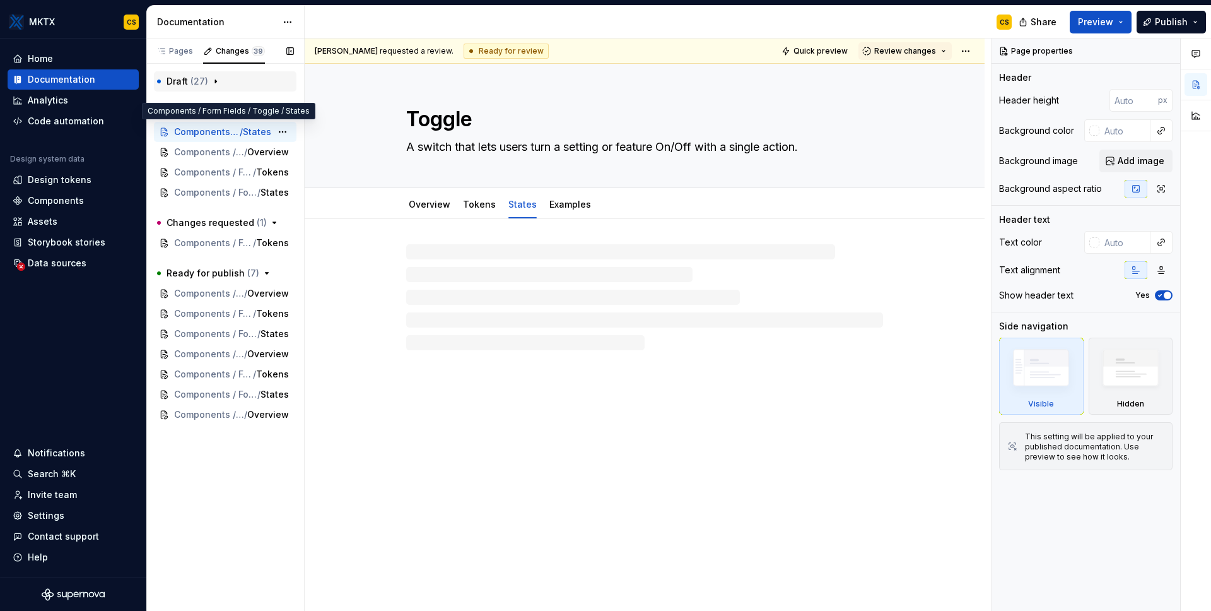
click at [240, 132] on span "/" at bounding box center [241, 132] width 3 height 13
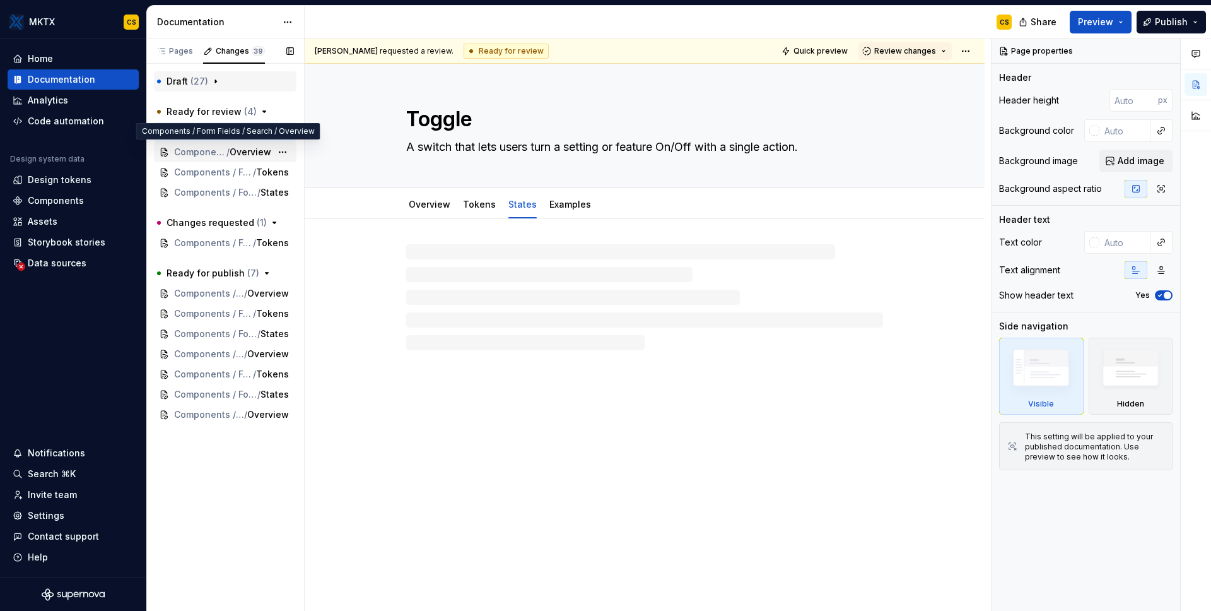
click at [196, 152] on span "Components / Form Fields / Search" at bounding box center [200, 152] width 52 height 13
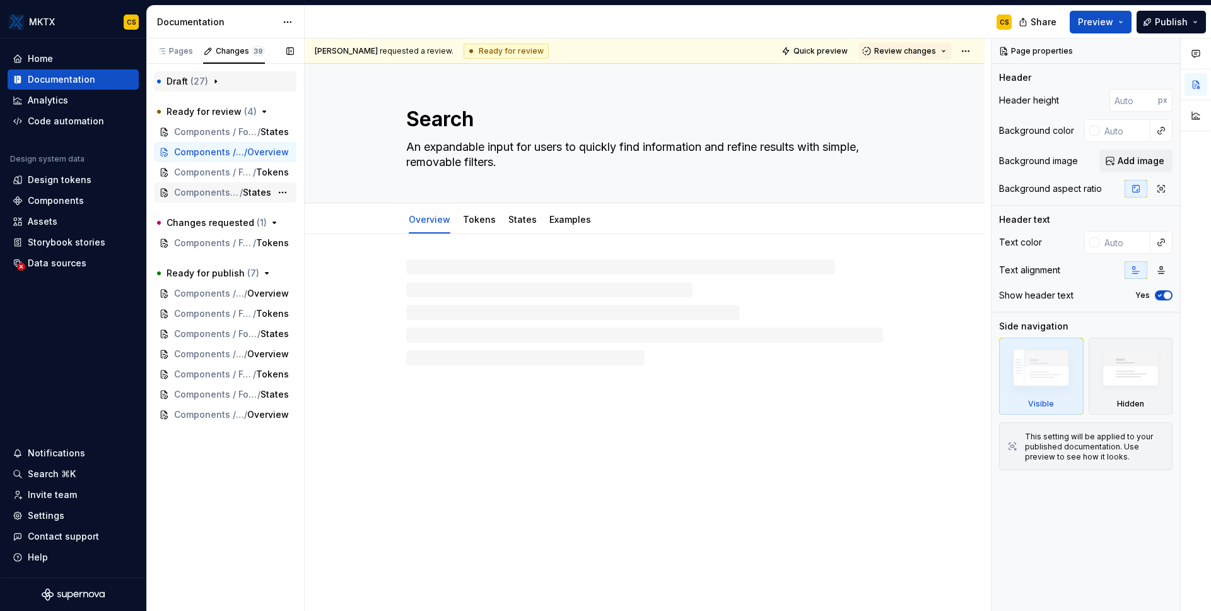
click at [240, 197] on span "/" at bounding box center [241, 192] width 3 height 13
type textarea "*"
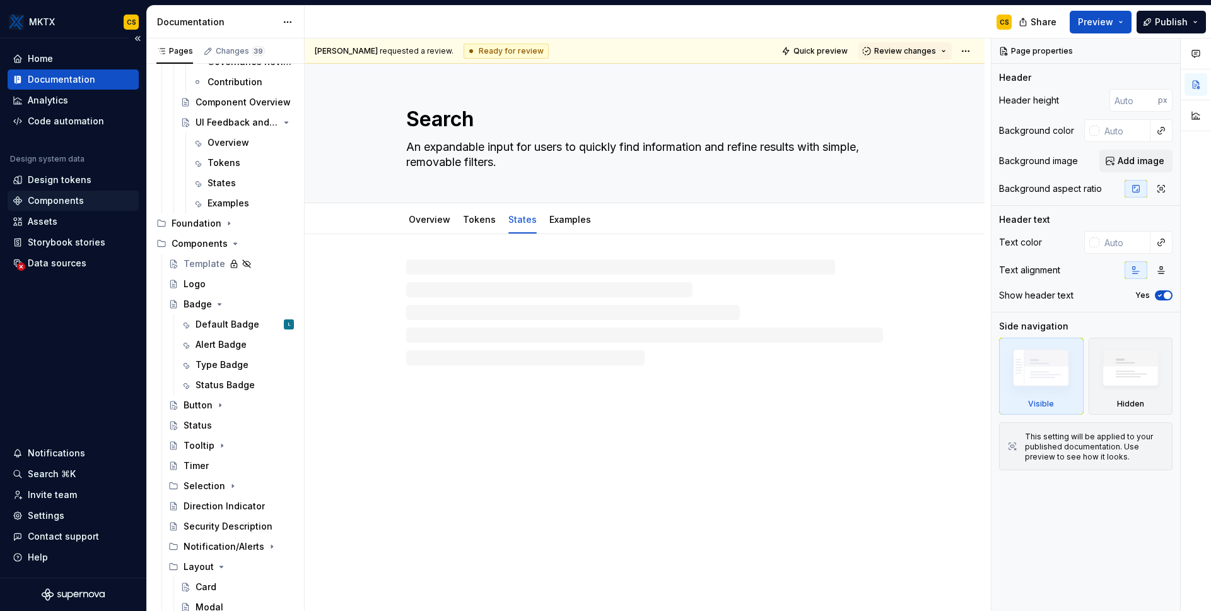
scroll to position [360, 0]
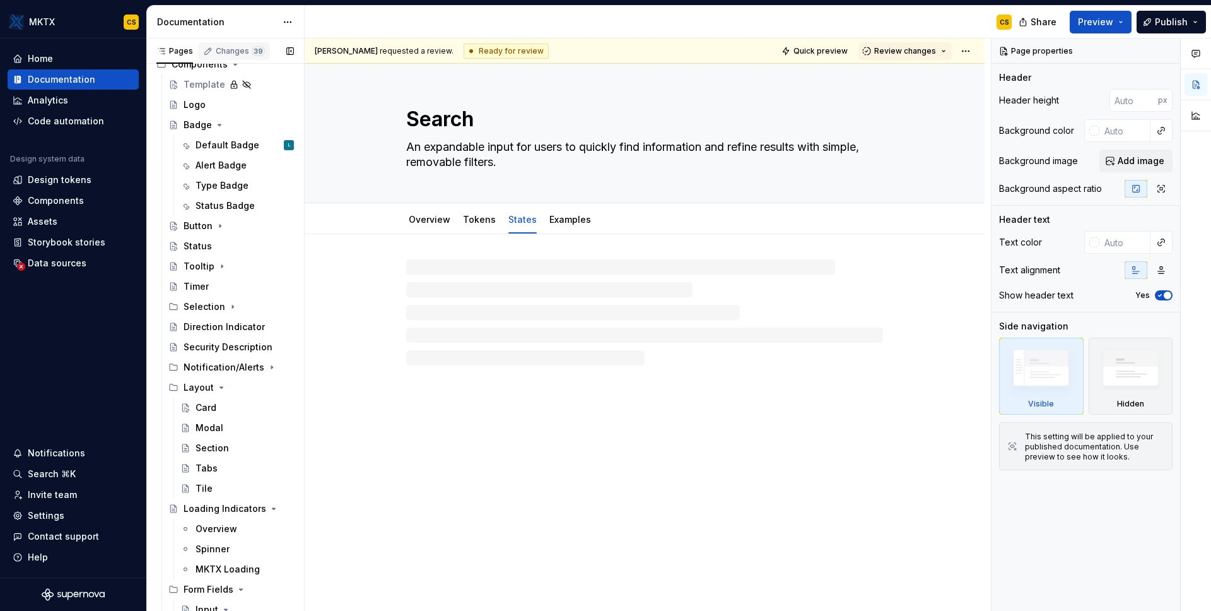
click at [239, 48] on div "Changes 39" at bounding box center [240, 51] width 49 height 10
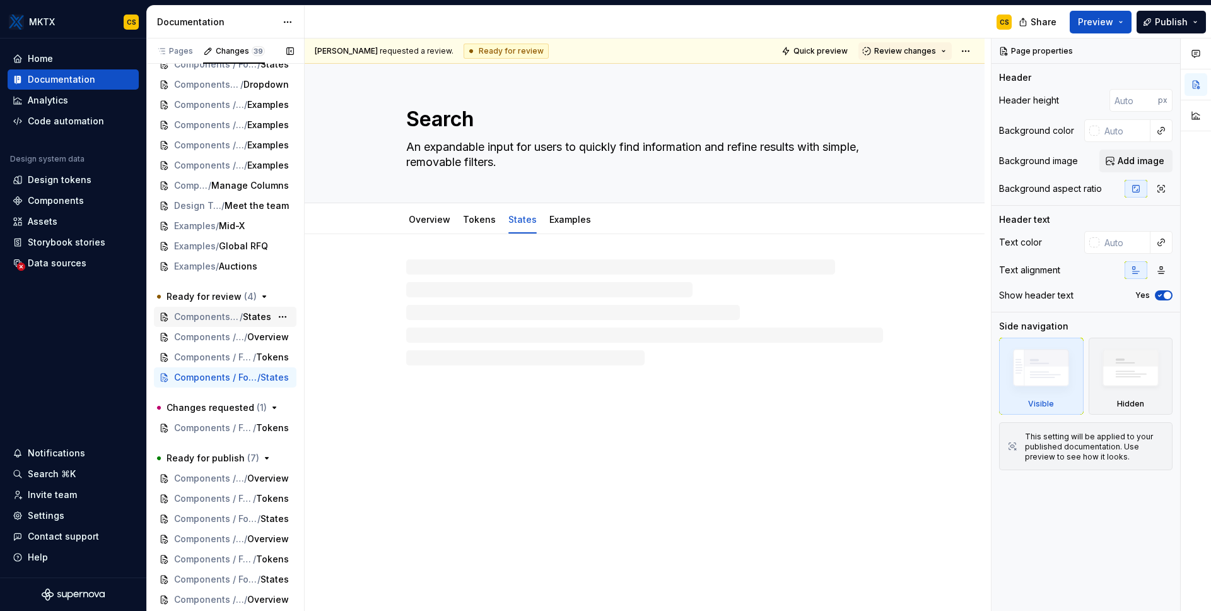
click at [240, 319] on span "/" at bounding box center [241, 316] width 3 height 13
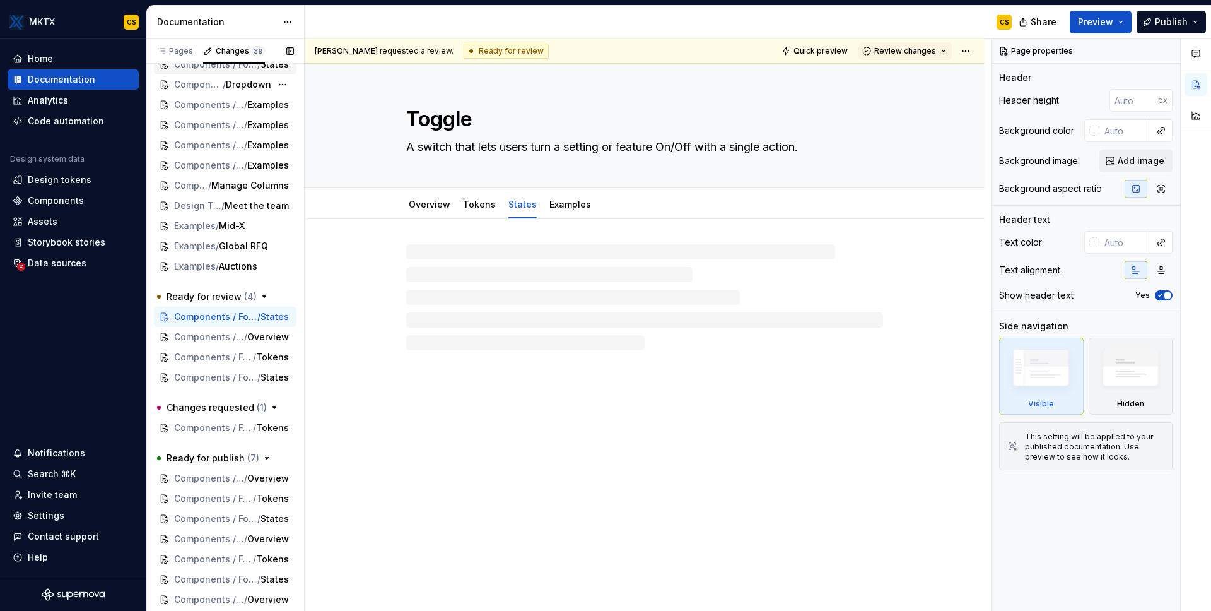
scroll to position [205, 0]
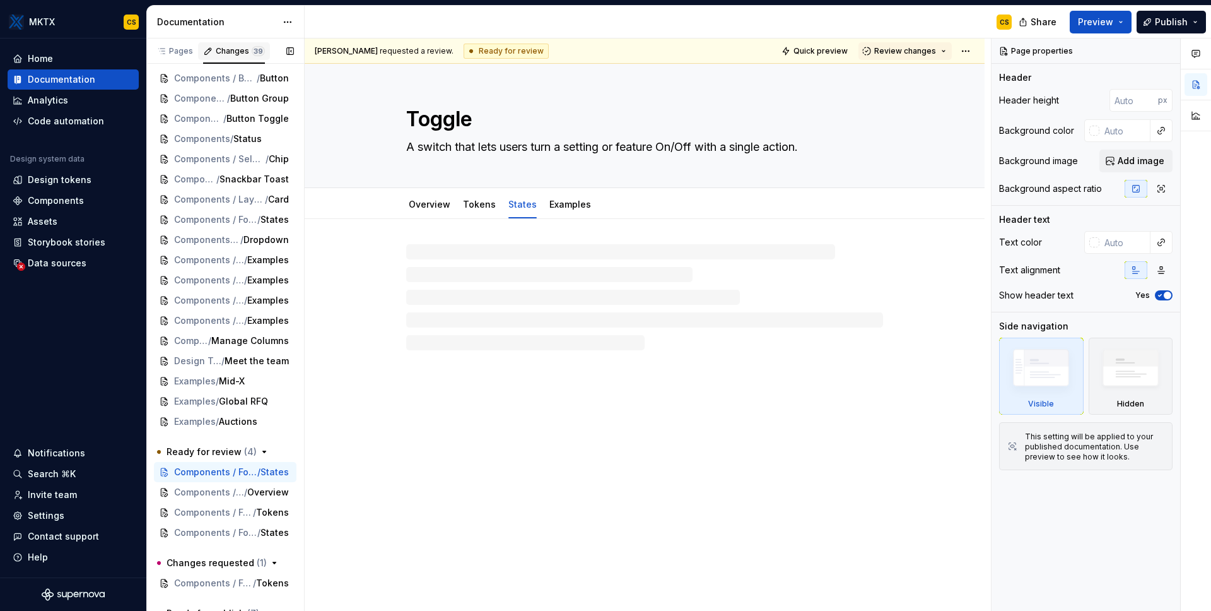
click at [253, 49] on span "39" at bounding box center [258, 51] width 13 height 10
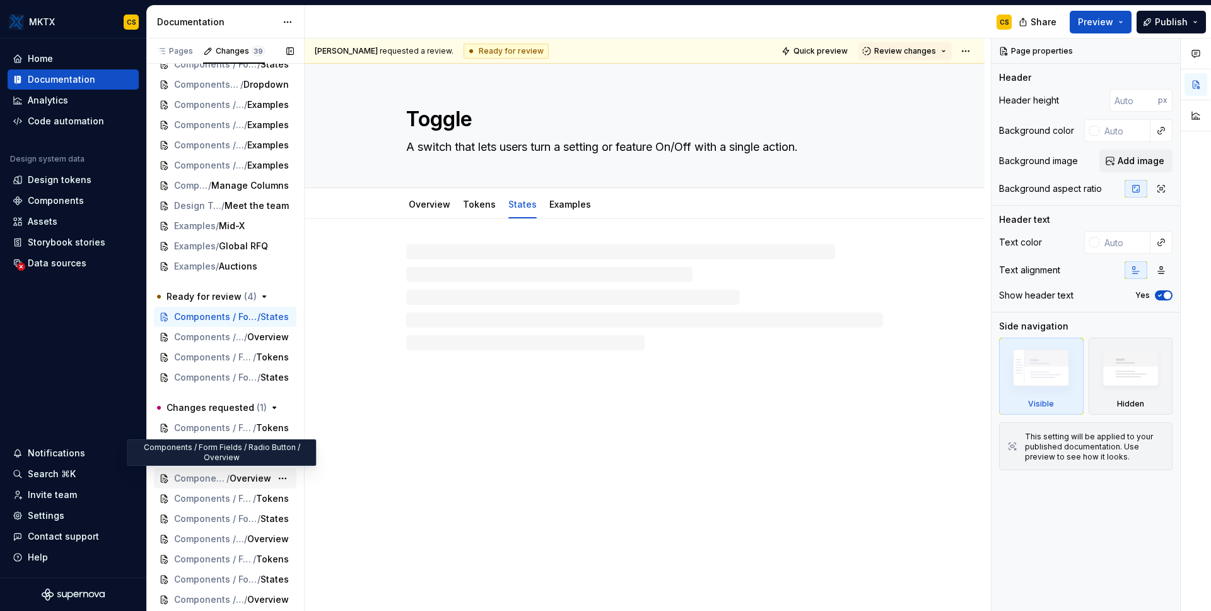
click at [232, 480] on span "Overview" at bounding box center [251, 478] width 42 height 13
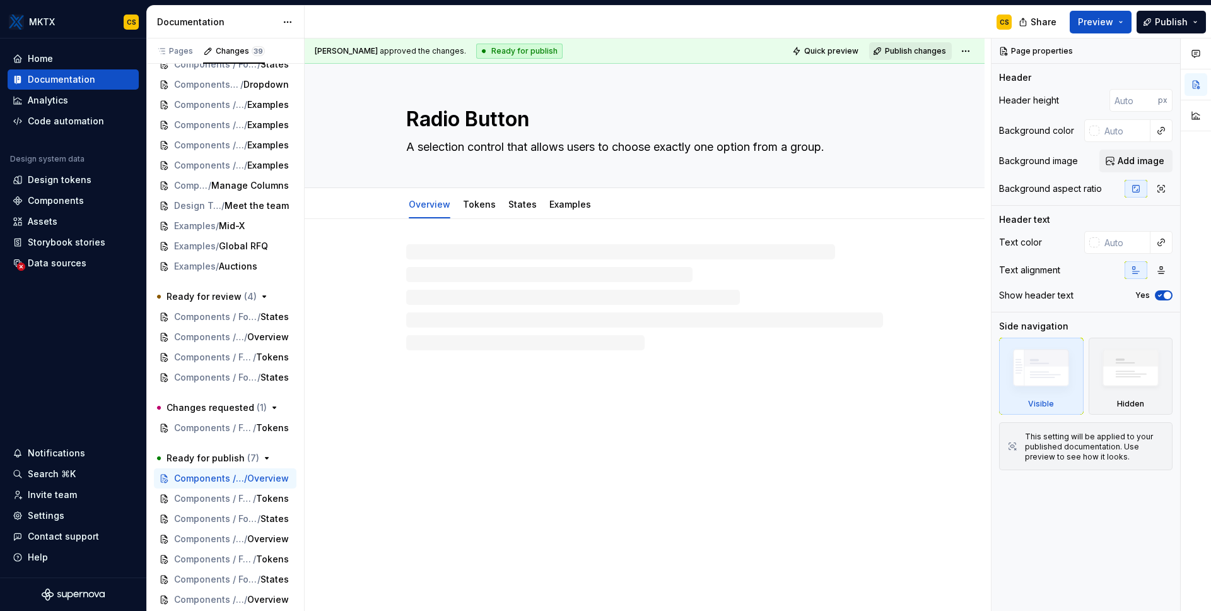
click at [908, 52] on span "Publish changes" at bounding box center [915, 51] width 61 height 10
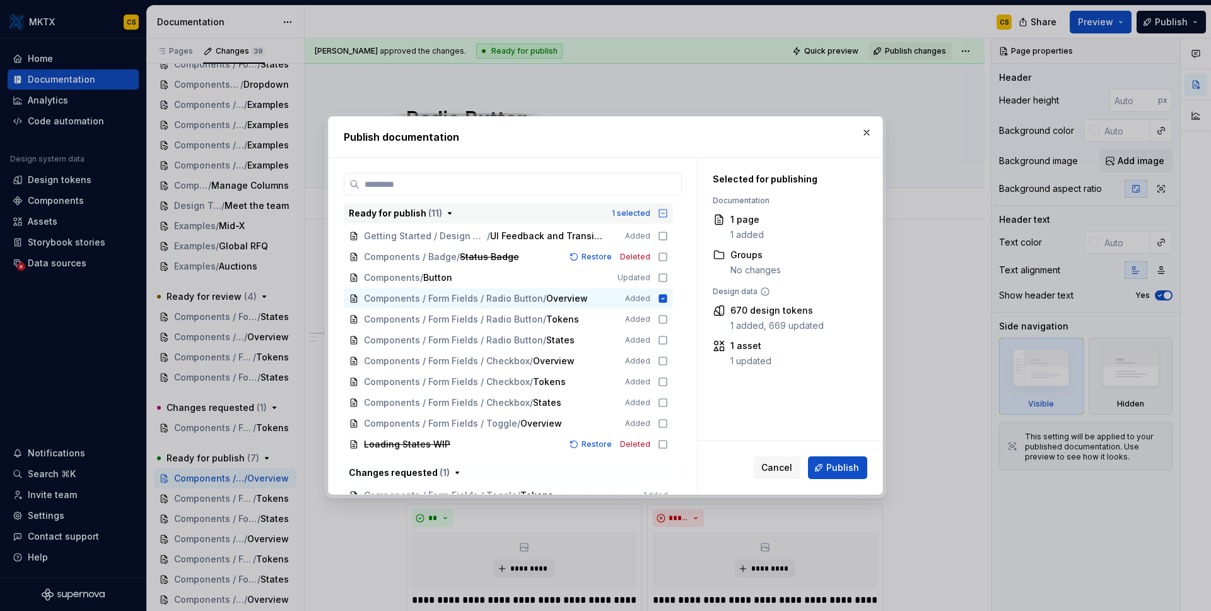
click at [661, 211] on icon "button" at bounding box center [663, 213] width 10 height 10
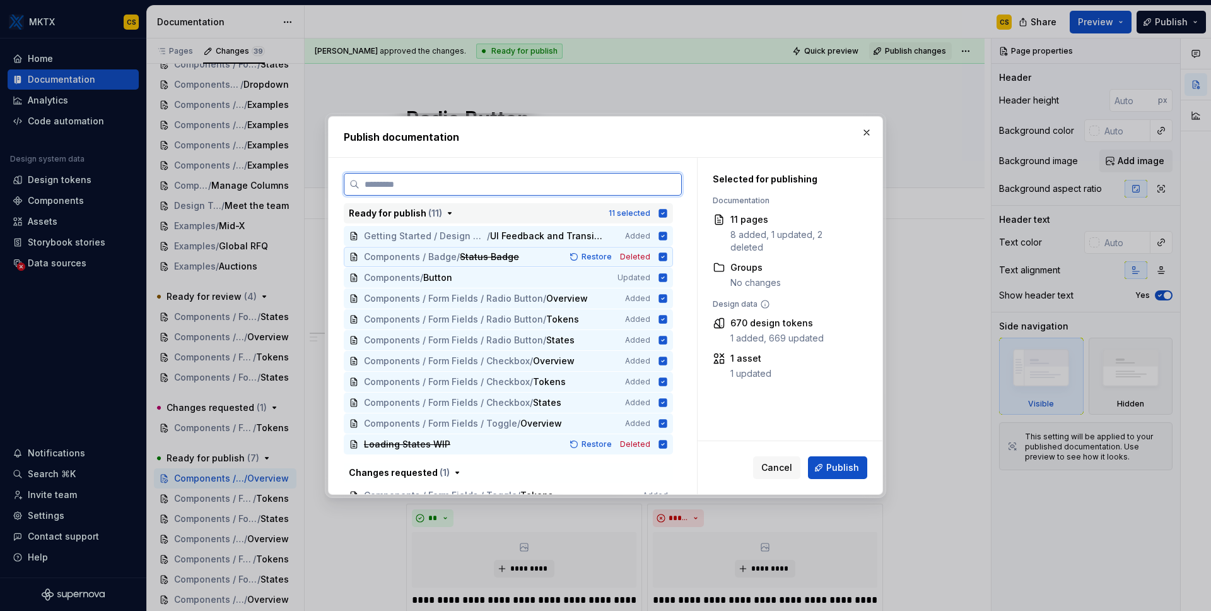
click at [661, 258] on icon at bounding box center [663, 256] width 8 height 8
click at [663, 446] on icon at bounding box center [663, 444] width 8 height 8
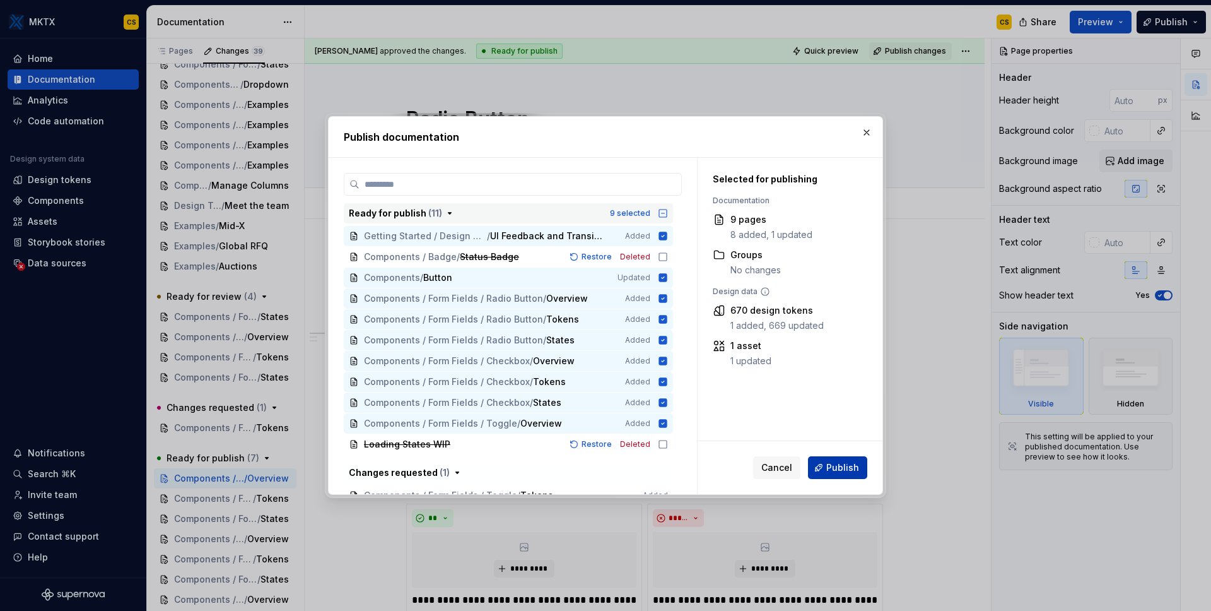
click at [845, 462] on span "Publish" at bounding box center [842, 467] width 33 height 13
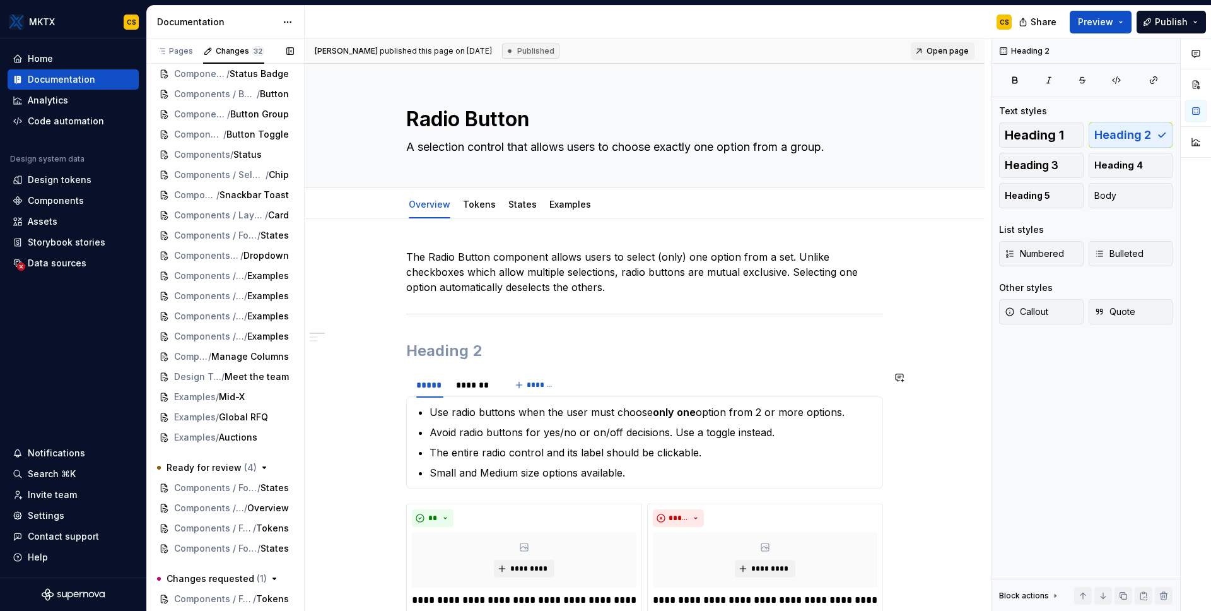
type textarea "*"
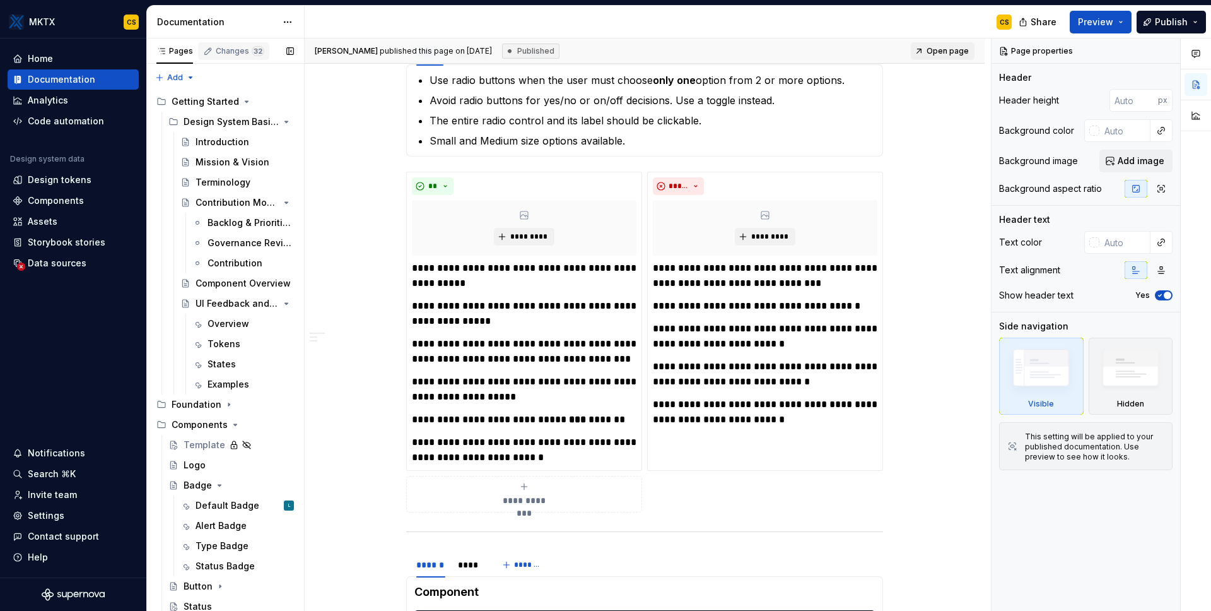
click at [223, 44] on div "Changes 32" at bounding box center [233, 51] width 71 height 18
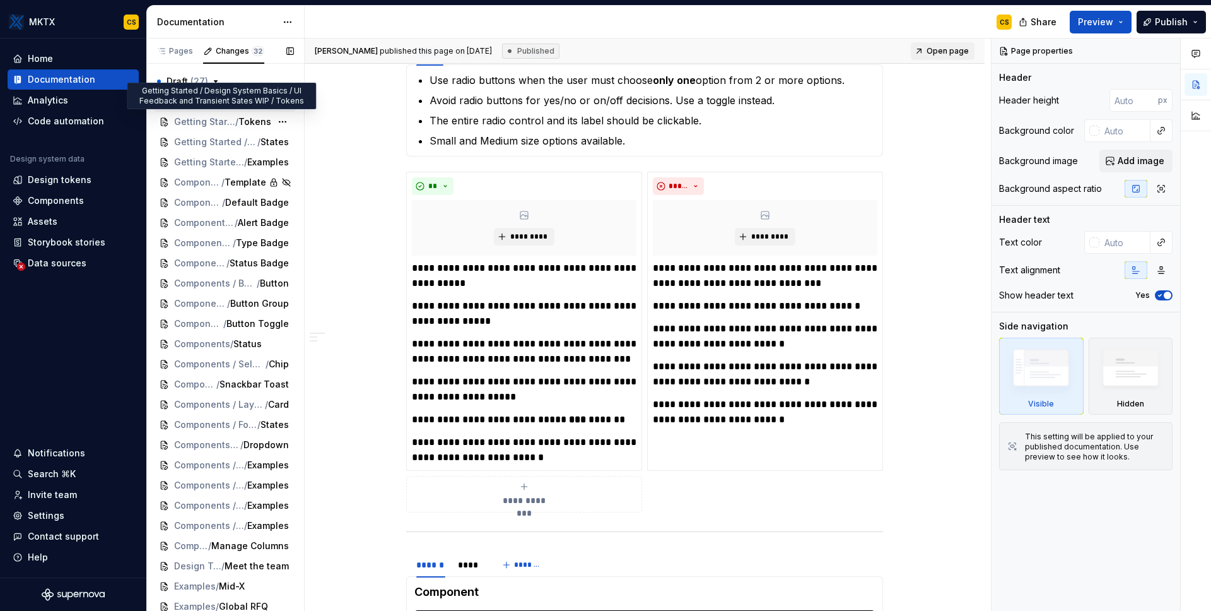
type textarea "*"
click at [215, 79] on icon "button" at bounding box center [216, 81] width 10 height 10
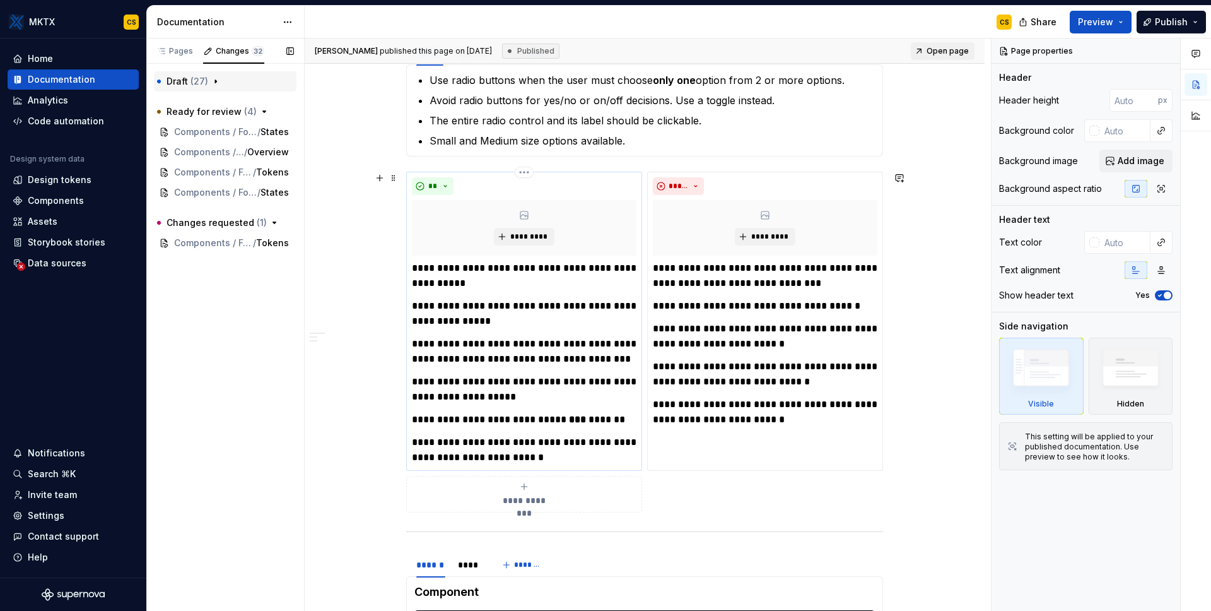
click at [605, 420] on p "**********" at bounding box center [524, 419] width 225 height 15
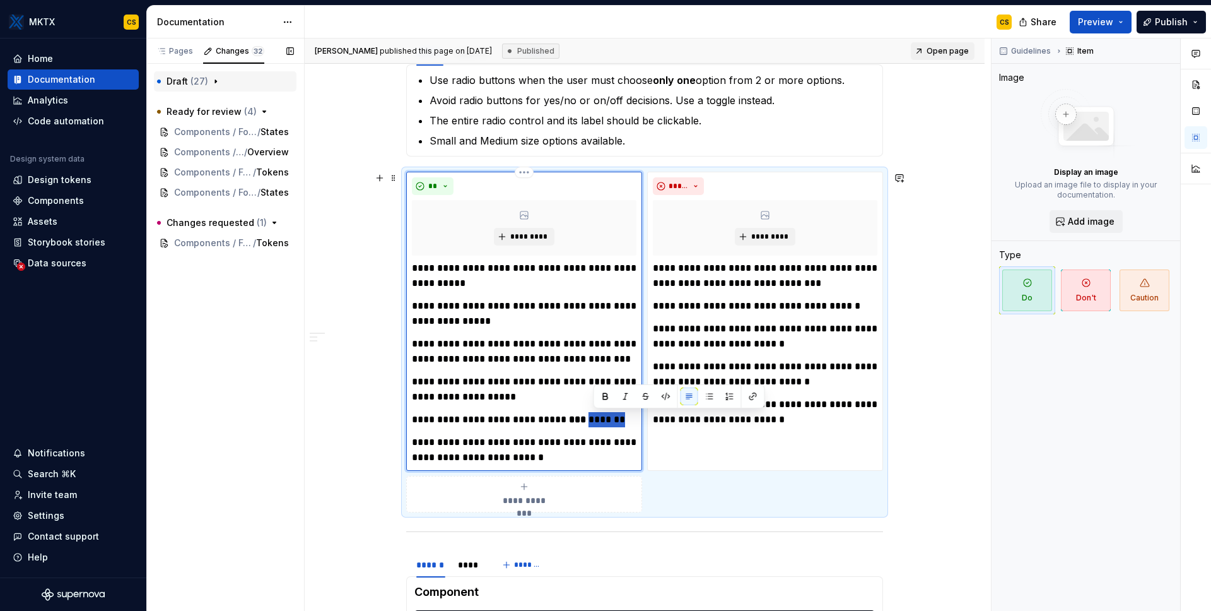
click at [605, 420] on p "**********" at bounding box center [524, 419] width 225 height 15
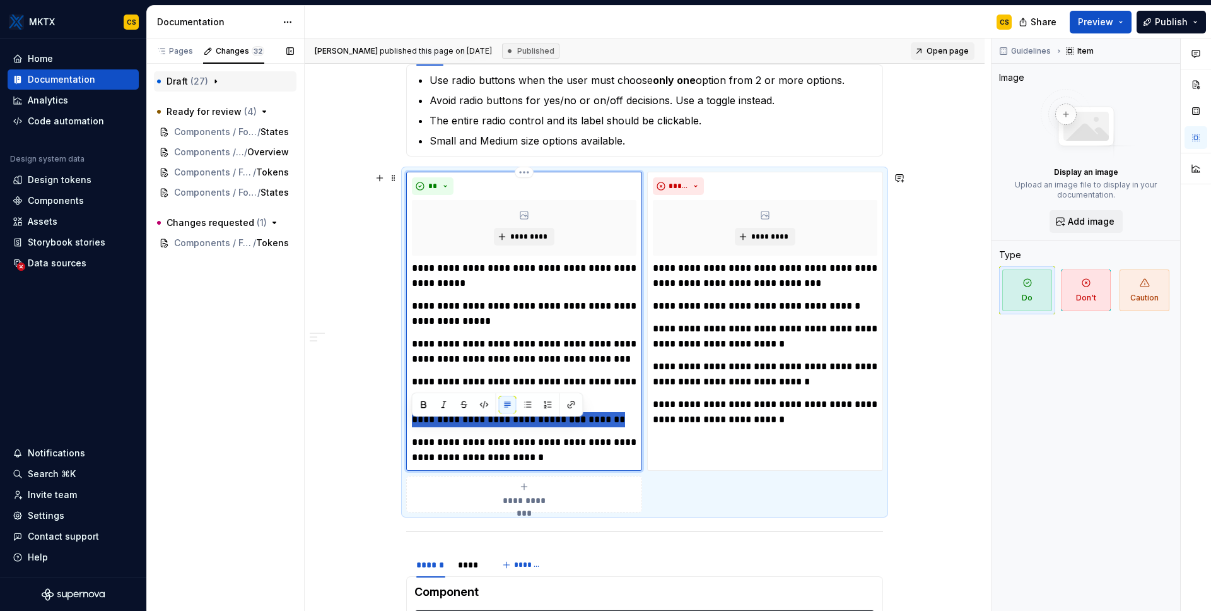
scroll to position [324, 0]
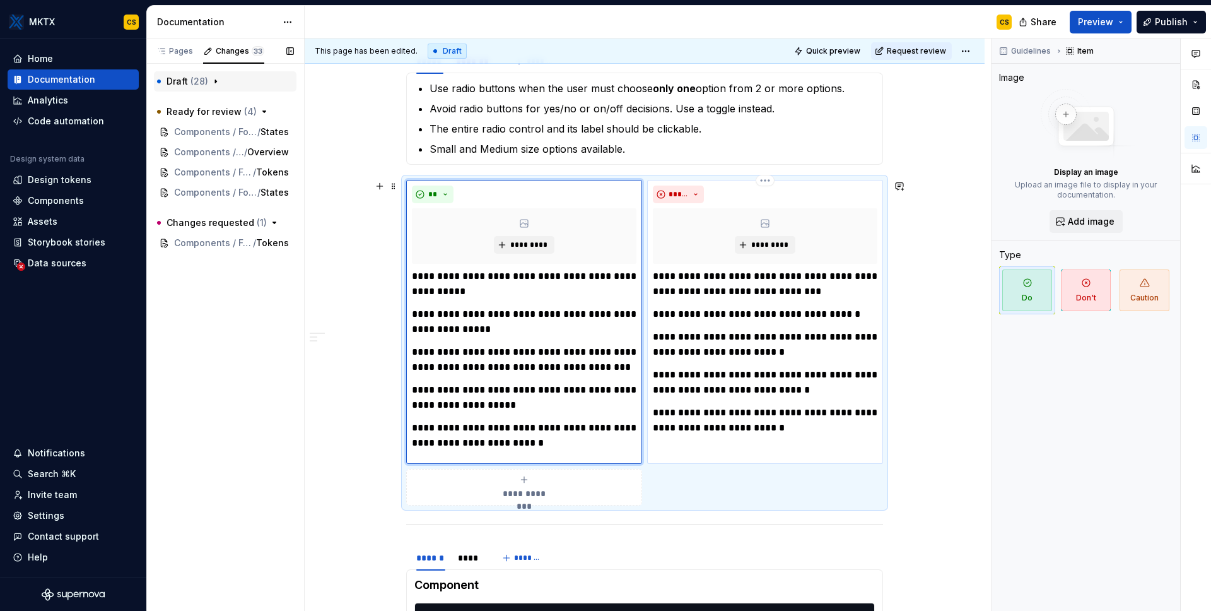
click at [667, 414] on p "**********" at bounding box center [765, 420] width 225 height 30
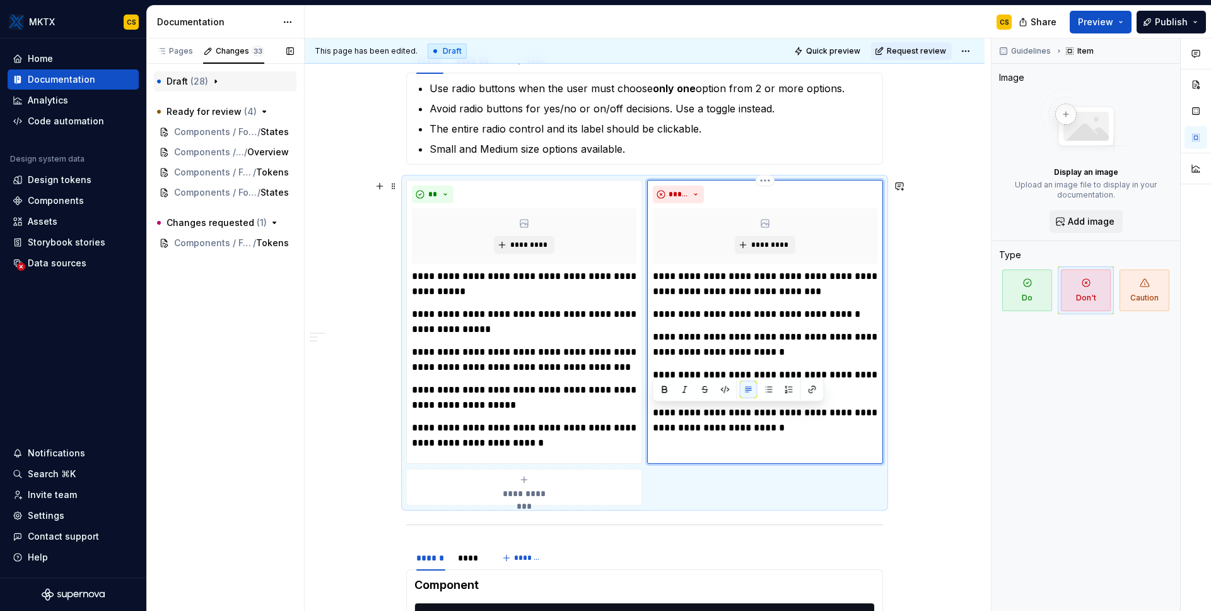
click at [741, 447] on p at bounding box center [765, 450] width 225 height 15
paste div
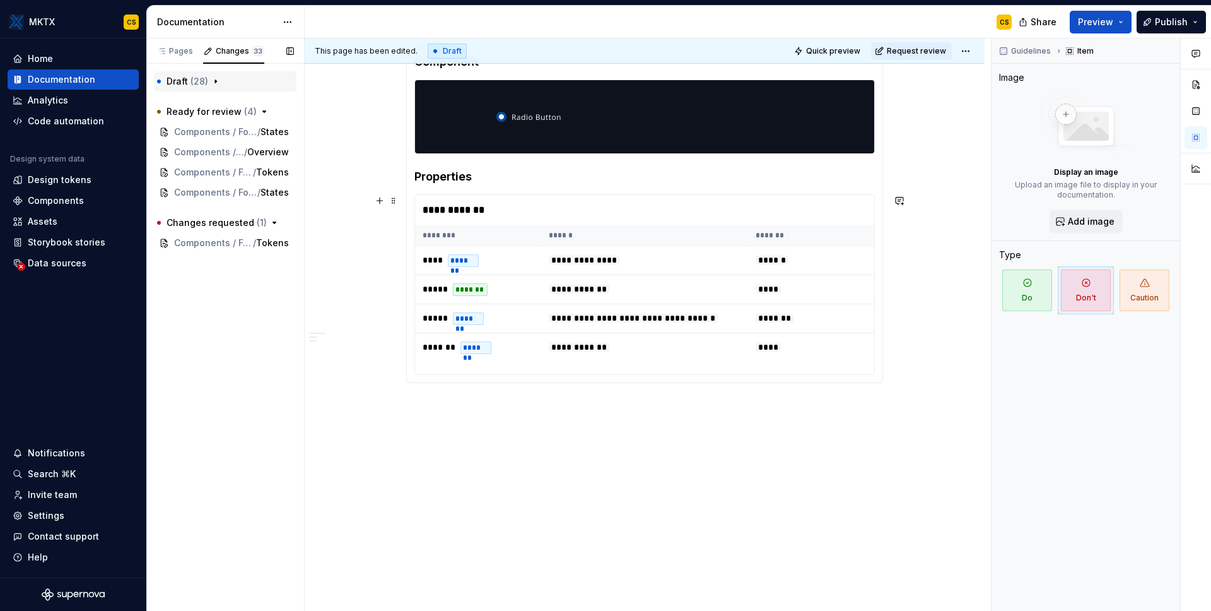
scroll to position [0, 0]
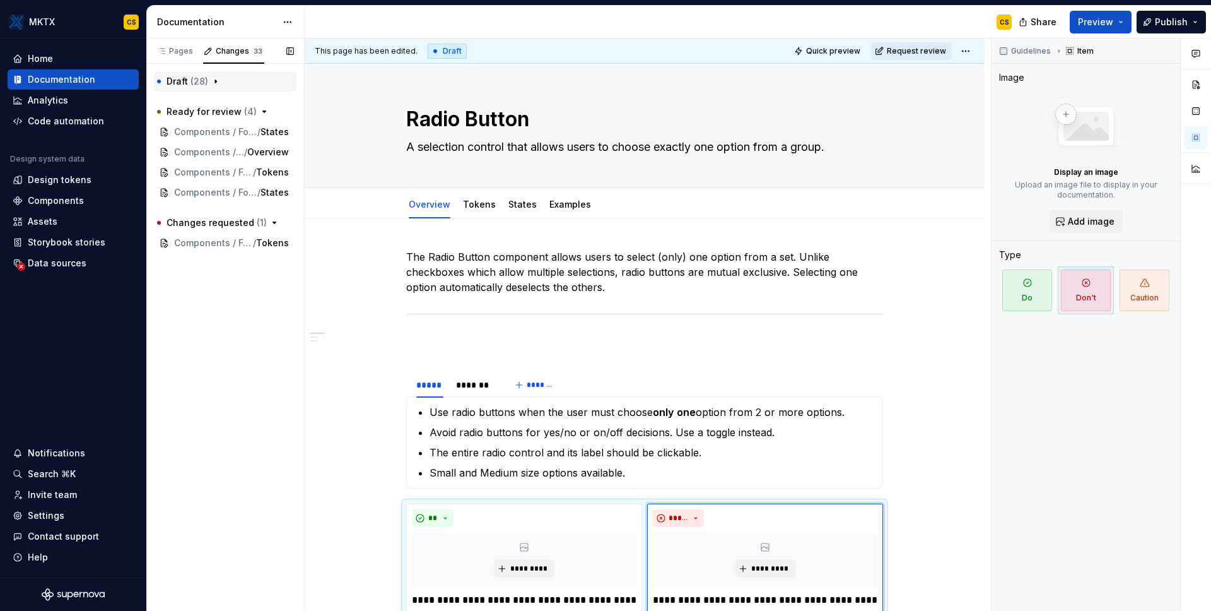
click at [924, 50] on span "Request review" at bounding box center [916, 51] width 59 height 10
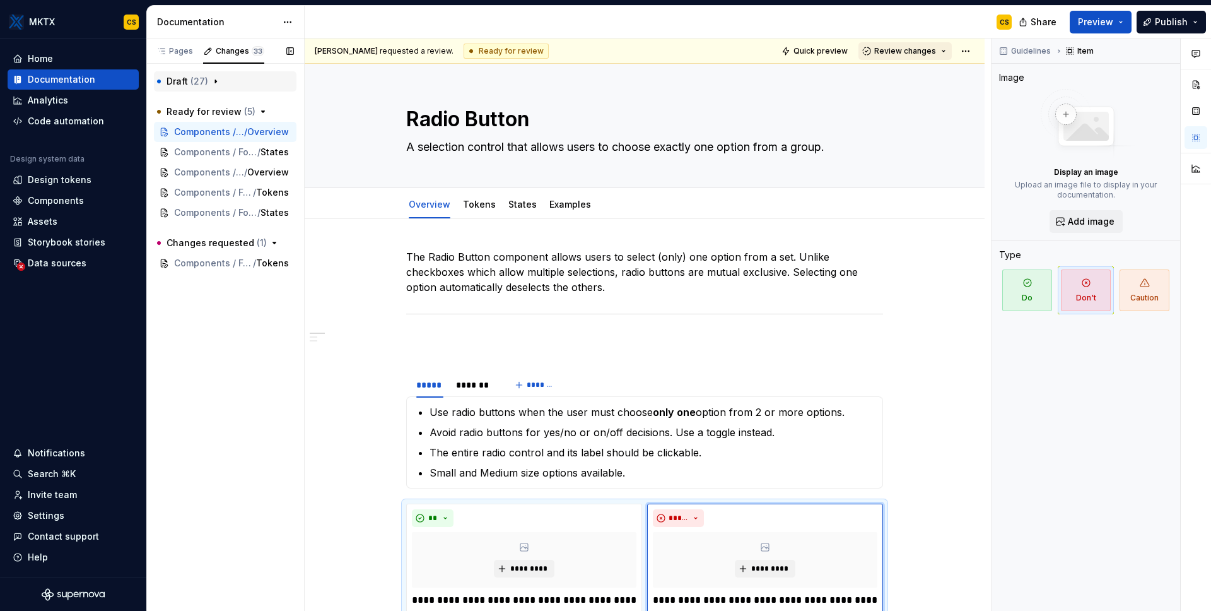
click at [927, 47] on span "Review changes" at bounding box center [905, 51] width 62 height 10
click at [925, 78] on div "Approve" at bounding box center [939, 75] width 110 height 13
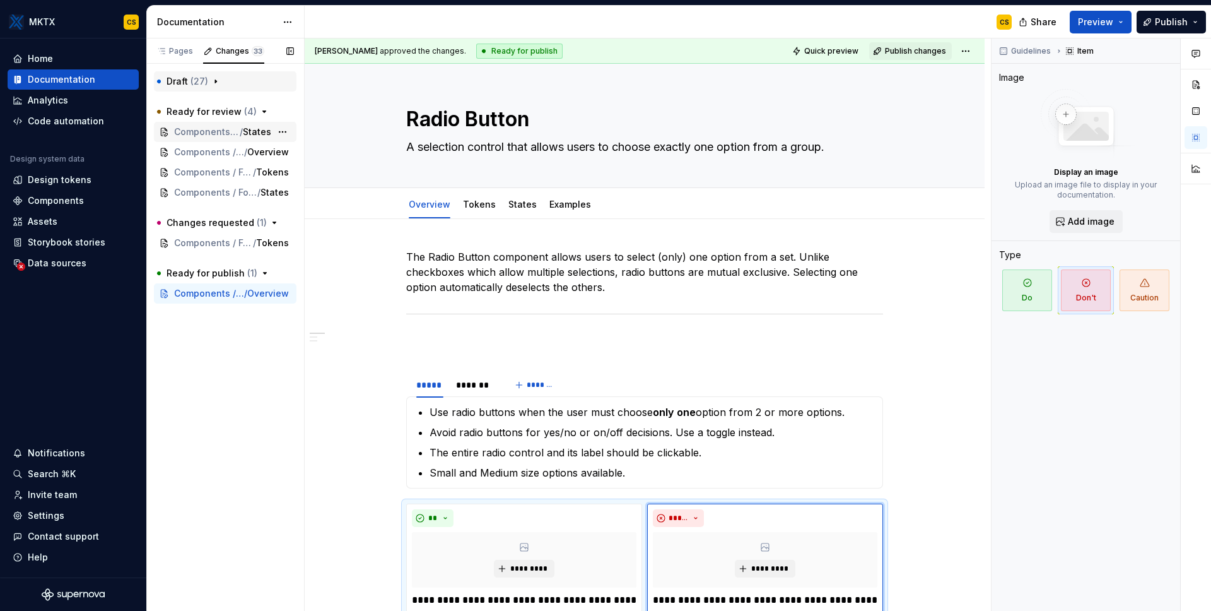
click at [219, 130] on span "Components / Form Fields / Toggle" at bounding box center [207, 132] width 66 height 13
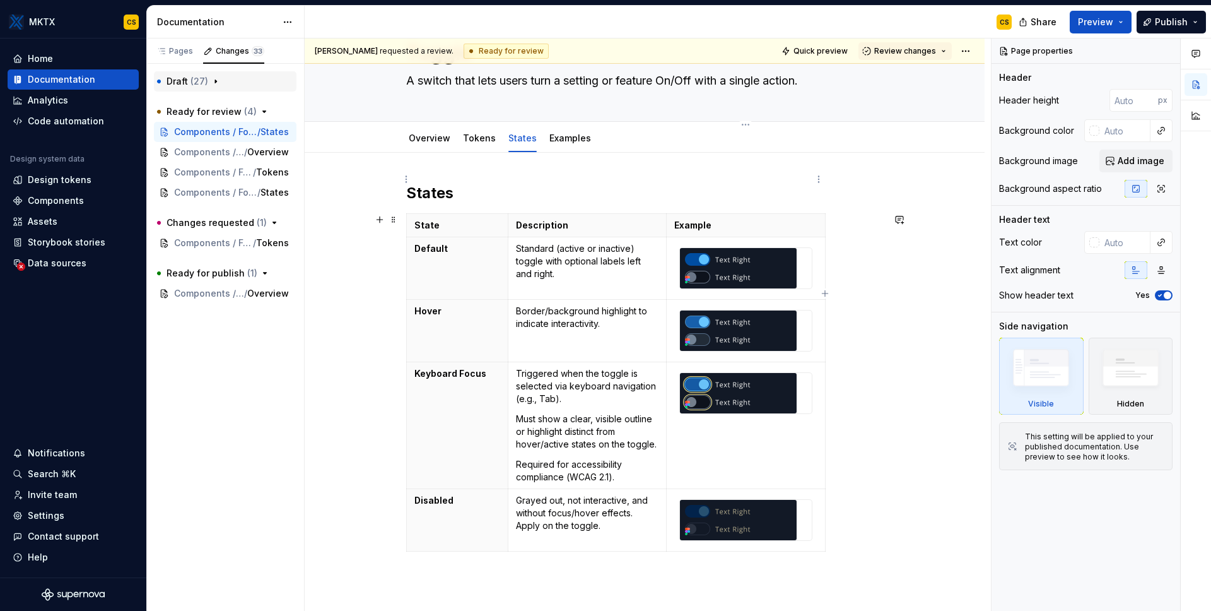
scroll to position [155, 0]
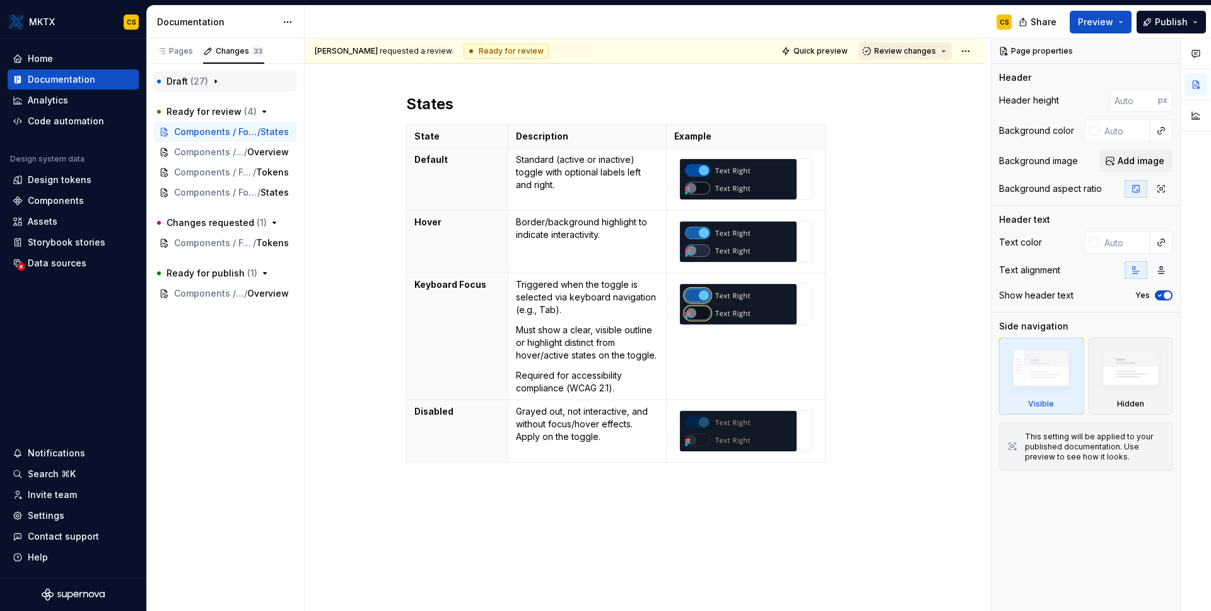
click at [916, 54] on span "Review changes" at bounding box center [905, 51] width 62 height 10
click at [912, 80] on div "Approve" at bounding box center [939, 75] width 110 height 13
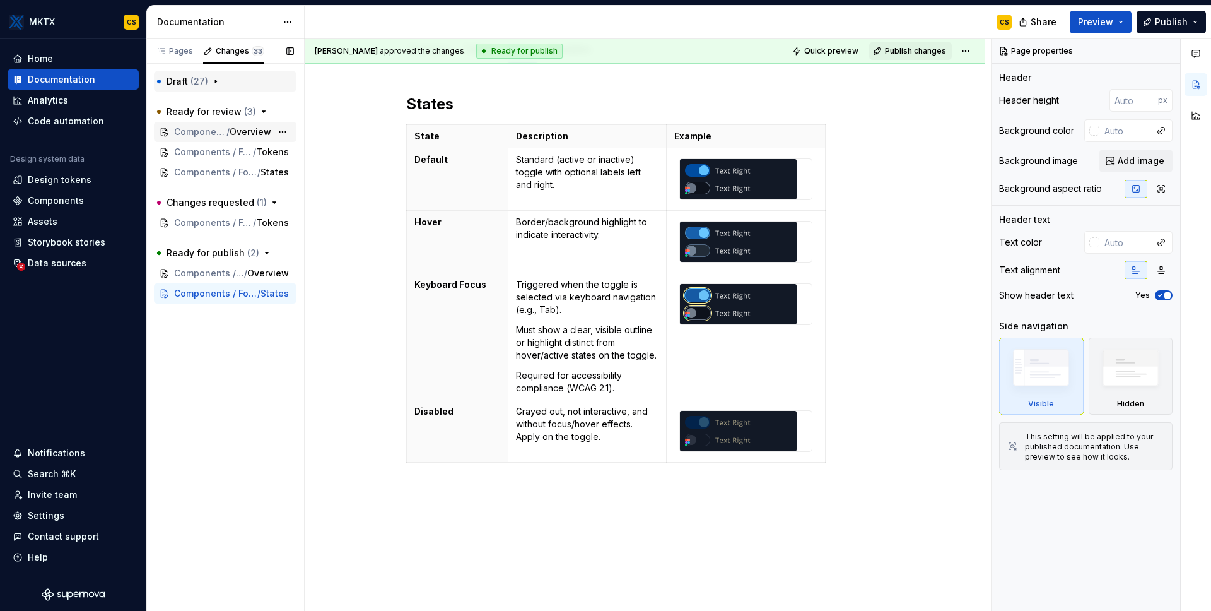
click at [226, 127] on span "/" at bounding box center [227, 132] width 3 height 13
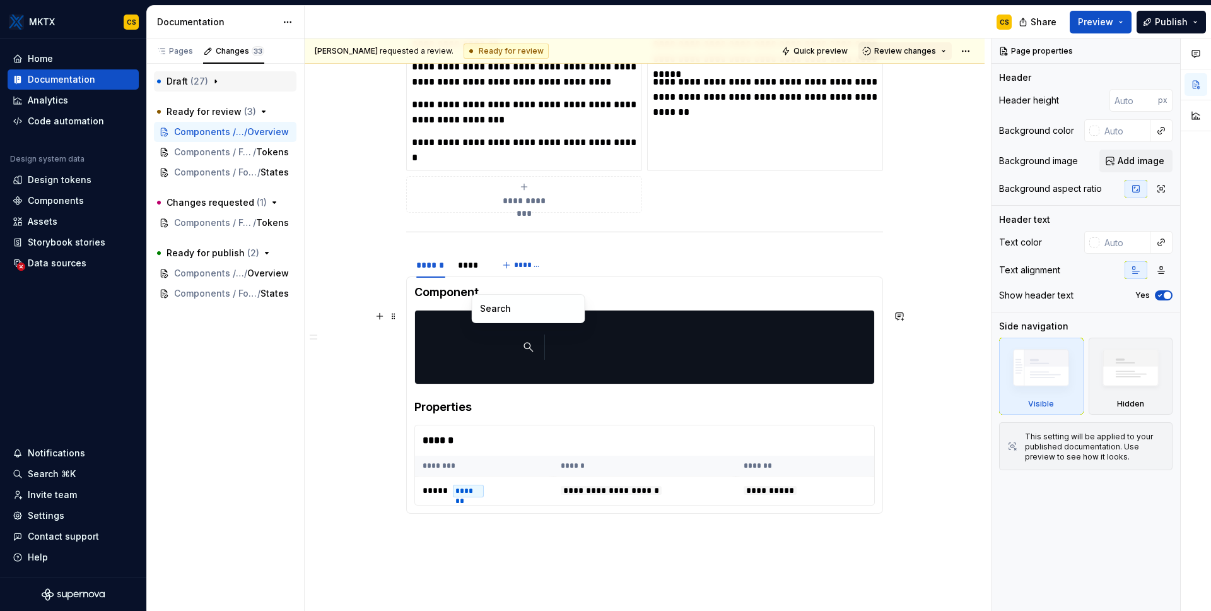
scroll to position [1279, 0]
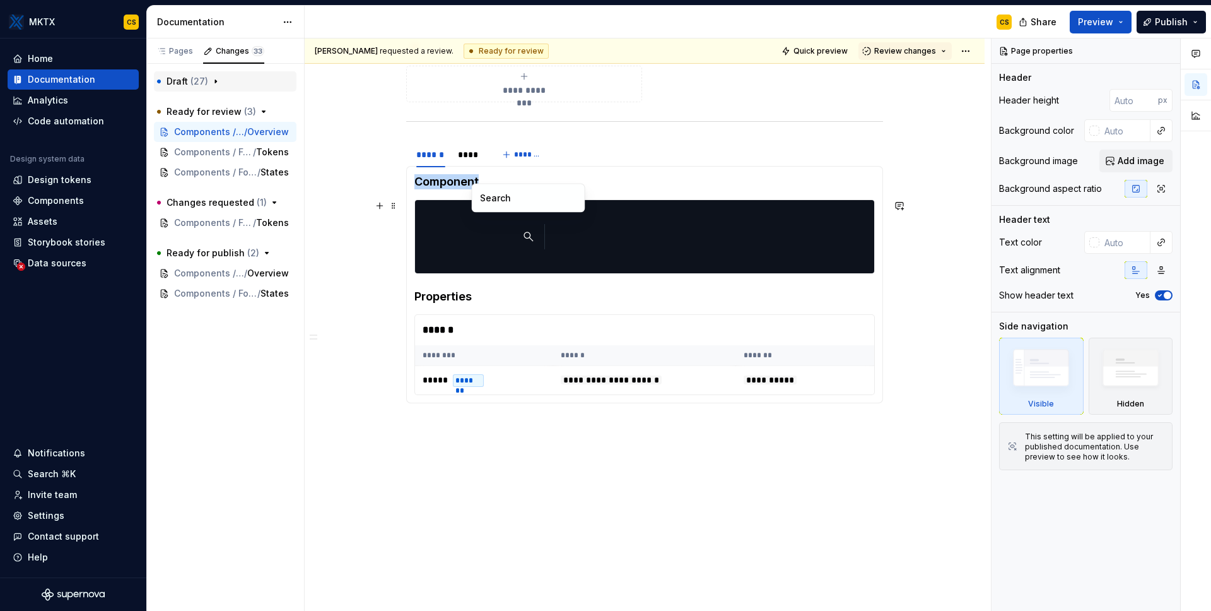
click at [519, 242] on img at bounding box center [528, 236] width 33 height 63
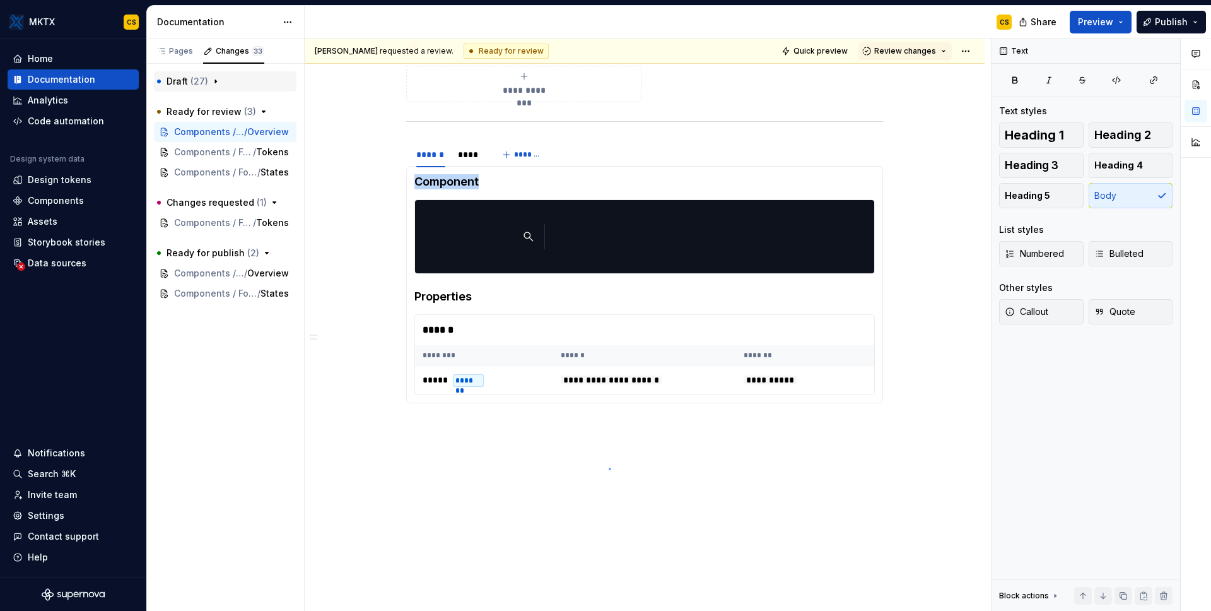
click at [611, 467] on div "[PERSON_NAME] requested a review. Ready for review Quick preview Review changes…" at bounding box center [648, 324] width 686 height 573
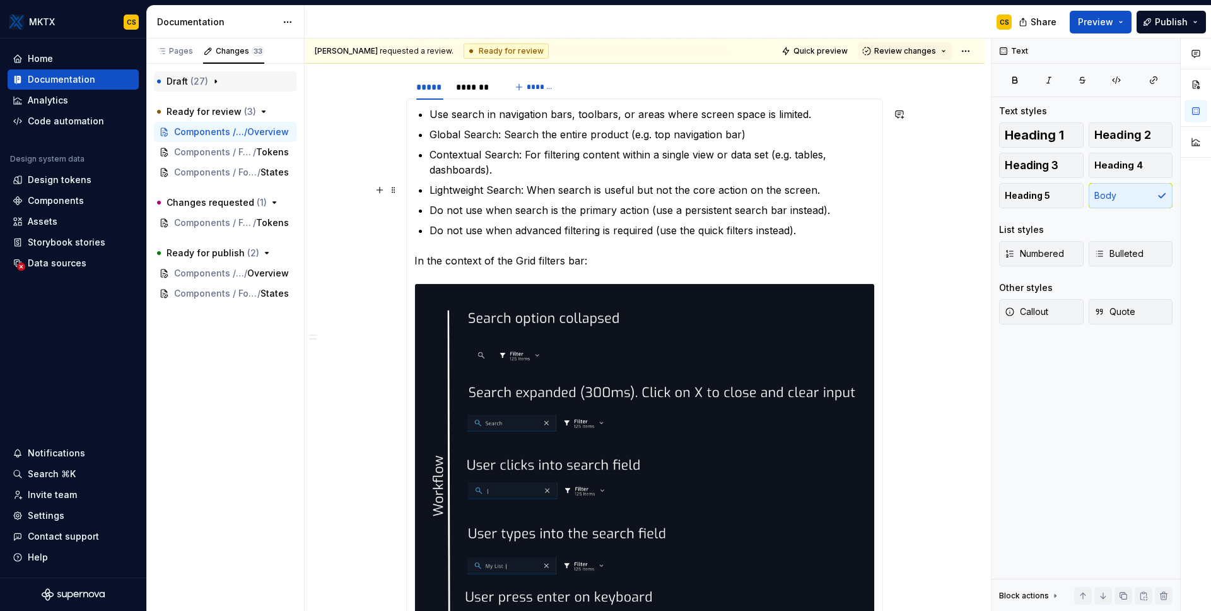
scroll to position [218, 0]
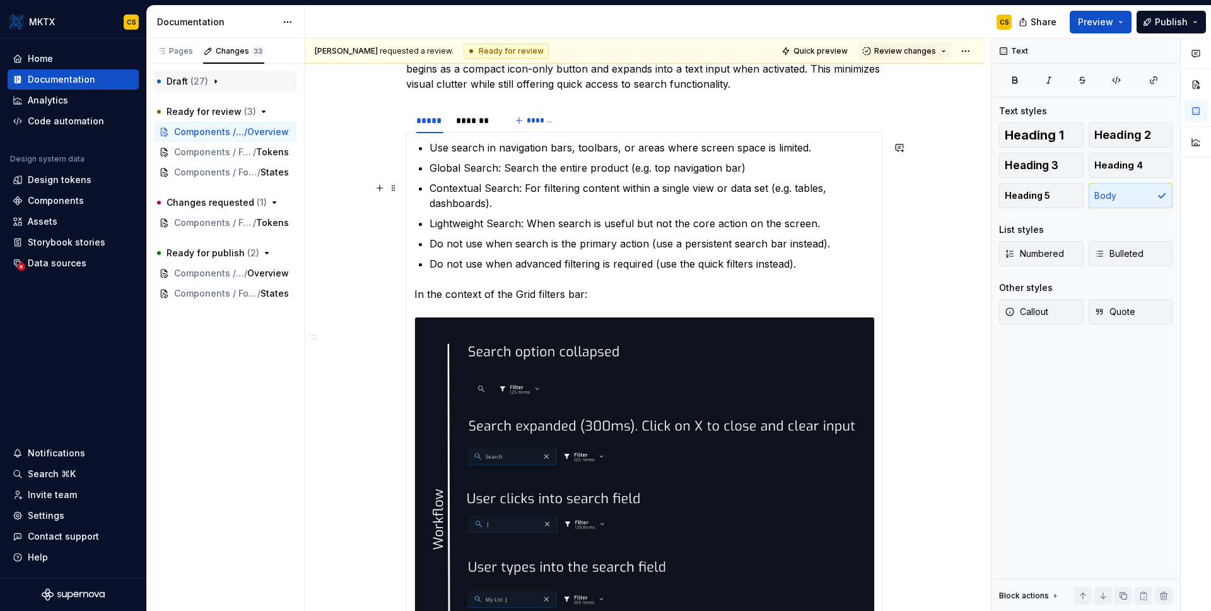
click at [472, 193] on p "Contextual Search: For filtering content within a single view or data set (e.g.…" at bounding box center [652, 195] width 445 height 30
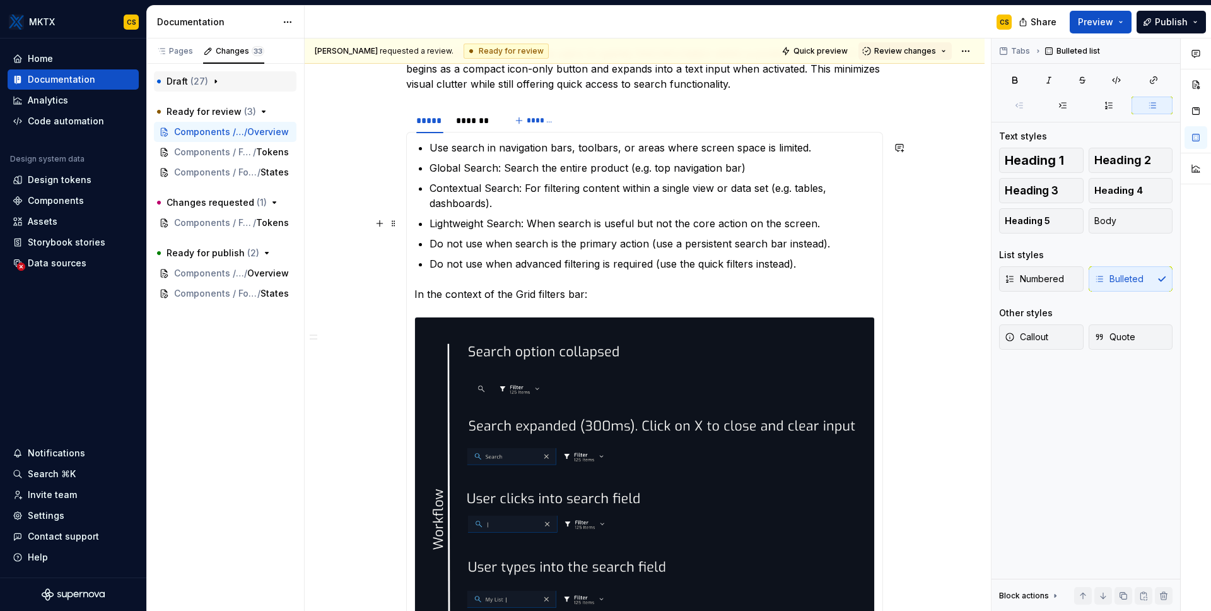
click at [489, 217] on p "Lightweight Search: When search is useful but not the core action on the screen." at bounding box center [652, 223] width 445 height 15
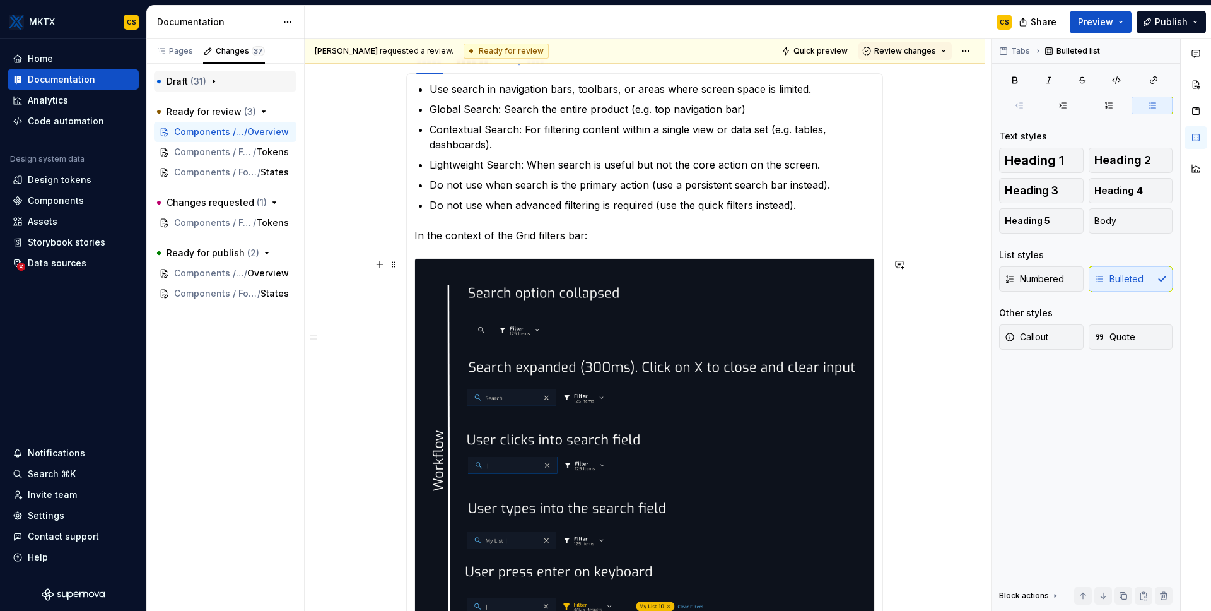
type textarea "*"
click at [546, 351] on img at bounding box center [644, 499] width 459 height 481
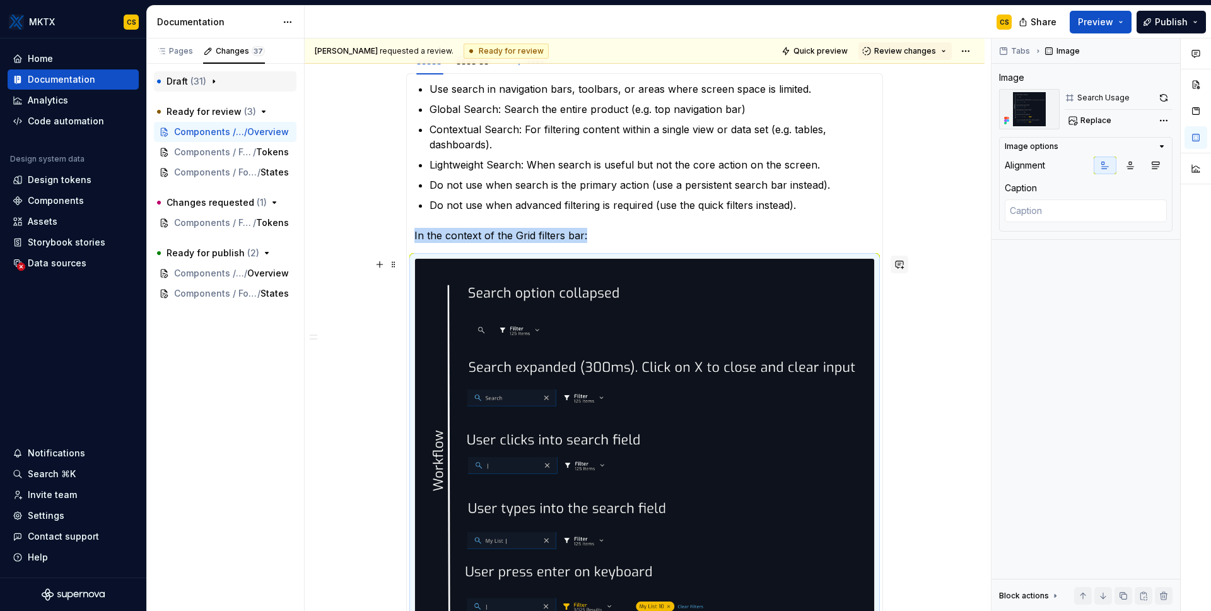
click at [905, 264] on button "button" at bounding box center [900, 264] width 18 height 18
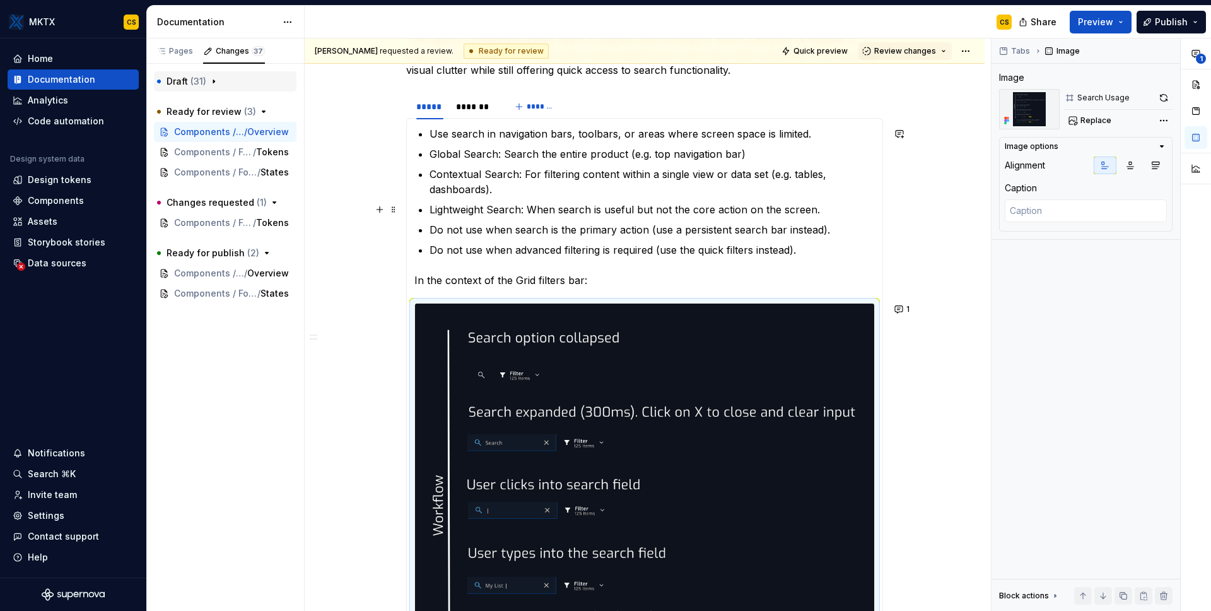
scroll to position [117, 0]
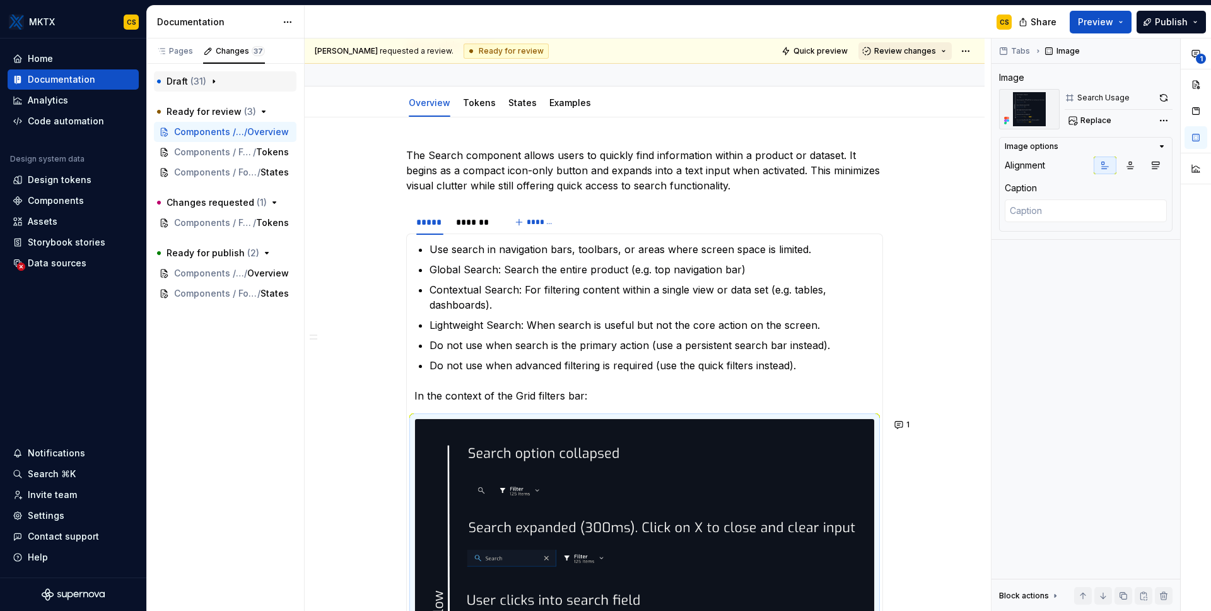
click at [916, 49] on span "Review changes" at bounding box center [905, 51] width 62 height 10
click at [919, 115] on div "Submit feedback to be addressed." at bounding box center [949, 120] width 131 height 10
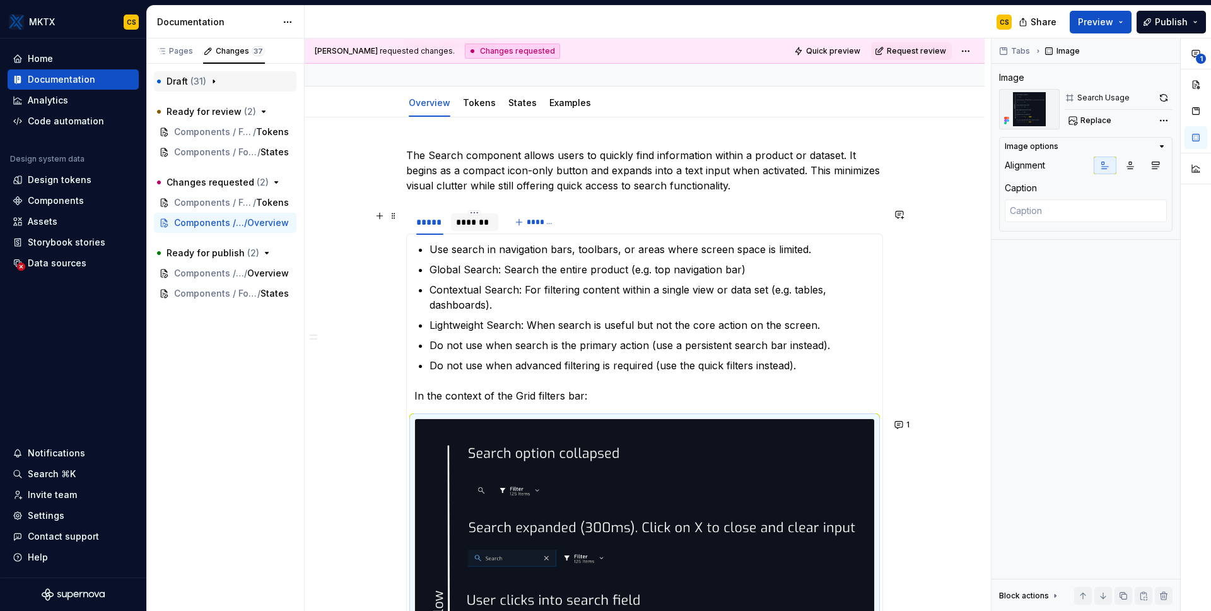
click at [477, 225] on div "*******" at bounding box center [475, 222] width 38 height 13
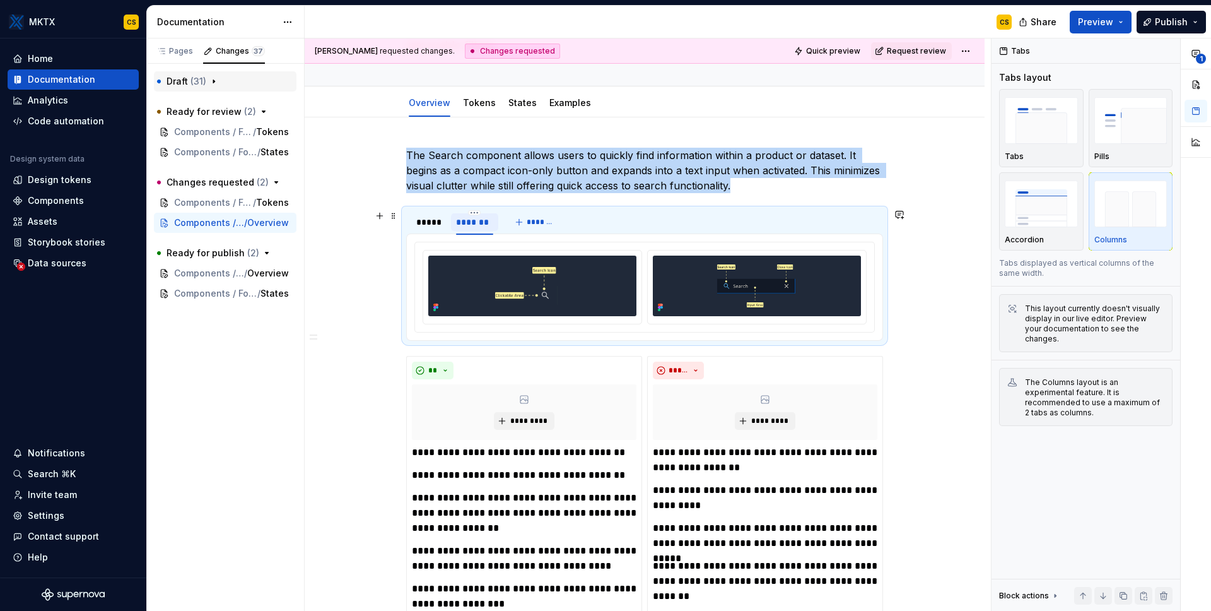
type textarea "*"
click at [423, 226] on div "*****" at bounding box center [429, 222] width 27 height 13
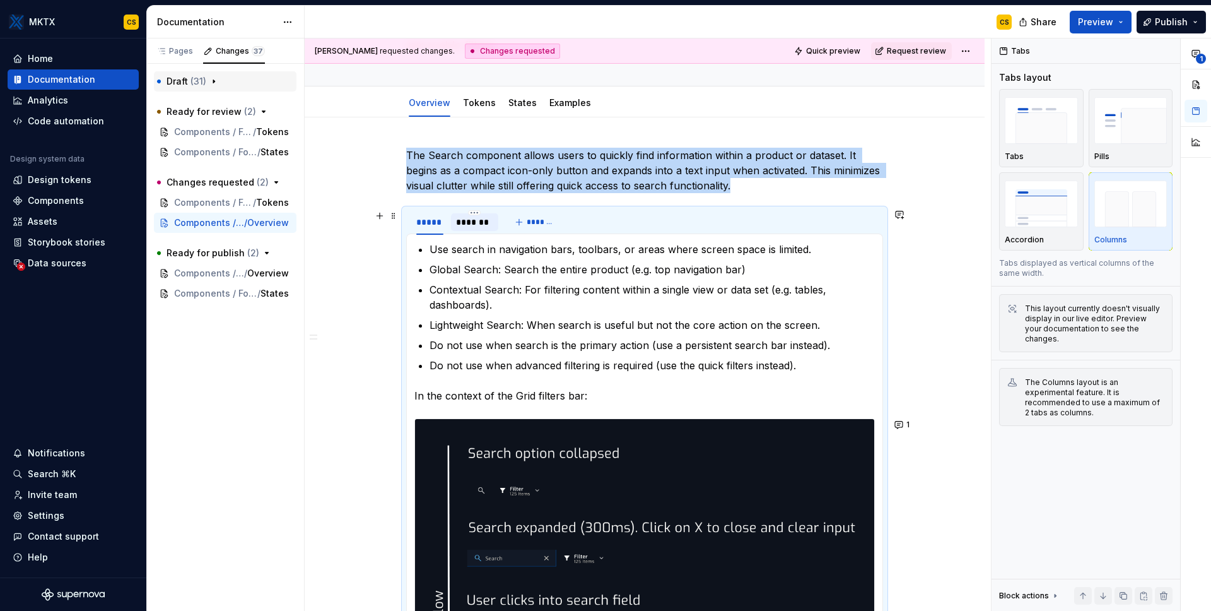
click at [470, 225] on div "*******" at bounding box center [475, 222] width 38 height 13
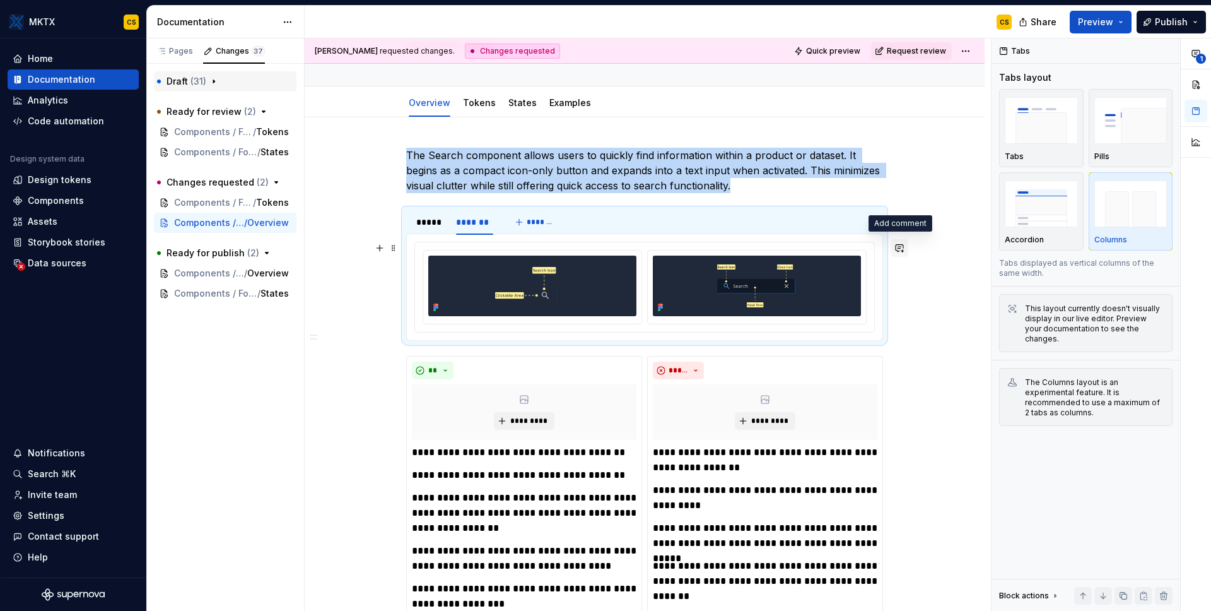
click at [904, 247] on button "button" at bounding box center [900, 248] width 18 height 18
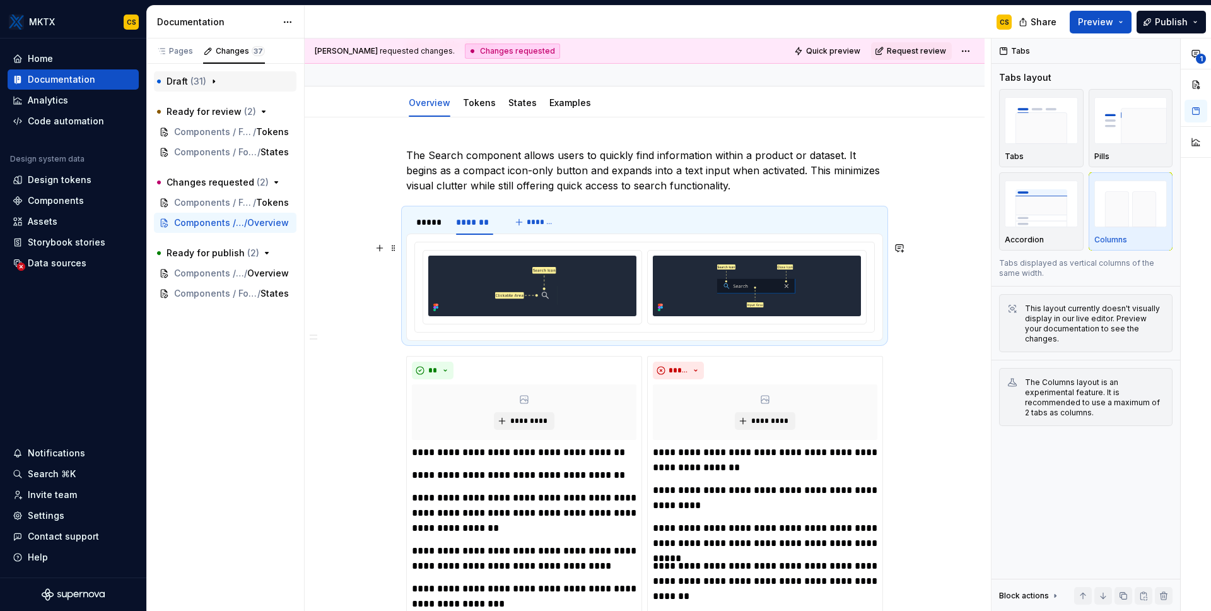
click at [417, 228] on div "*****" at bounding box center [429, 222] width 27 height 13
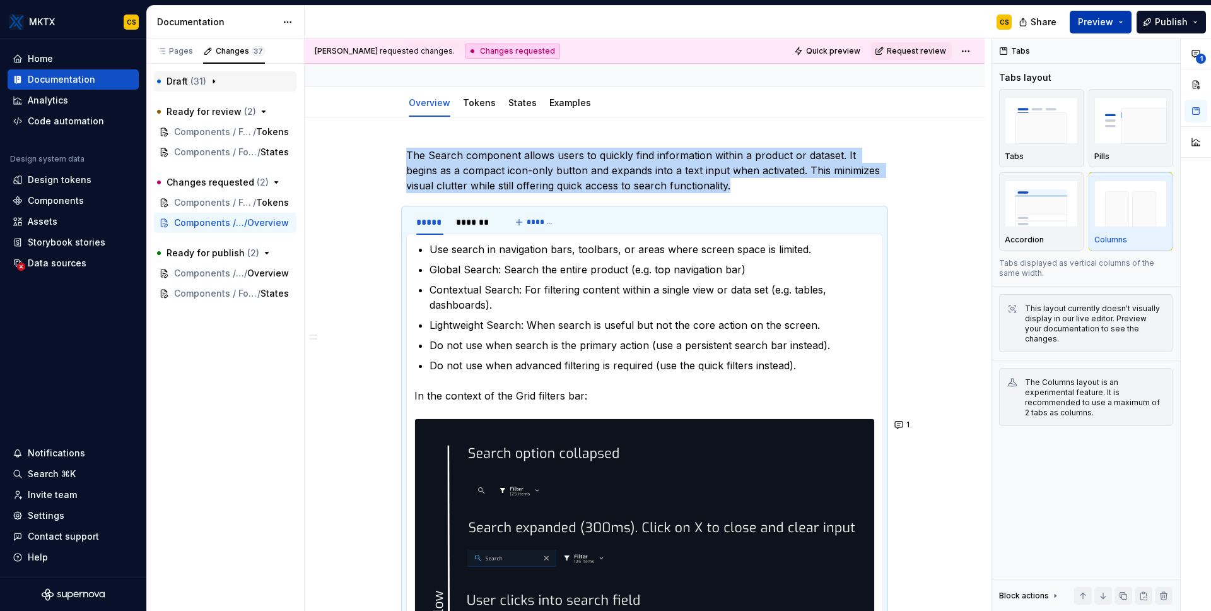
click at [1119, 26] on button "Preview" at bounding box center [1101, 22] width 62 height 23
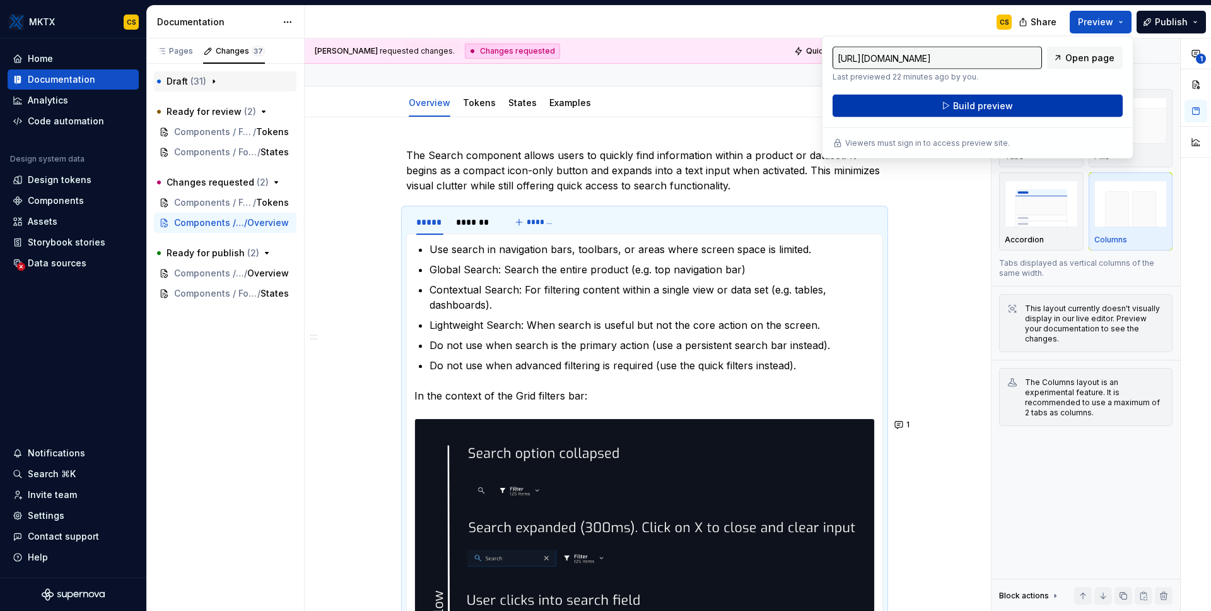
click at [1053, 103] on button "Build preview" at bounding box center [978, 106] width 290 height 23
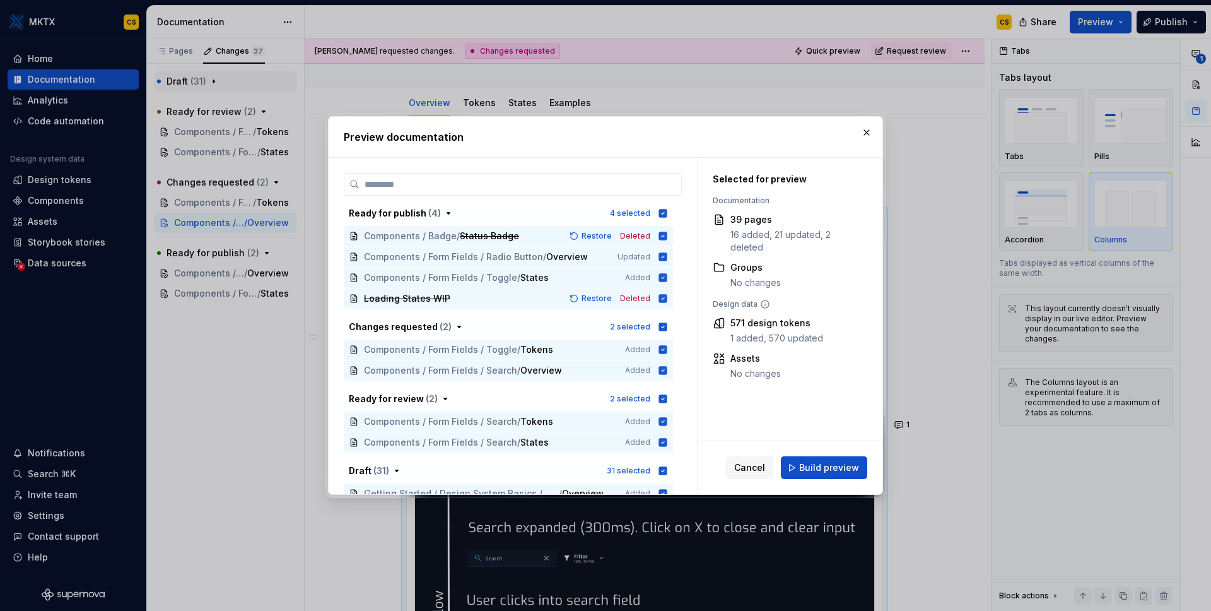
click at [870, 129] on button "button" at bounding box center [867, 133] width 18 height 18
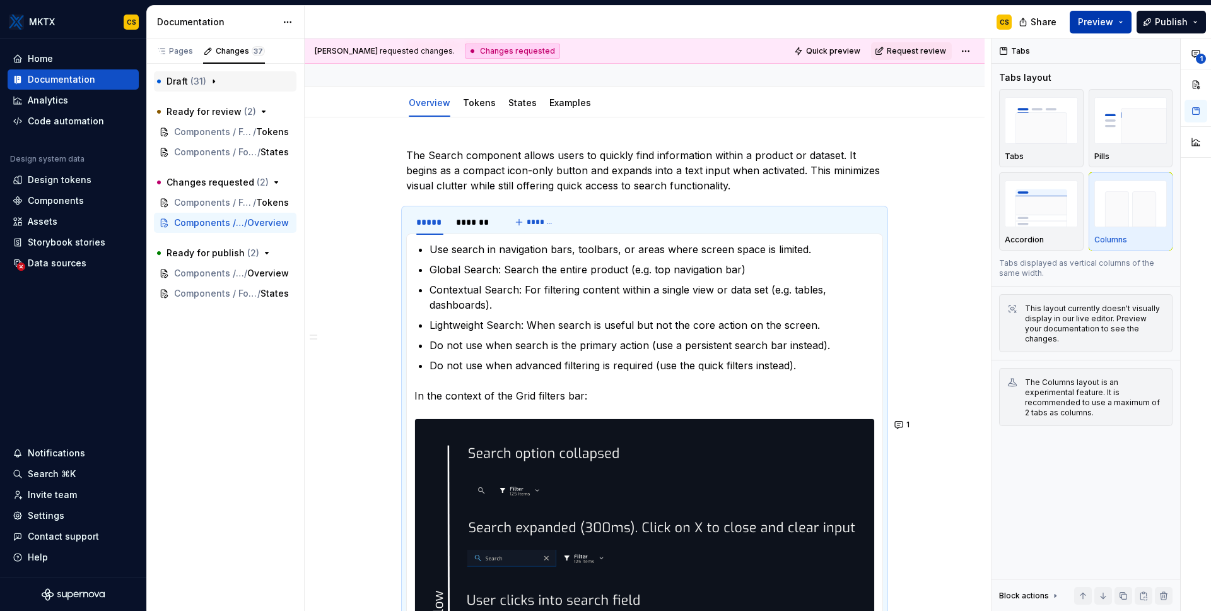
click at [1124, 28] on button "Preview" at bounding box center [1101, 22] width 62 height 23
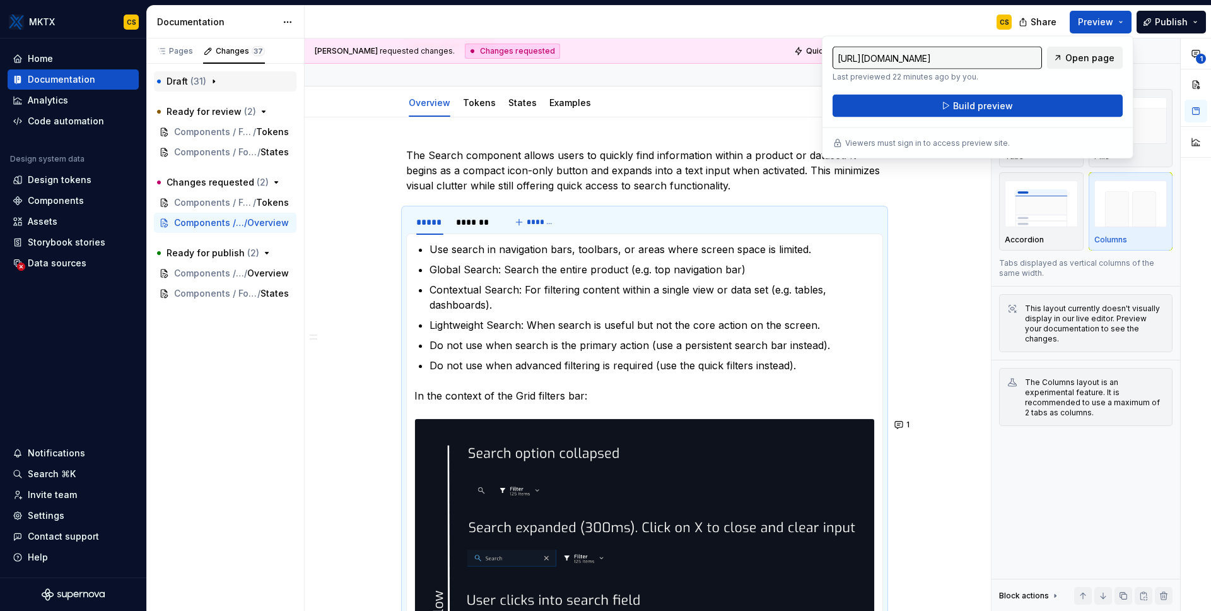
click at [1083, 57] on span "Open page" at bounding box center [1089, 58] width 49 height 13
type textarea "*"
click at [947, 256] on div "[PERSON_NAME] requested changes. Changes requested Quick preview Request review…" at bounding box center [648, 324] width 686 height 573
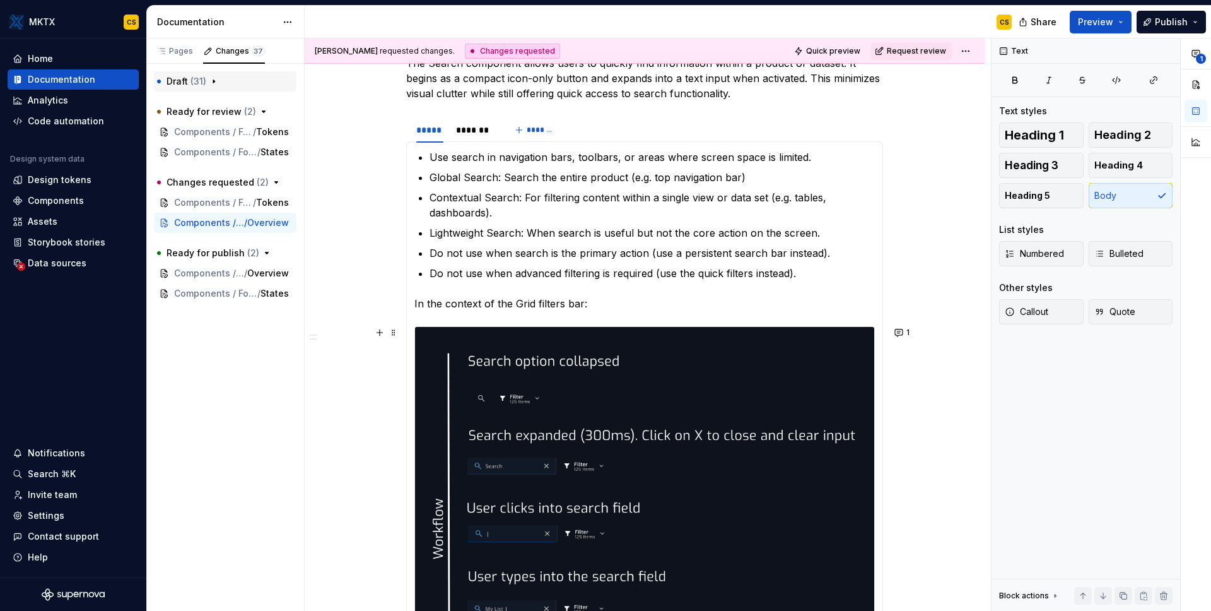
scroll to position [132, 0]
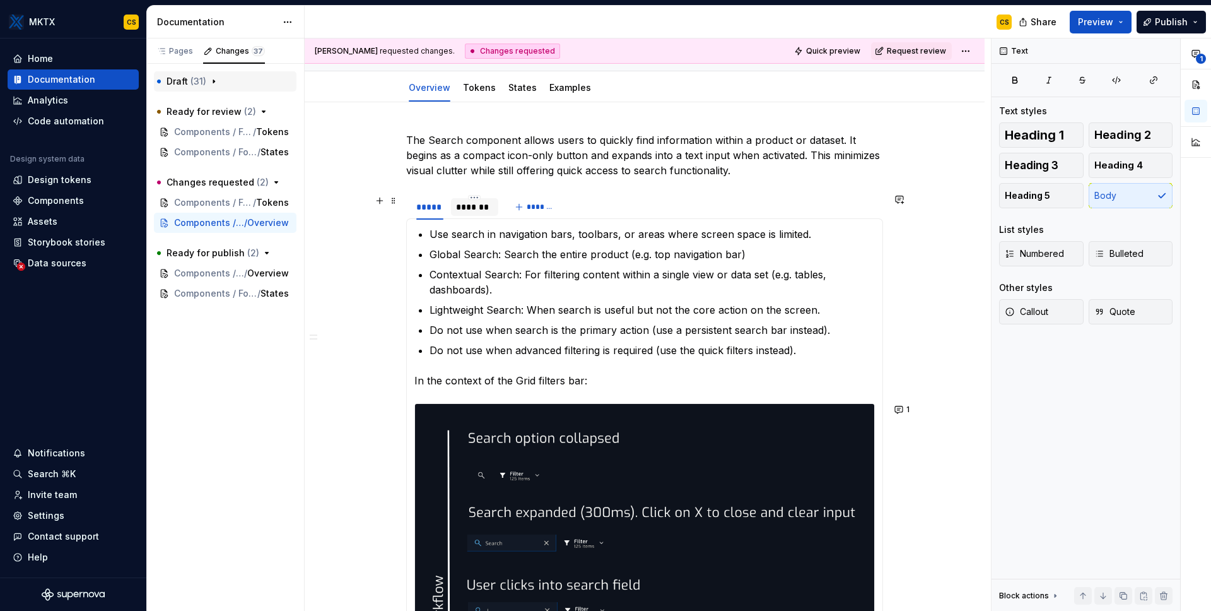
click at [481, 206] on div "*******" at bounding box center [475, 207] width 38 height 13
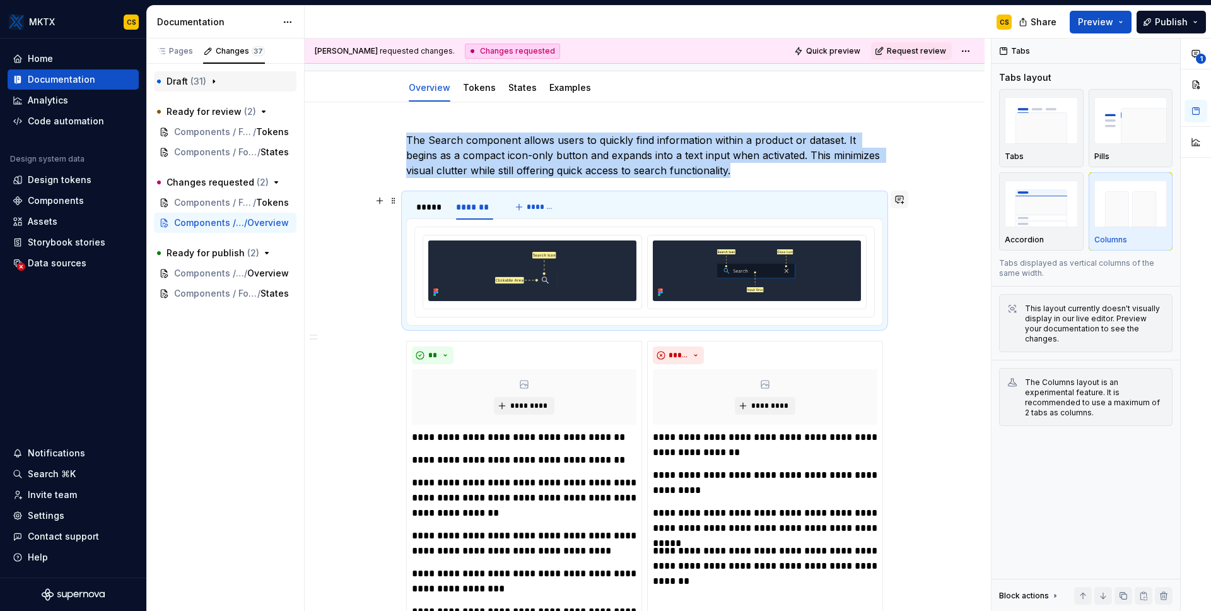
click at [894, 200] on button "button" at bounding box center [900, 200] width 18 height 18
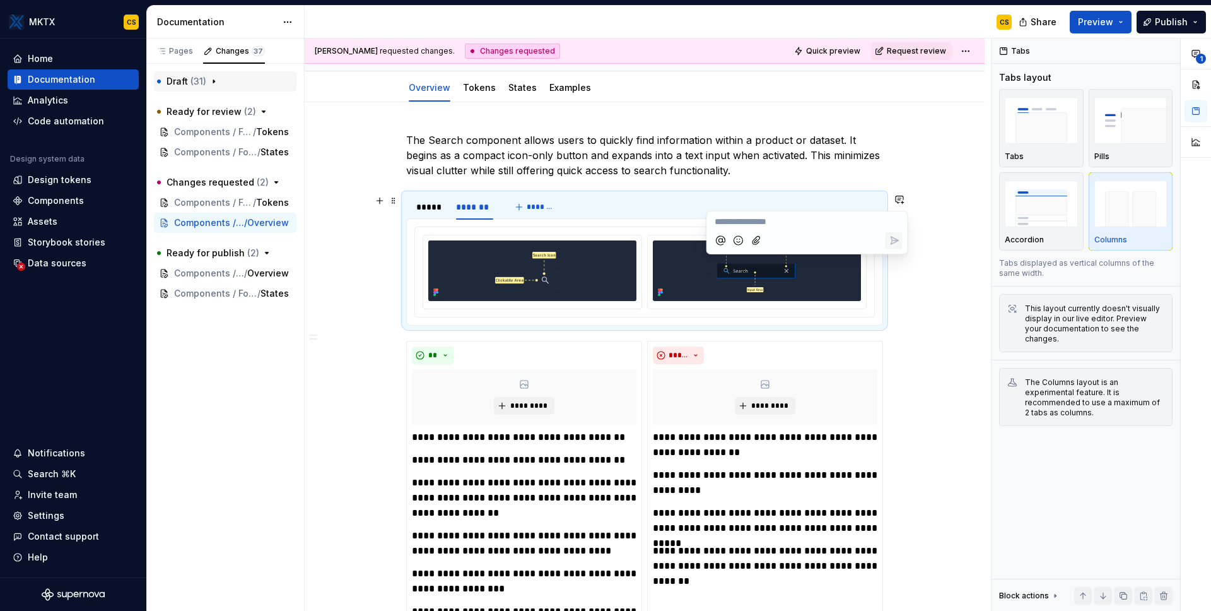
click at [809, 226] on p "**********" at bounding box center [807, 221] width 185 height 13
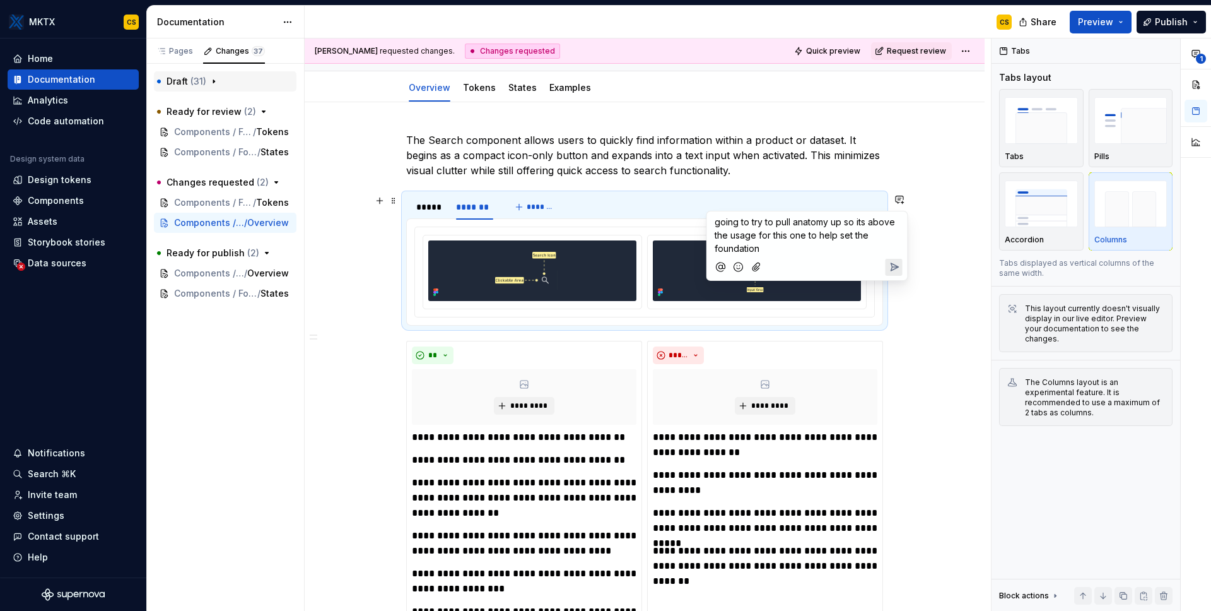
click at [894, 266] on icon "Send" at bounding box center [894, 267] width 13 height 13
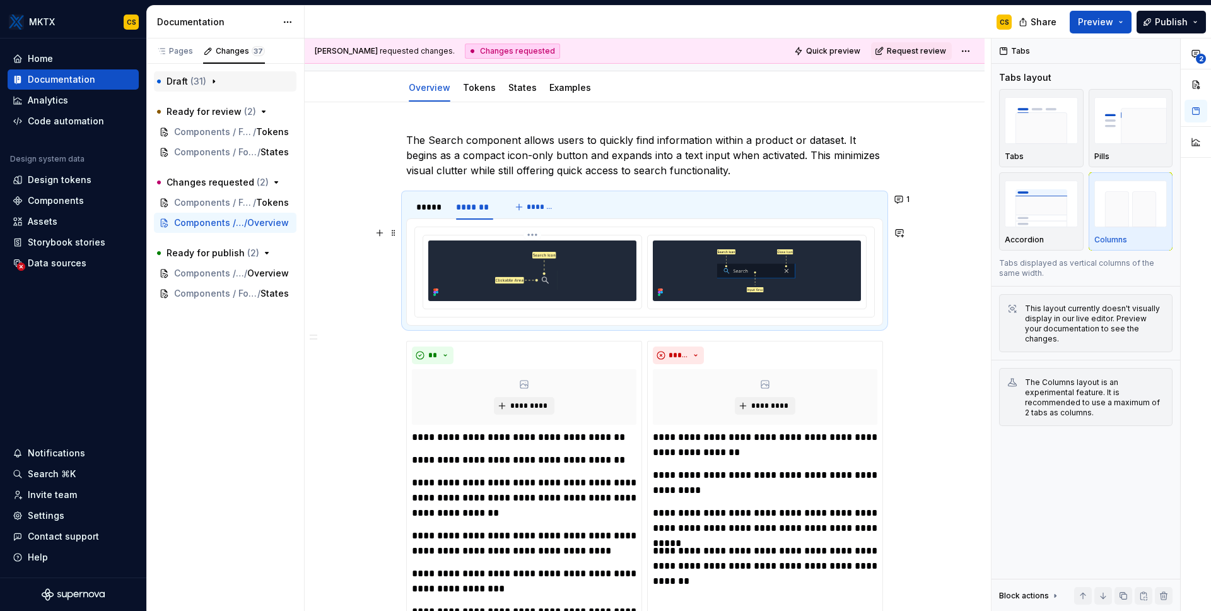
click at [470, 235] on div at bounding box center [533, 272] width 220 height 74
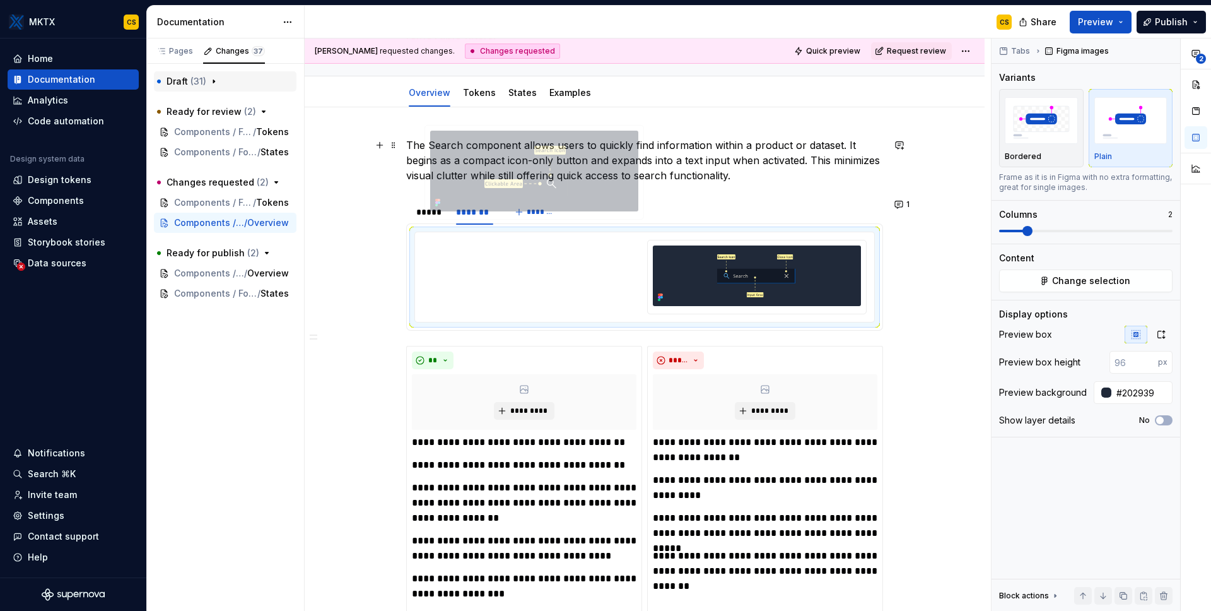
scroll to position [126, 0]
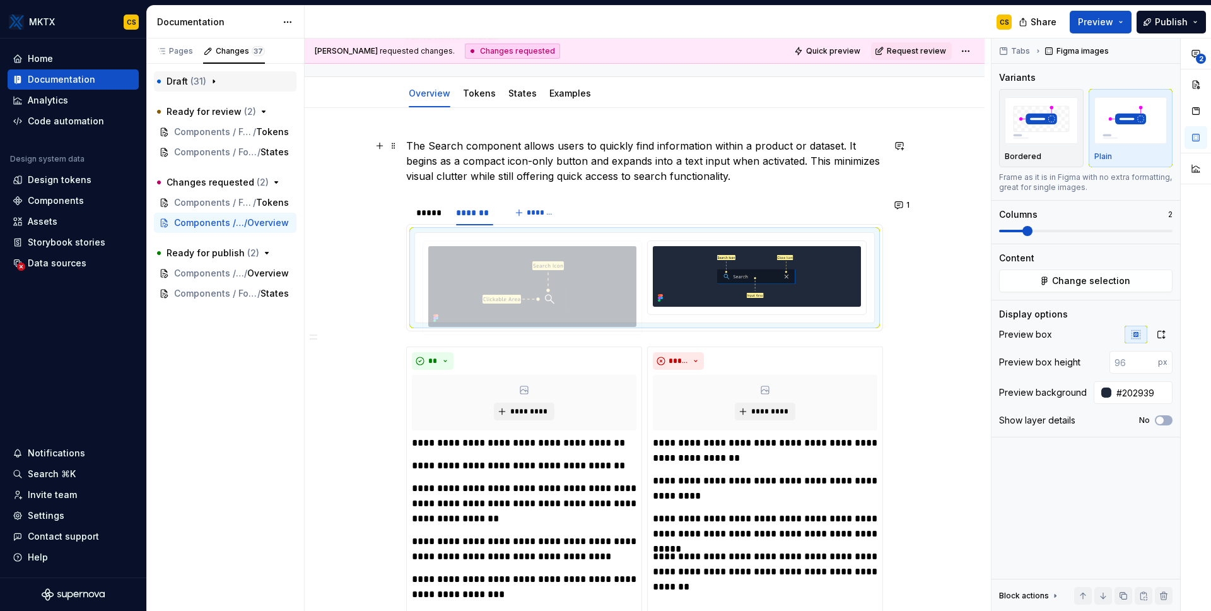
drag, startPoint x: 493, startPoint y: 263, endPoint x: 495, endPoint y: 154, distance: 109.2
click at [495, 154] on body "MKTX CS Home Documentation Analytics Code automation Design system data Design …" at bounding box center [605, 305] width 1211 height 611
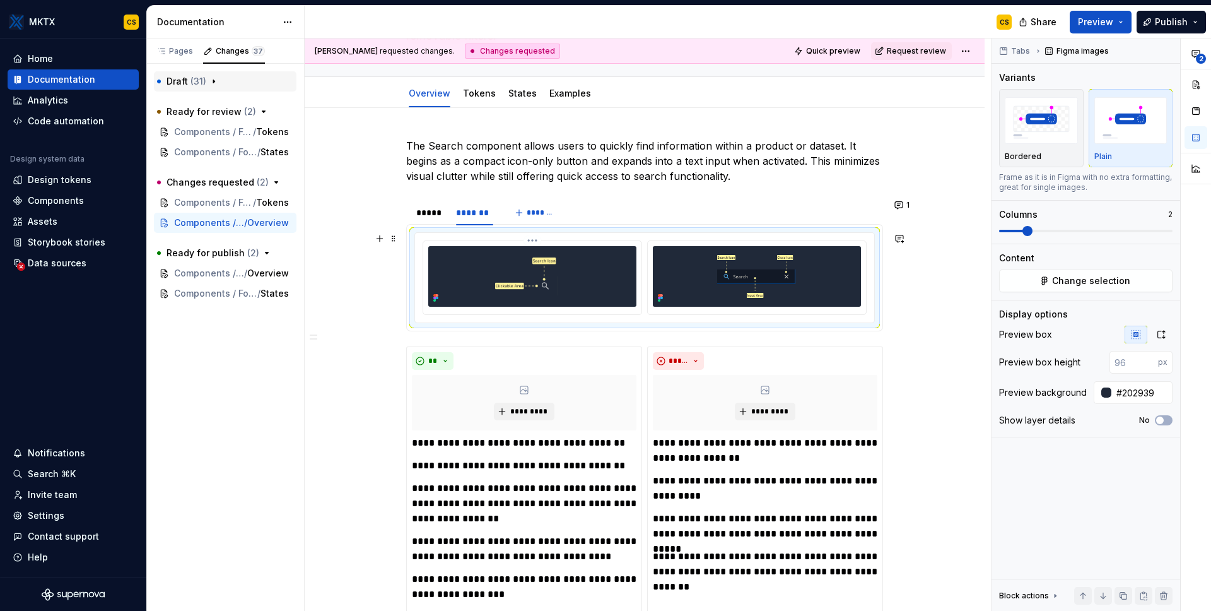
click at [461, 246] on div at bounding box center [532, 276] width 208 height 61
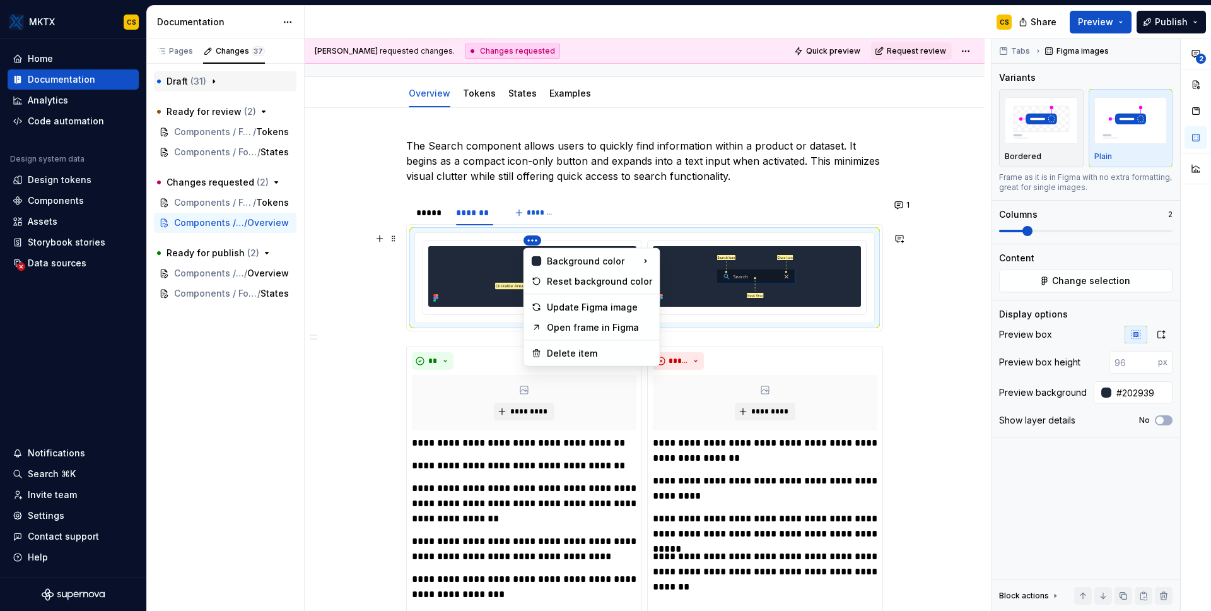
click at [553, 179] on html "MKTX CS Home Documentation Analytics Code automation Design system data Design …" at bounding box center [605, 305] width 1211 height 611
click at [470, 282] on html "MKTX CS Home Documentation Analytics Code automation Design system data Design …" at bounding box center [605, 305] width 1211 height 611
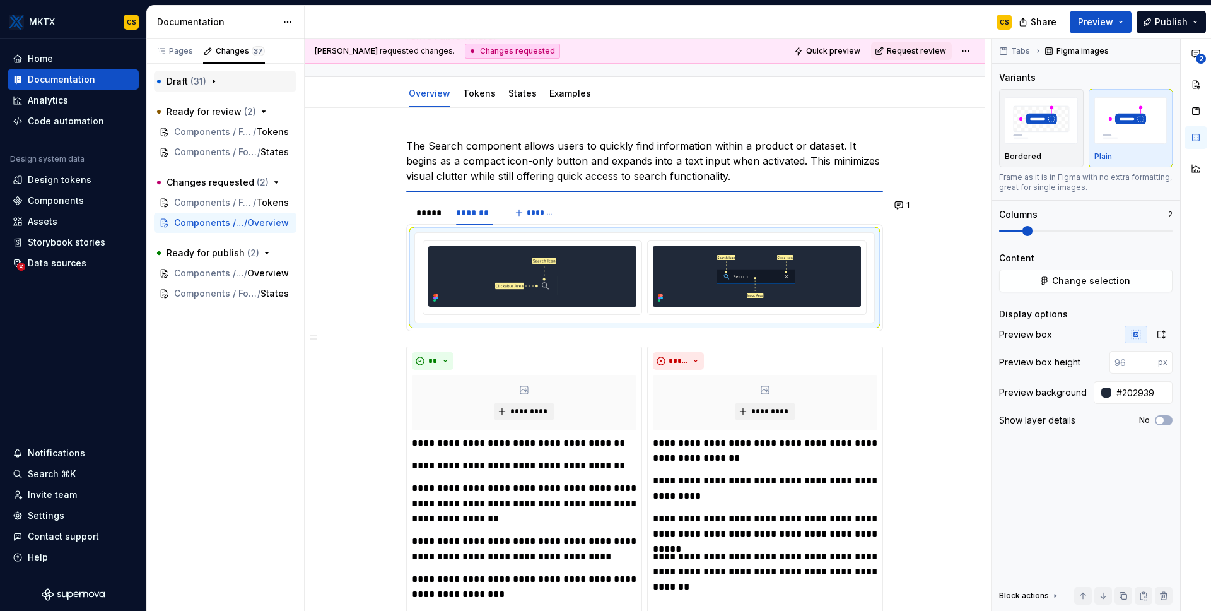
scroll to position [156, 0]
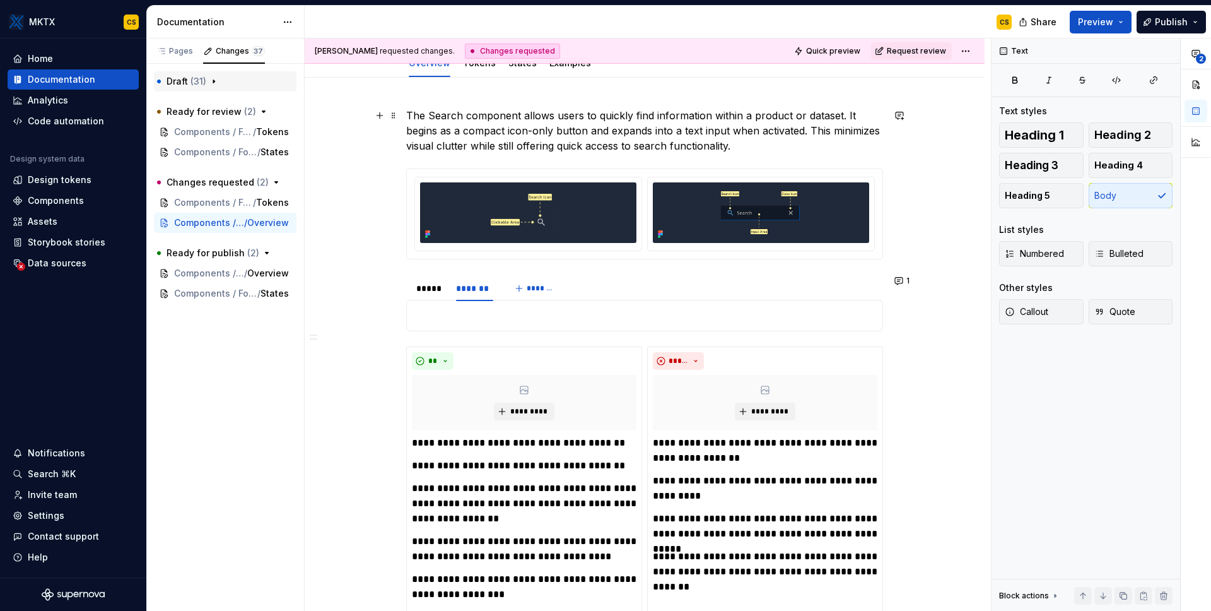
click at [748, 151] on p "The Search component allows users to quickly find information within a product …" at bounding box center [644, 130] width 477 height 45
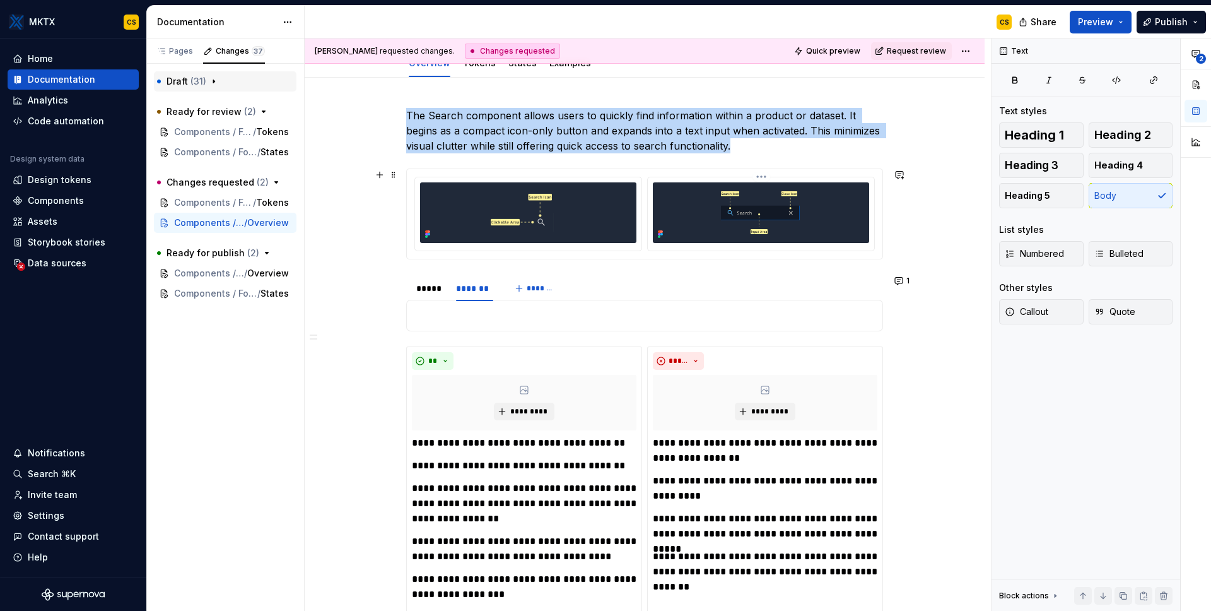
click at [666, 202] on div at bounding box center [761, 212] width 216 height 61
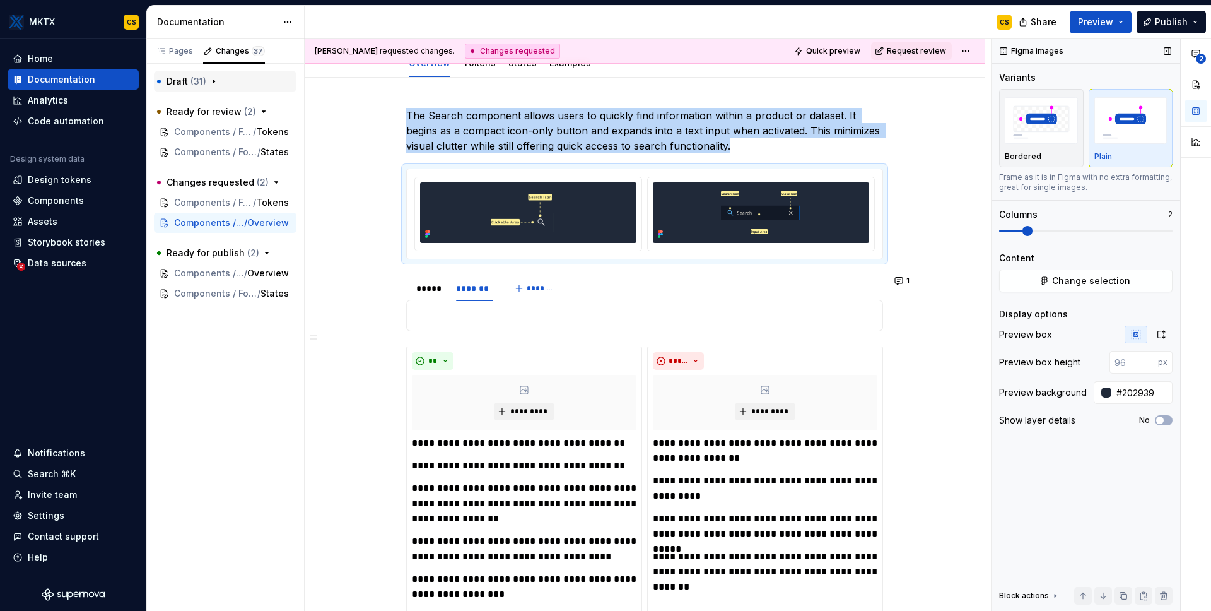
click at [1023, 230] on span at bounding box center [1028, 231] width 10 height 10
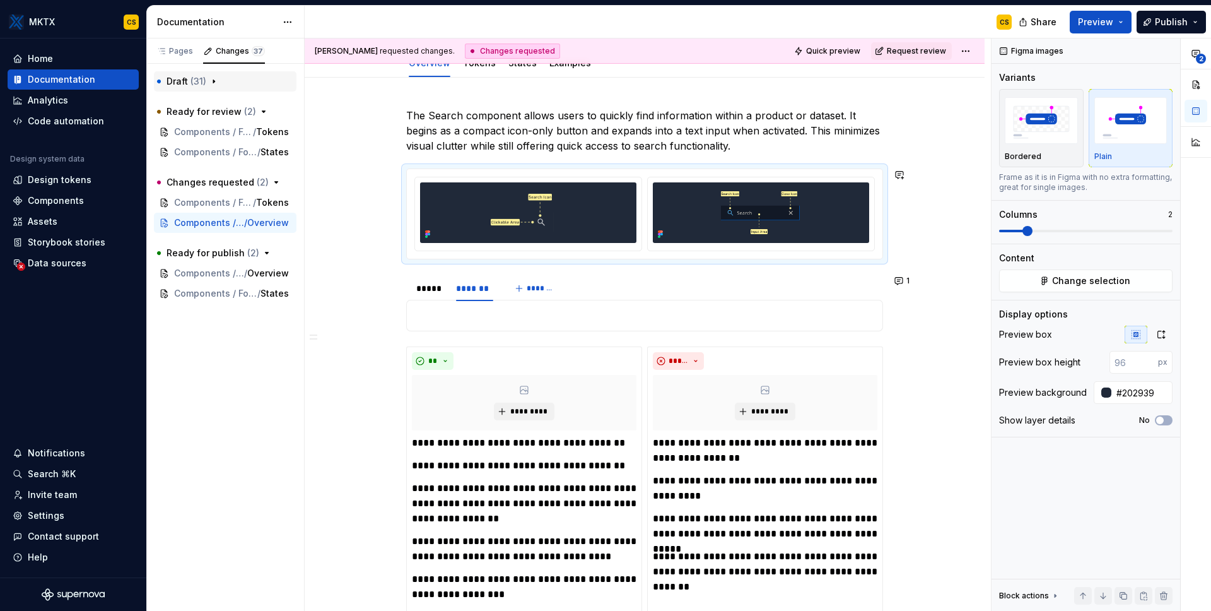
drag, startPoint x: 678, startPoint y: 156, endPoint x: 669, endPoint y: 158, distance: 9.0
click at [678, 156] on div "**********" at bounding box center [644, 553] width 477 height 890
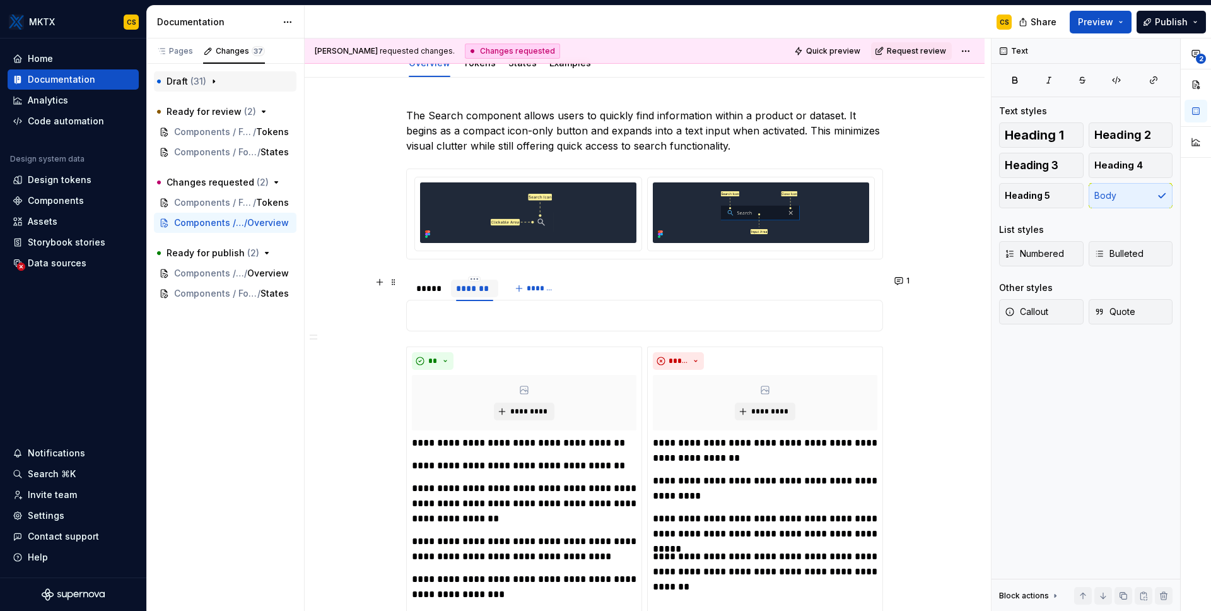
click at [488, 285] on div "*******" at bounding box center [475, 288] width 38 height 13
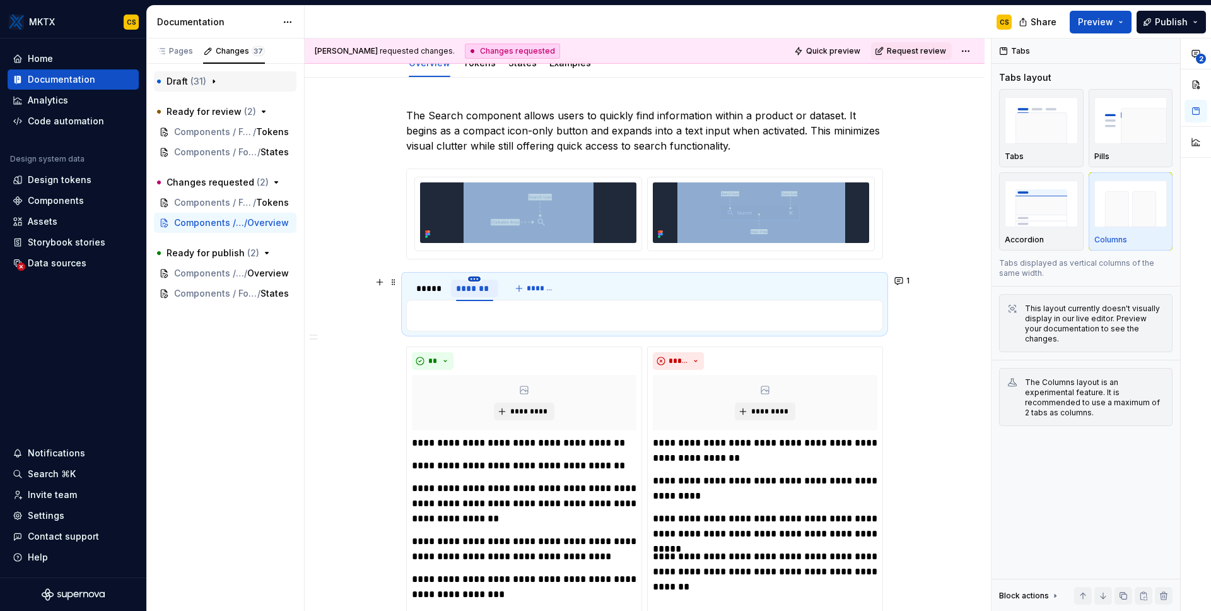
click at [476, 278] on html "MKTX CS Home Documentation Analytics Code automation Design system data Design …" at bounding box center [605, 305] width 1211 height 611
drag, startPoint x: 522, startPoint y: 384, endPoint x: 515, endPoint y: 380, distance: 7.9
click at [522, 384] on div "Delete tab" at bounding box center [532, 383] width 82 height 13
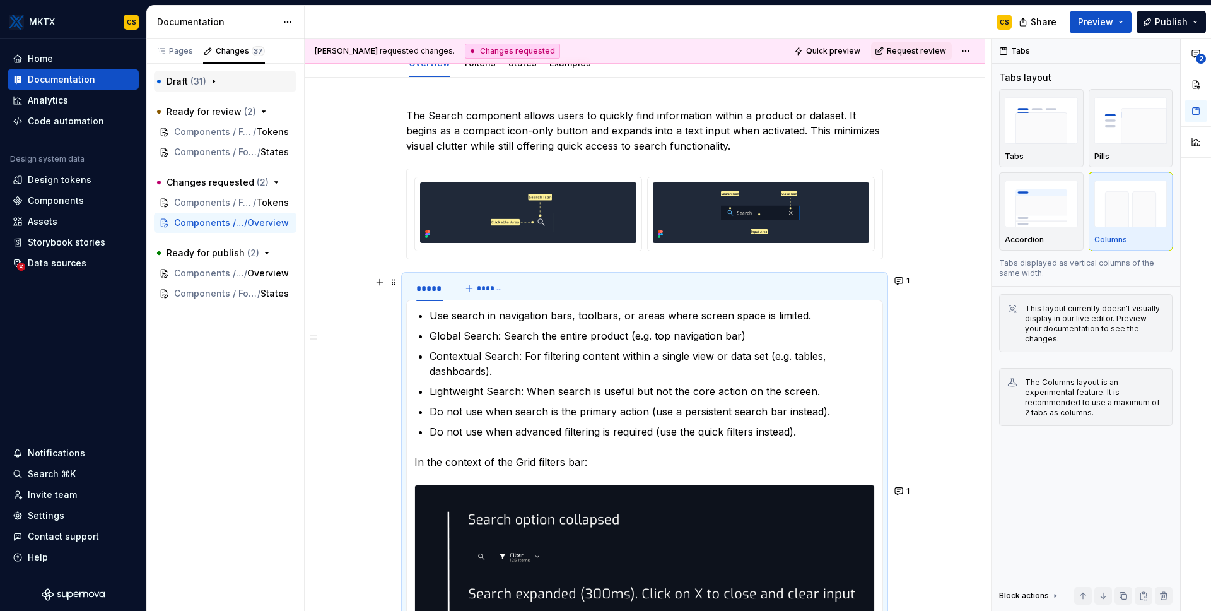
click at [543, 288] on div "***** *******" at bounding box center [644, 288] width 477 height 25
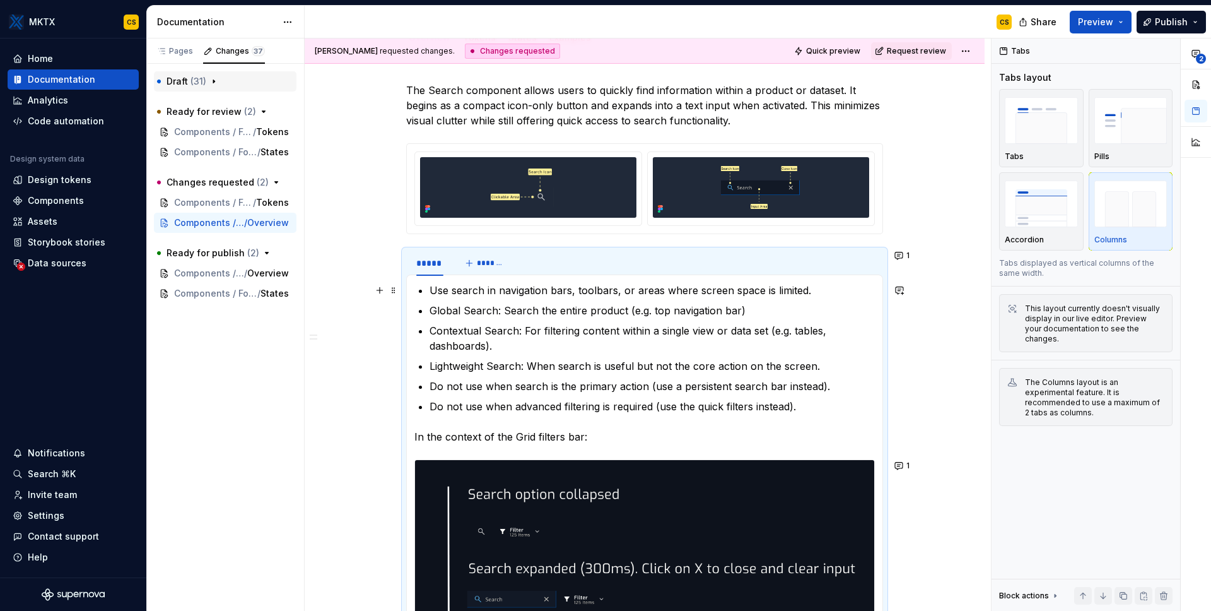
click at [435, 291] on p "Use search in navigation bars, toolbars, or areas where screen space is limited." at bounding box center [652, 290] width 445 height 15
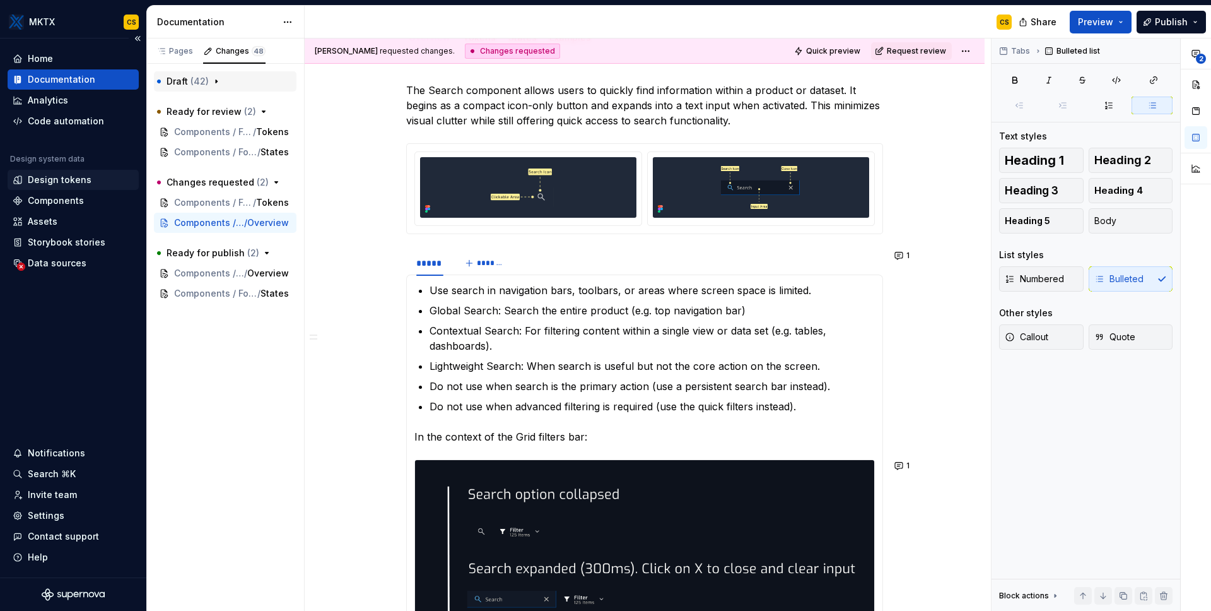
type textarea "*"
